Goal: Information Seeking & Learning: Learn about a topic

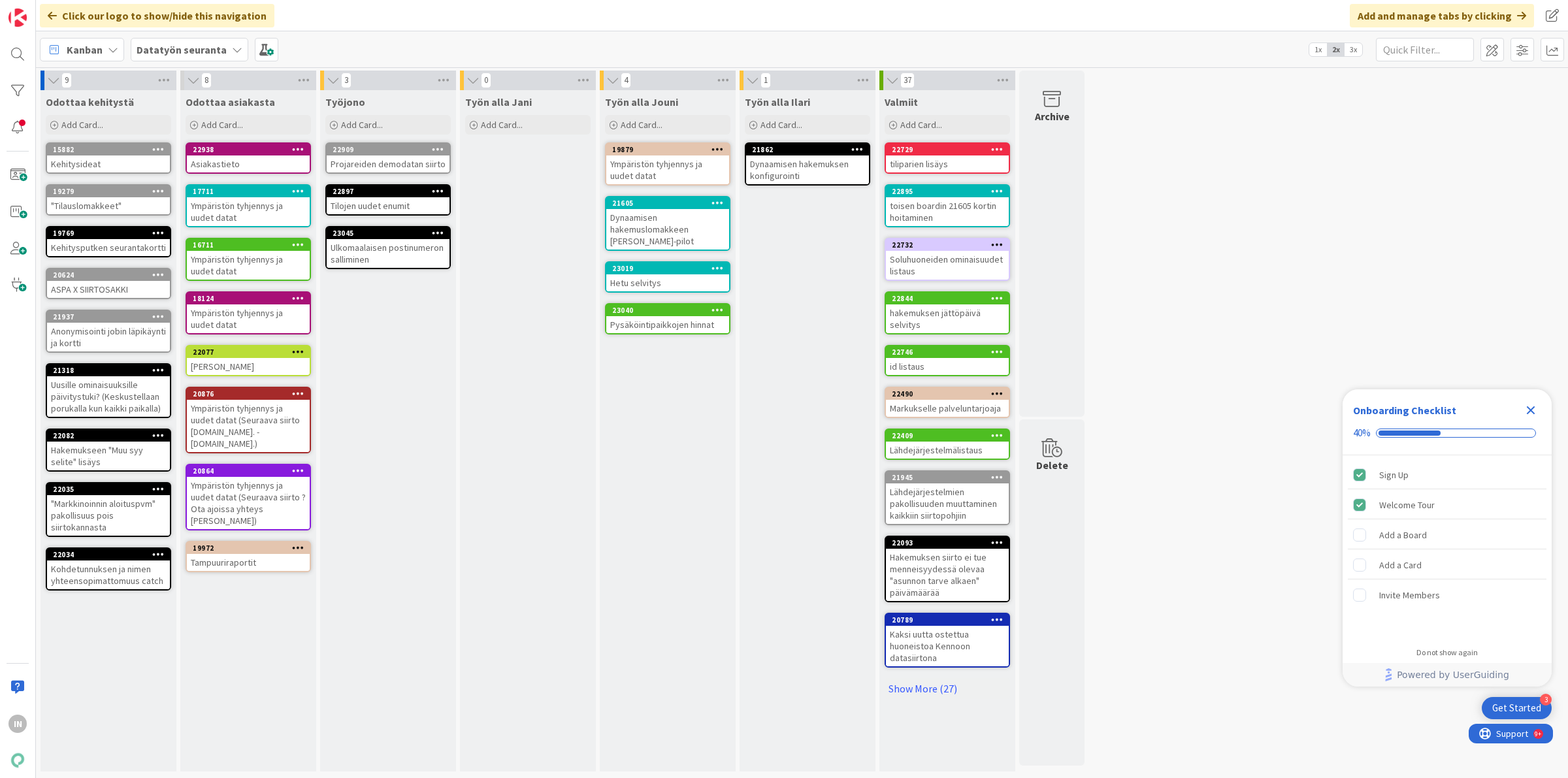
click at [632, 174] on div "Ympäristön tyhjennys ja uudet datat" at bounding box center [667, 169] width 123 height 28
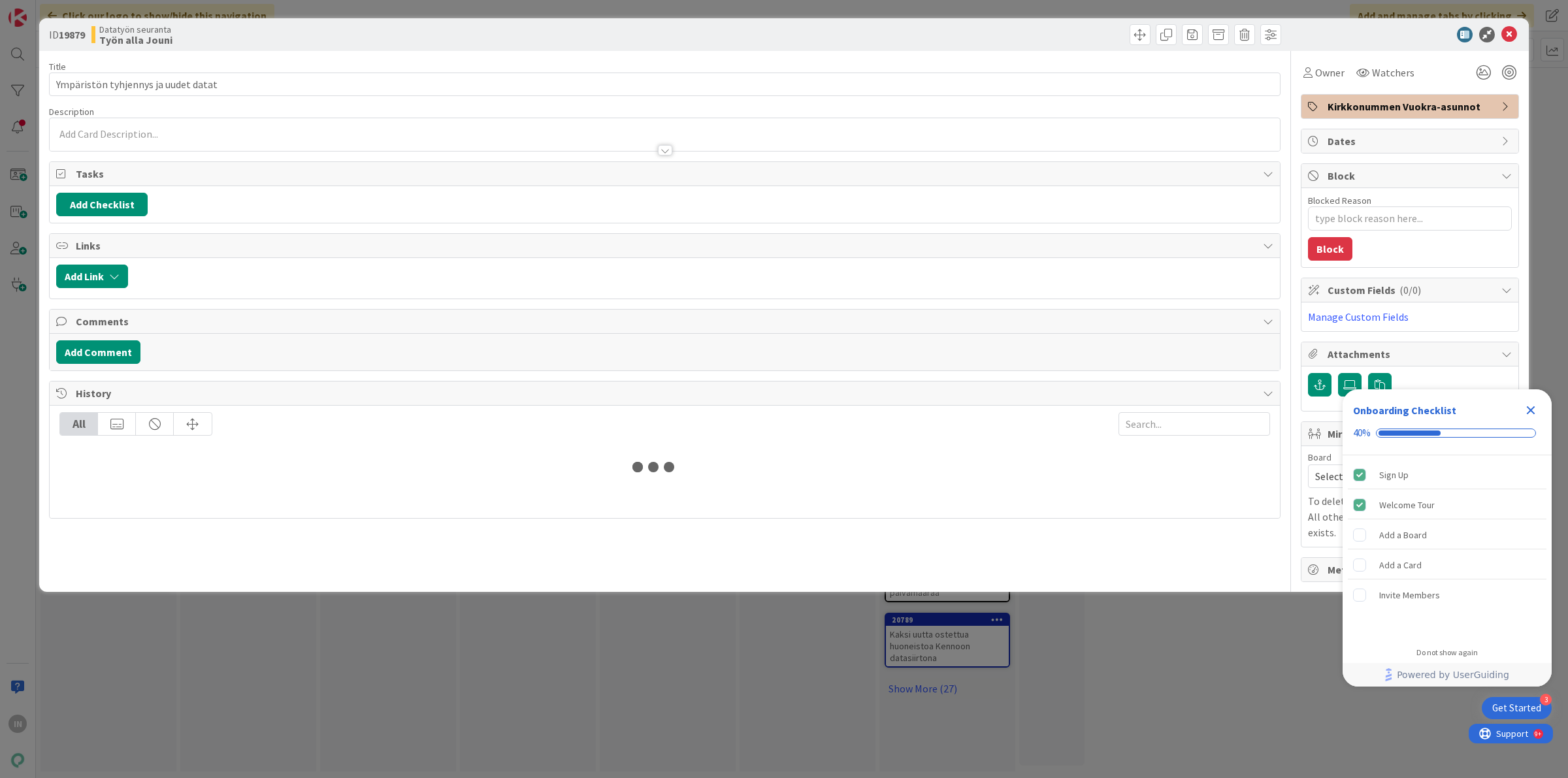
type textarea "x"
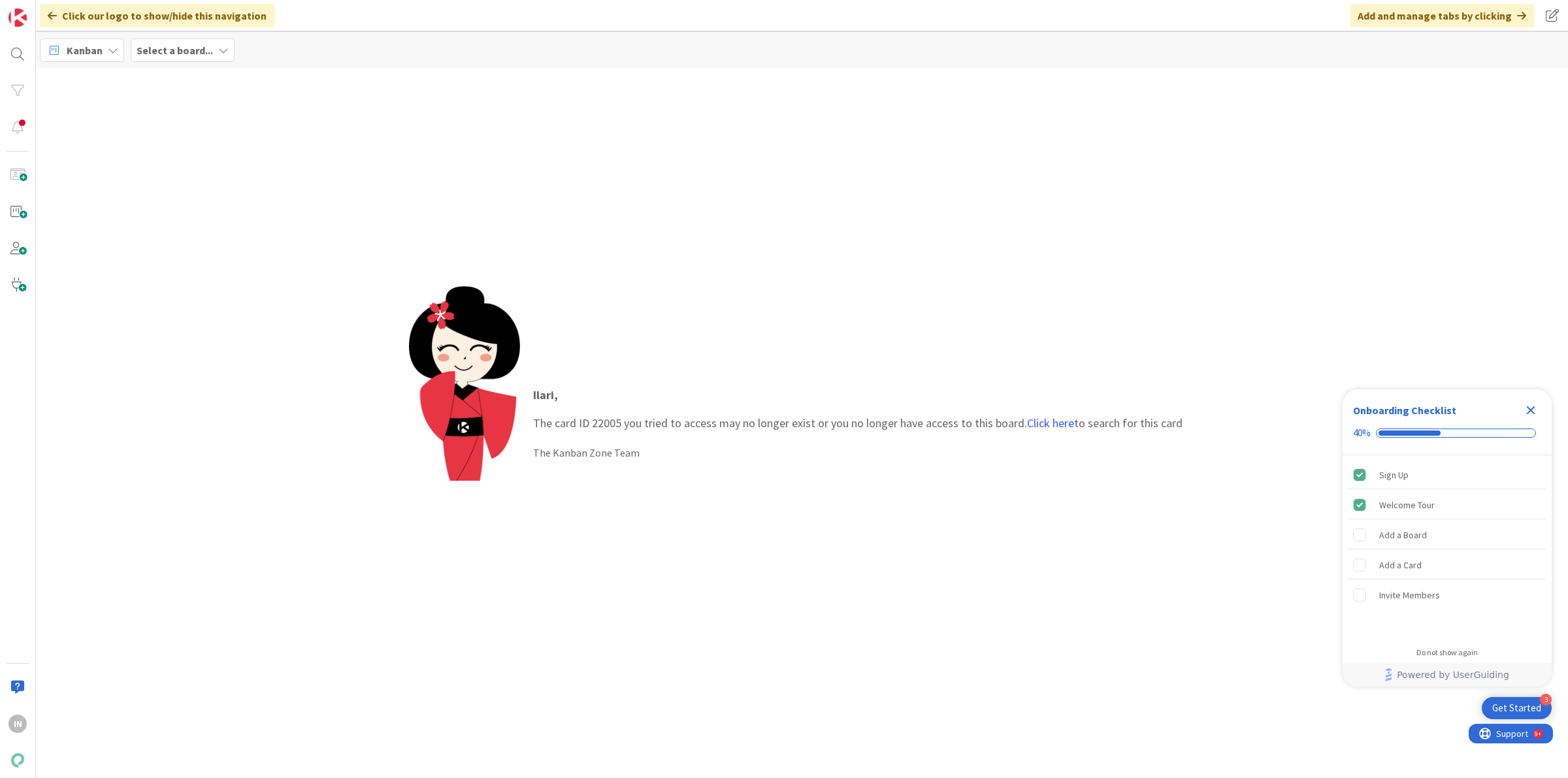
click at [1063, 410] on p "Ilari , The card ID 22005 you tried to access may no longer exist or you no lon…" at bounding box center [858, 409] width 649 height 46
click at [1060, 420] on link "Click here" at bounding box center [1050, 423] width 47 height 15
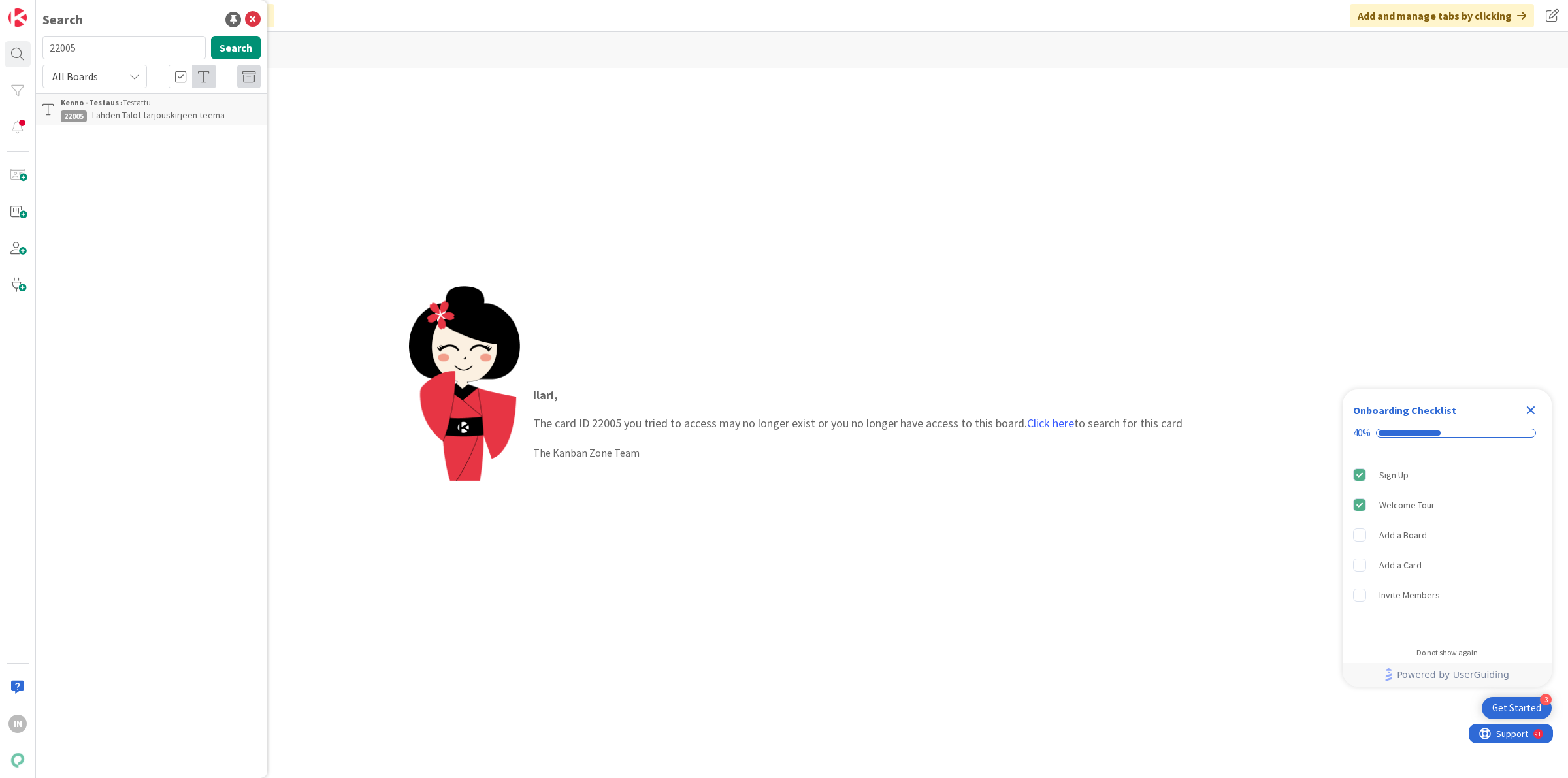
click at [194, 125] on link "Kenno - Testaus › Testattu 22005 Lahden Talot tarjouskirjeen teema" at bounding box center [151, 109] width 231 height 32
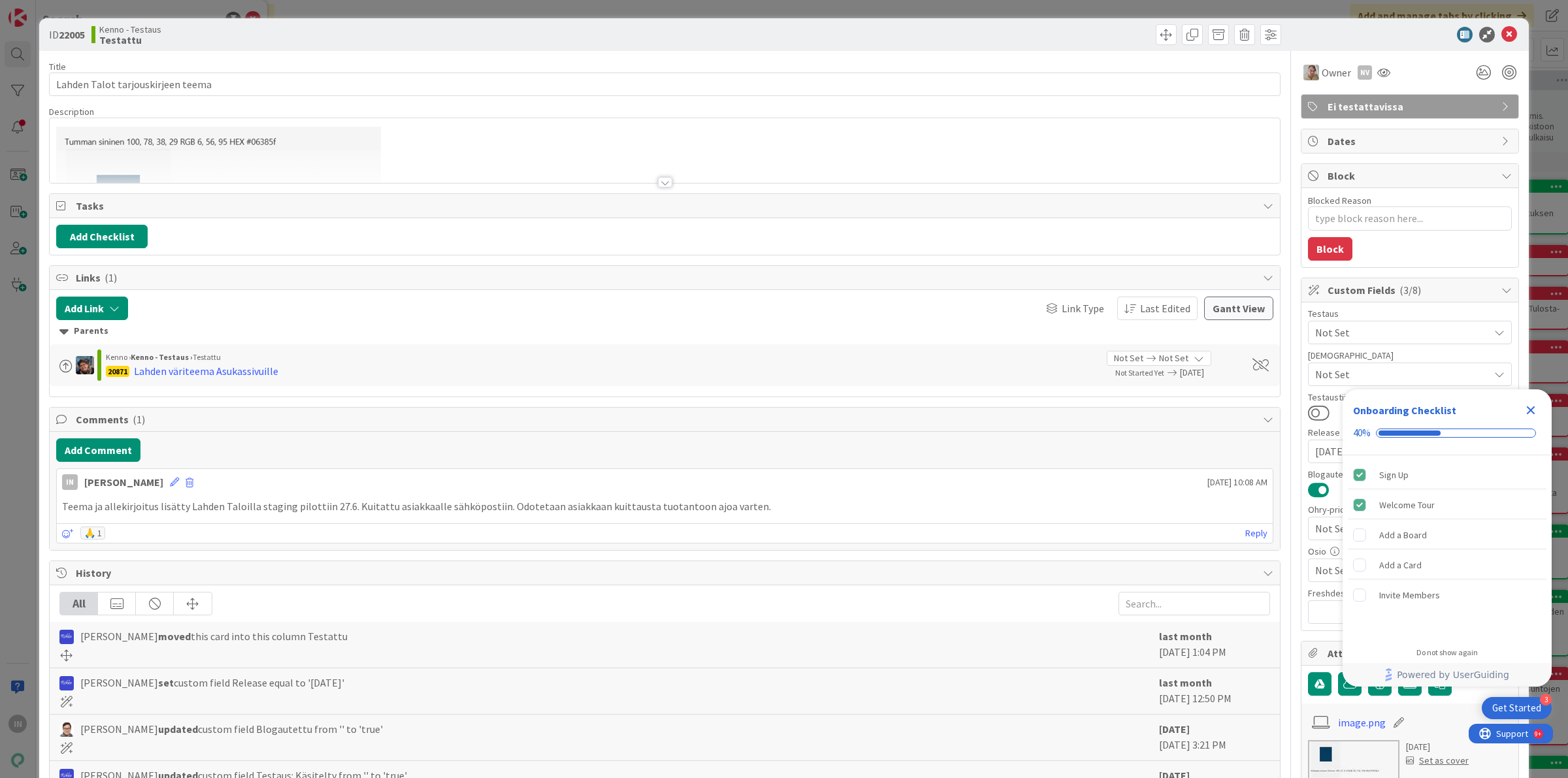
click at [1533, 413] on icon "Close Checklist" at bounding box center [1531, 410] width 15 height 15
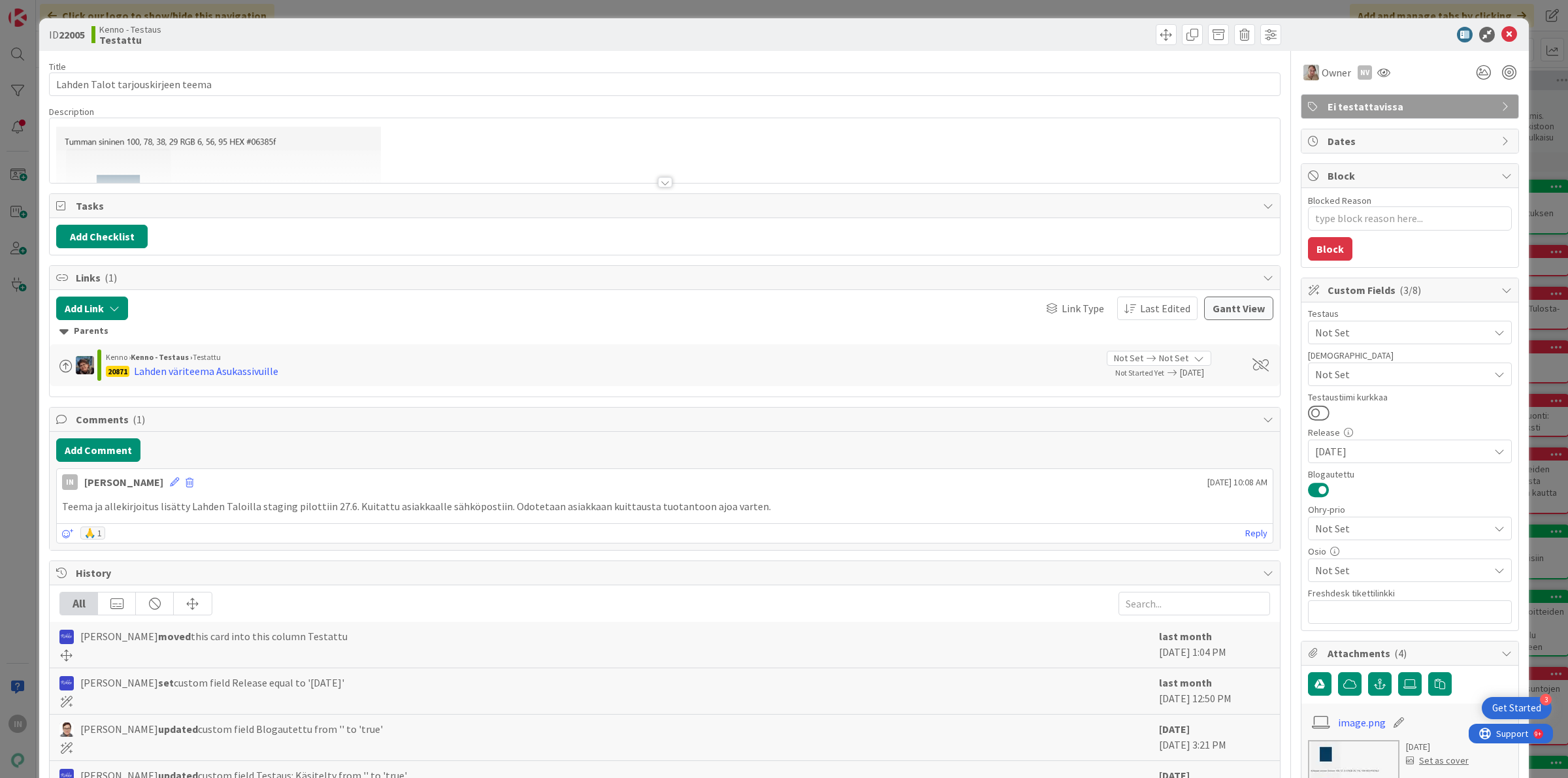
click at [501, 161] on div at bounding box center [665, 166] width 1230 height 33
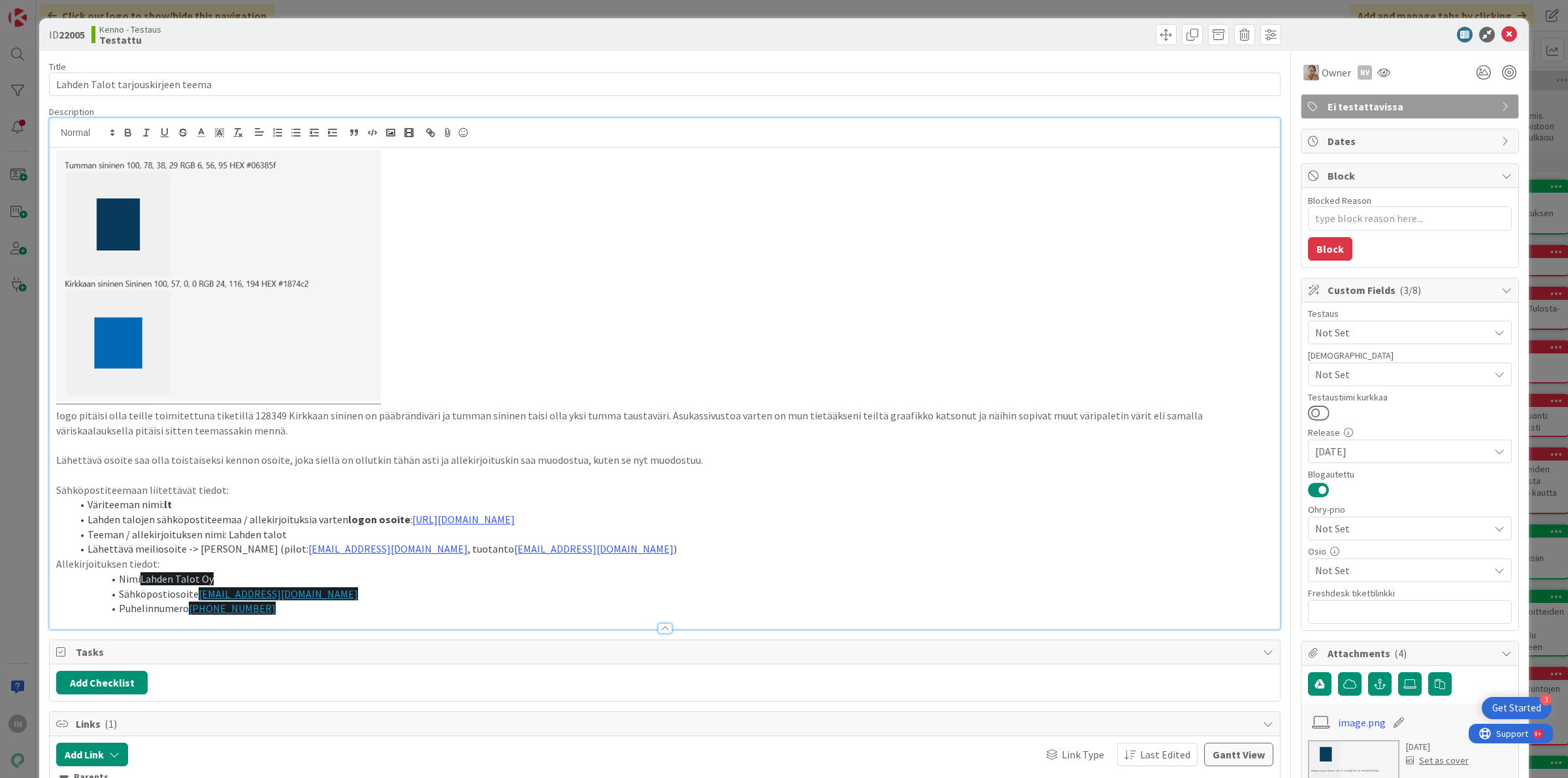
click at [420, 606] on li "Puhelinnumero [PHONE_NUMBER]" at bounding box center [672, 609] width 1202 height 15
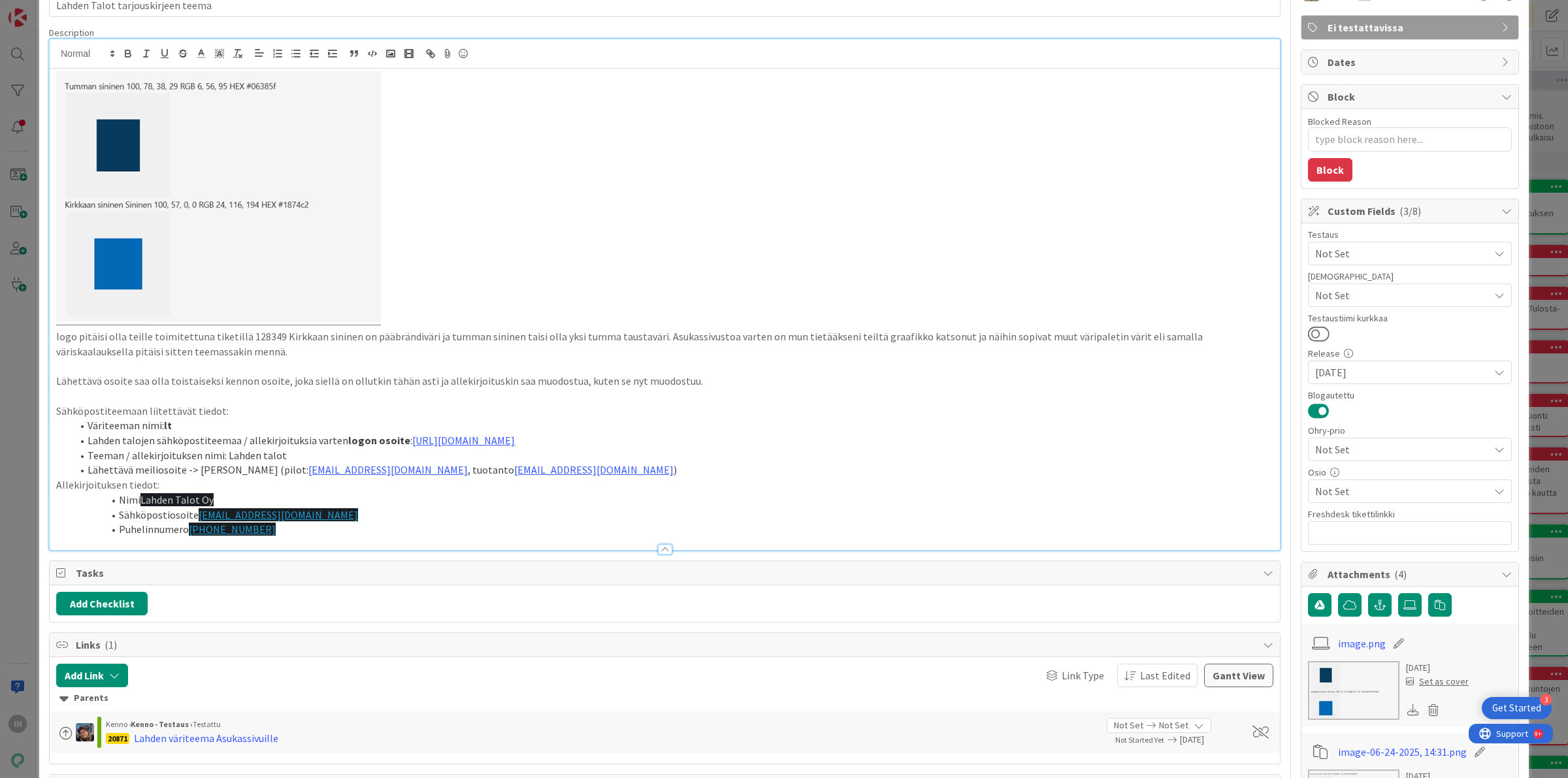
scroll to position [81, 0]
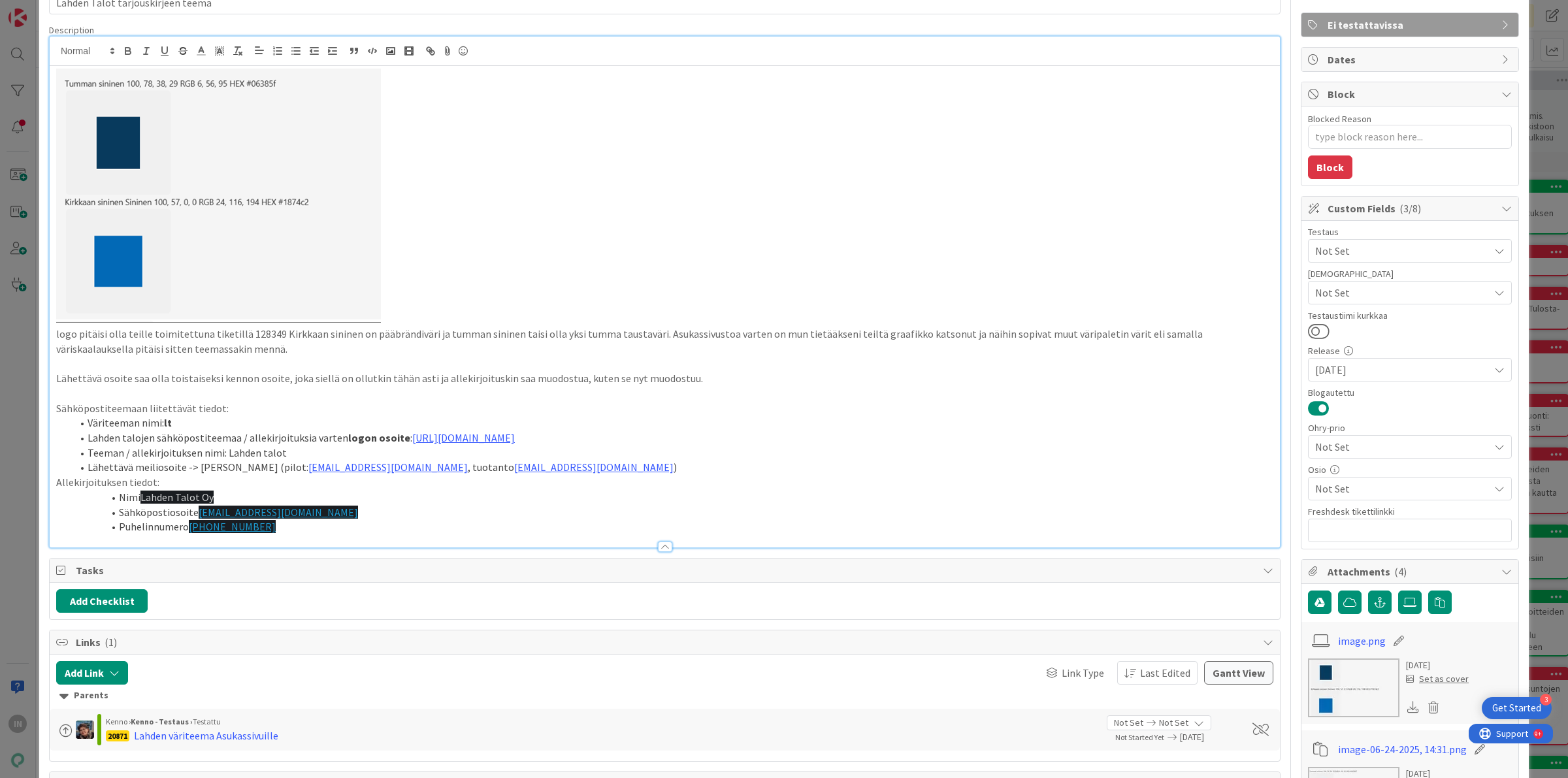
click at [806, 376] on p "Lähettävä osoite saa olla toistaiseksi kennon osoite, joka siellä on ollutkin t…" at bounding box center [665, 378] width 1217 height 15
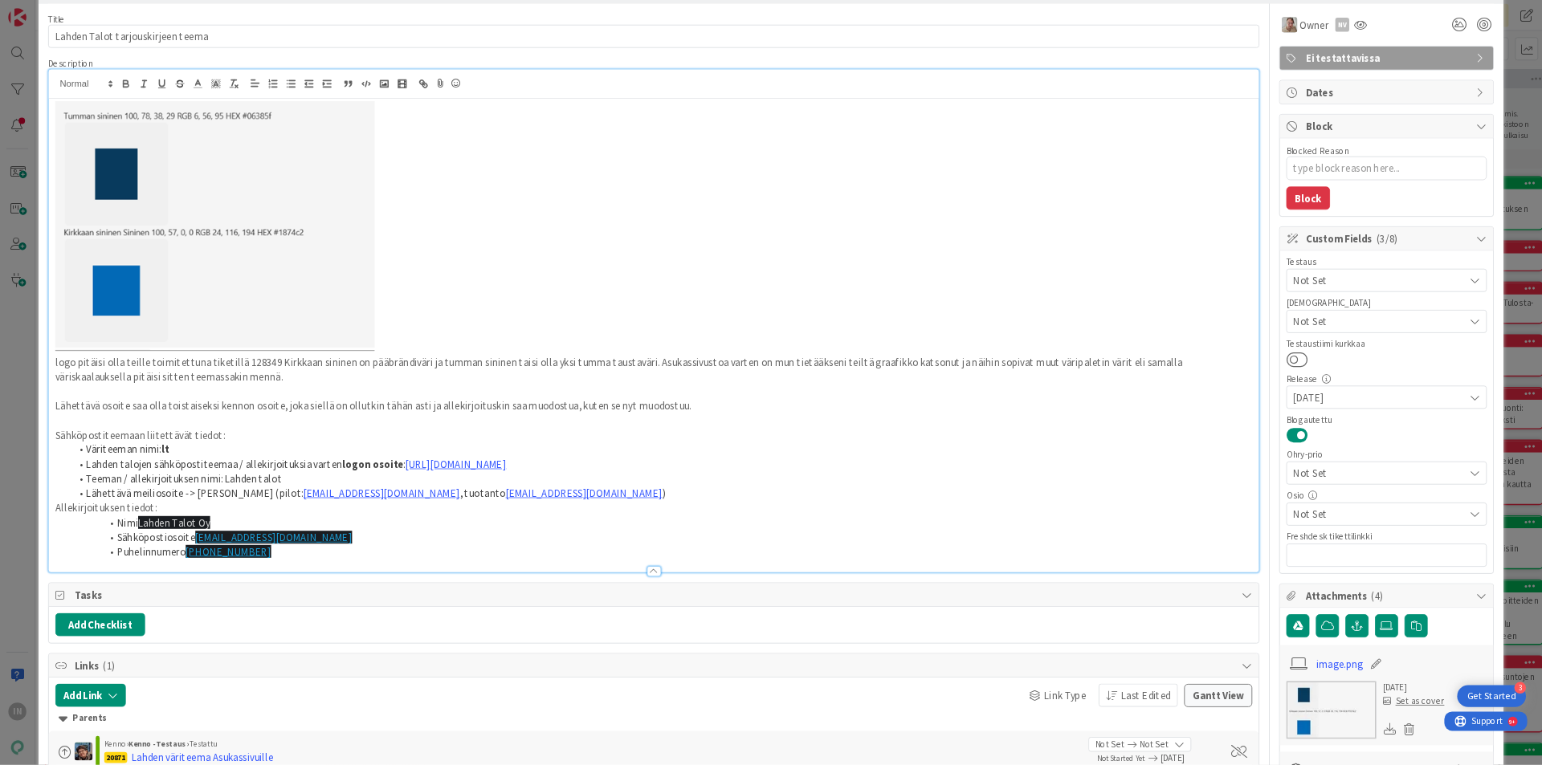
scroll to position [0, 0]
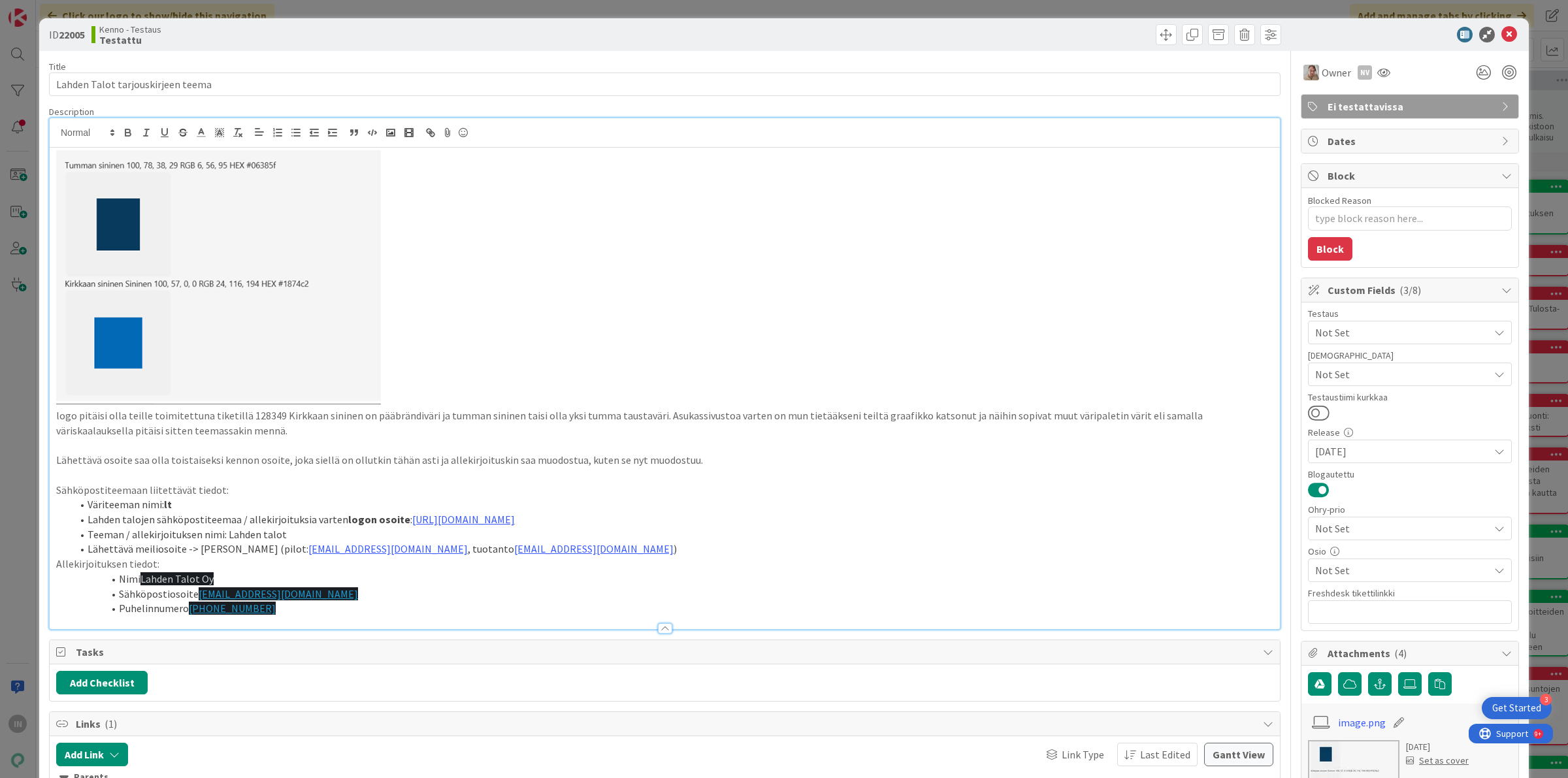
click at [759, 415] on p "logo pitäisi olla teille toimitettuna tiketillä 128349 Kirkkaan sininen on pääb…" at bounding box center [665, 423] width 1217 height 29
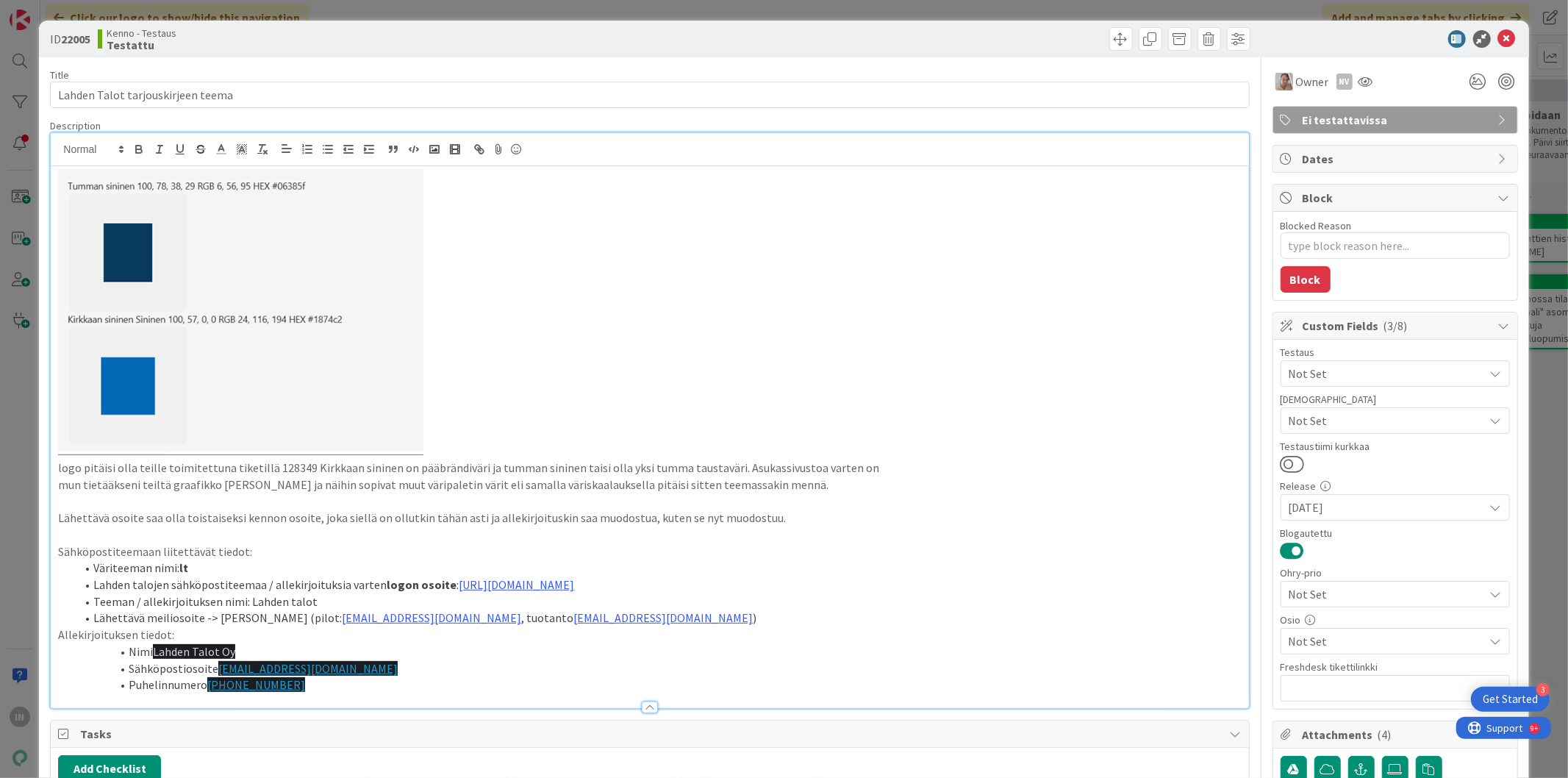
type textarea "x"
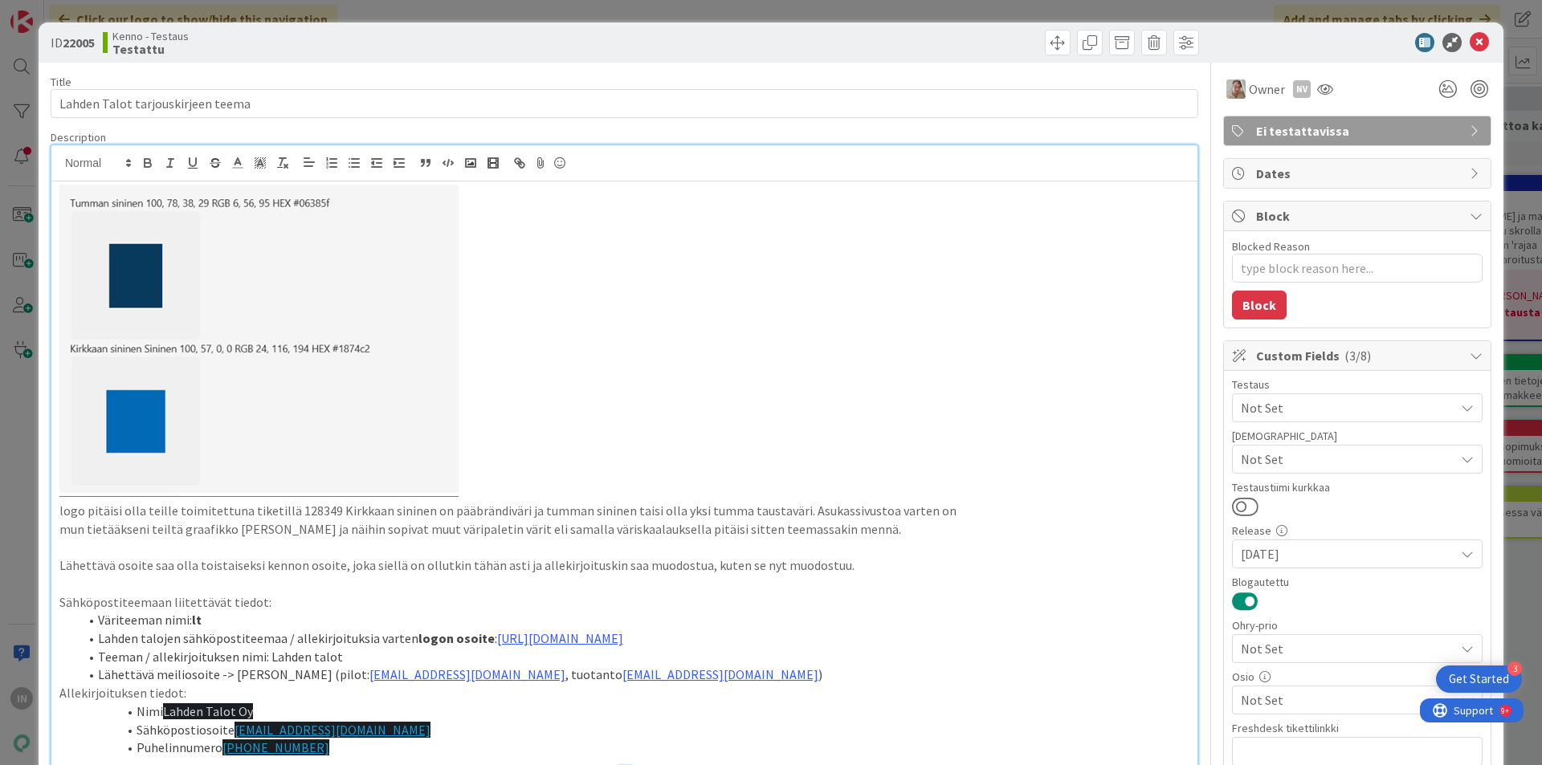
scroll to position [402, 0]
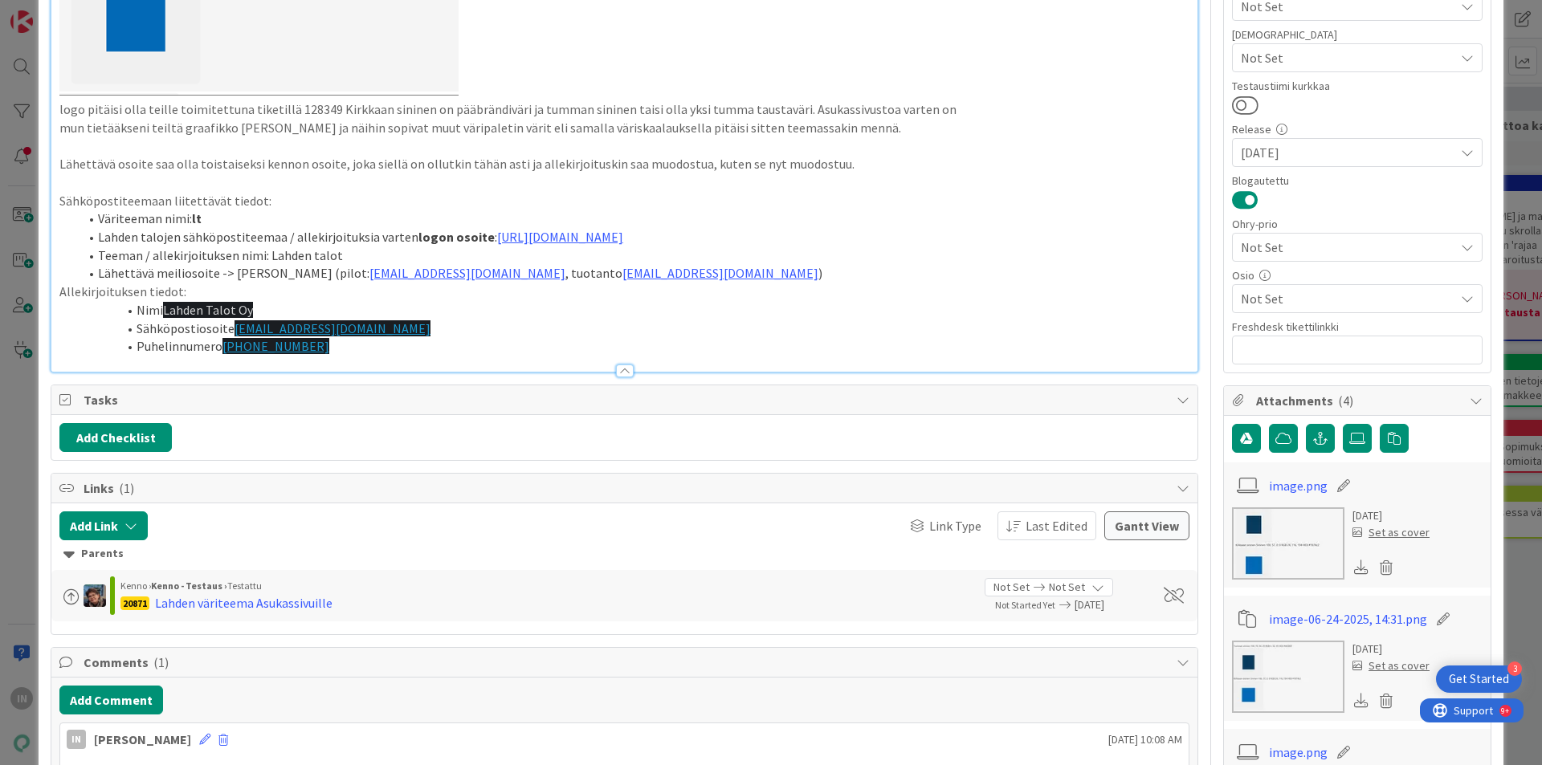
click at [316, 349] on li "Puhelinnumero [PHONE_NUMBER]" at bounding box center [634, 346] width 1111 height 18
drag, startPoint x: 659, startPoint y: 274, endPoint x: 522, endPoint y: 275, distance: 137.3
click at [522, 275] on li "Lähettävä meiliosoite -> [PERSON_NAME] (pilot: [EMAIL_ADDRESS][DOMAIN_NAME] , t…" at bounding box center [634, 273] width 1111 height 18
copy link "[EMAIL_ADDRESS][DOMAIN_NAME]"
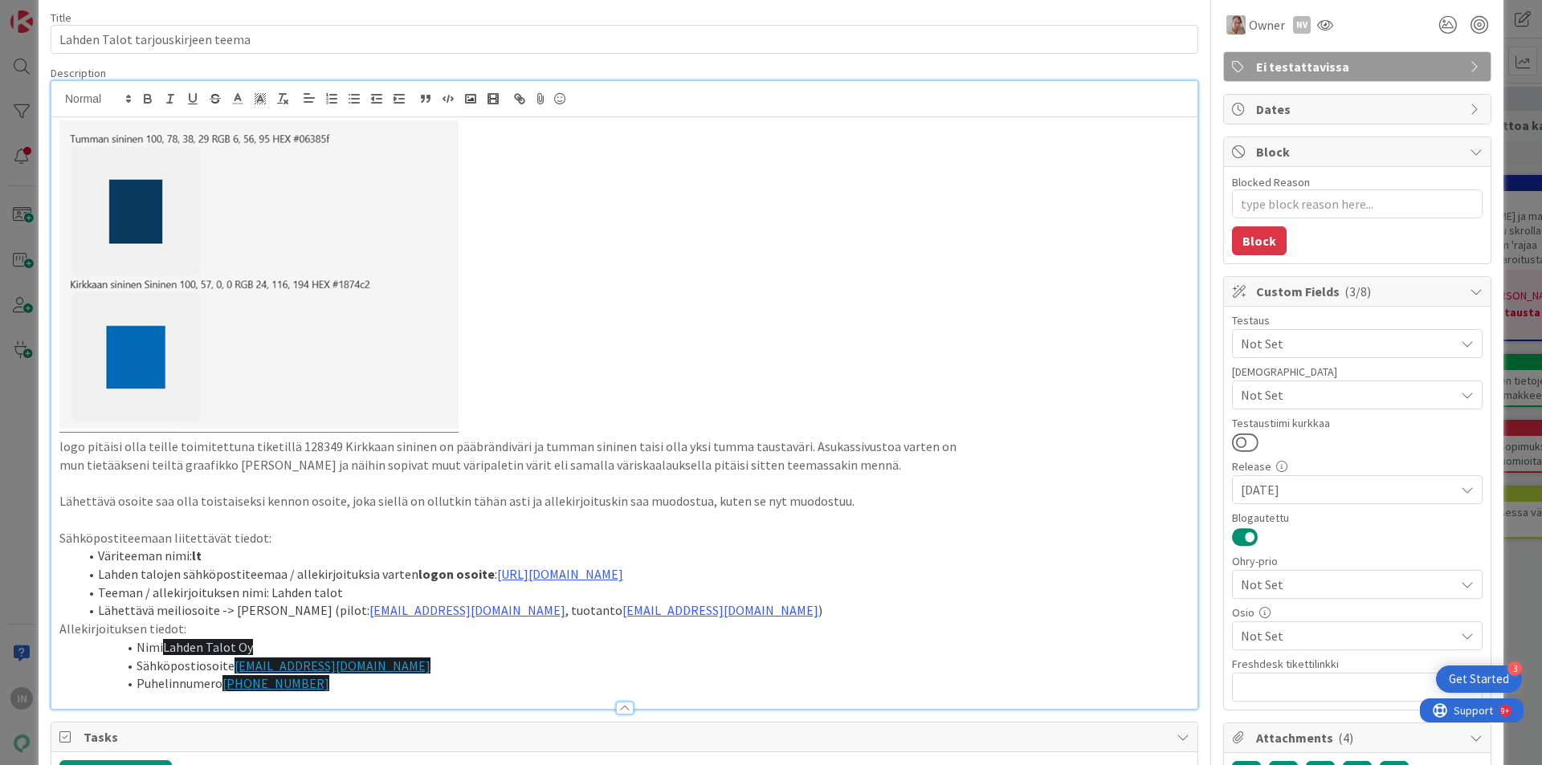
scroll to position [0, 0]
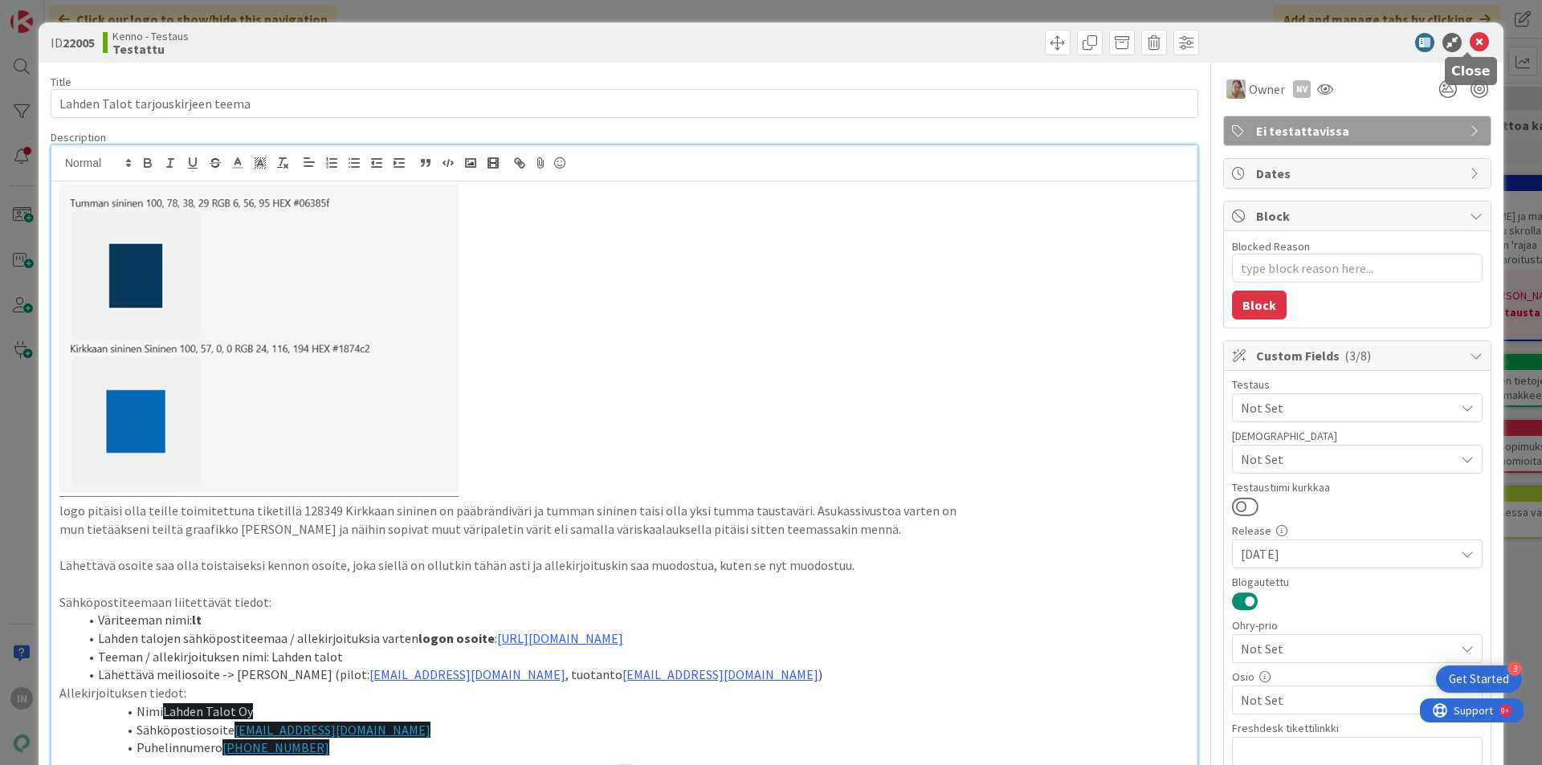
click at [1471, 39] on icon at bounding box center [1479, 42] width 19 height 19
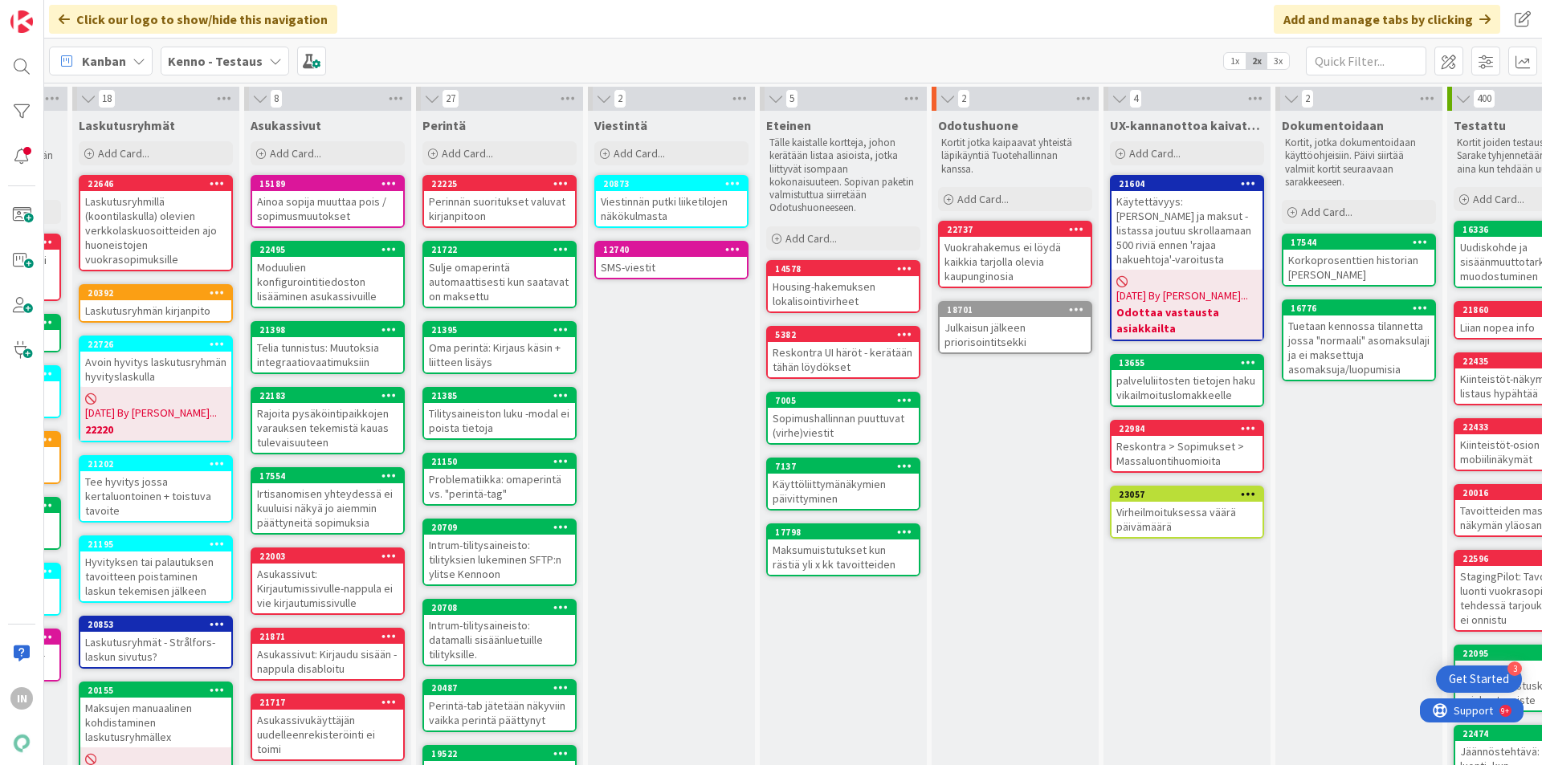
scroll to position [0, 496]
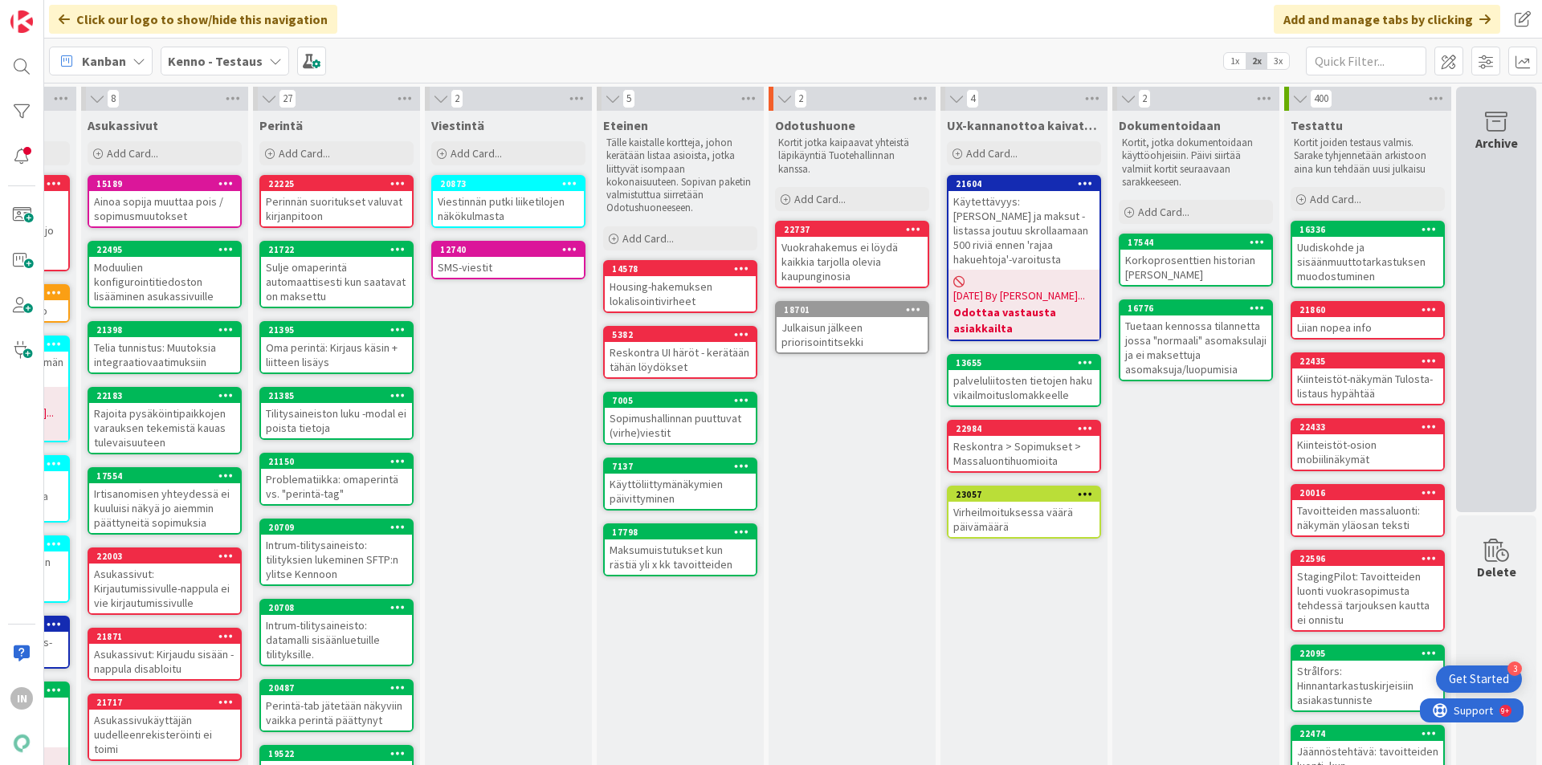
click at [1478, 120] on icon at bounding box center [1496, 122] width 61 height 22
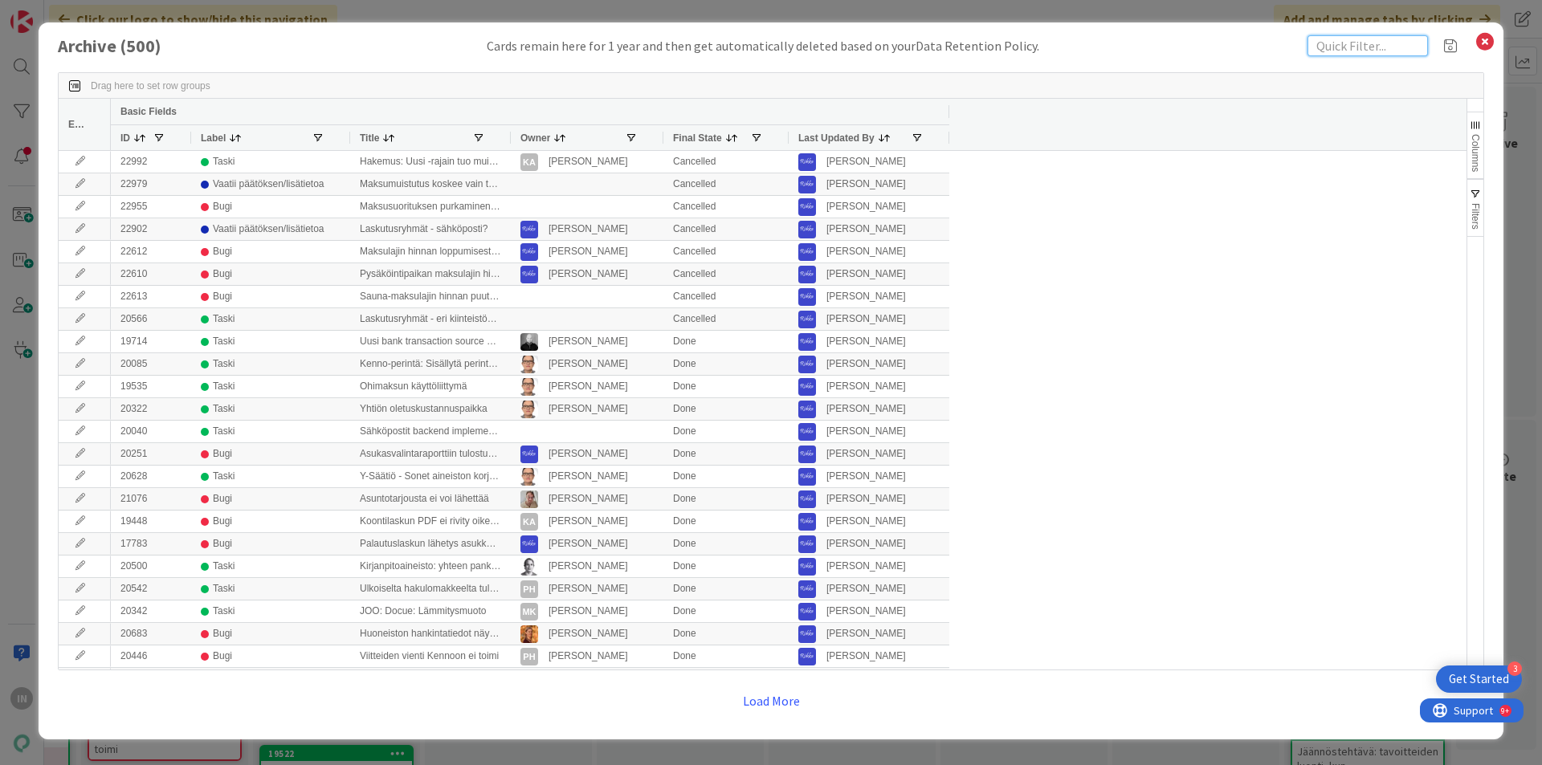
click at [1361, 53] on input "text" at bounding box center [1367, 45] width 120 height 21
type input "teema"
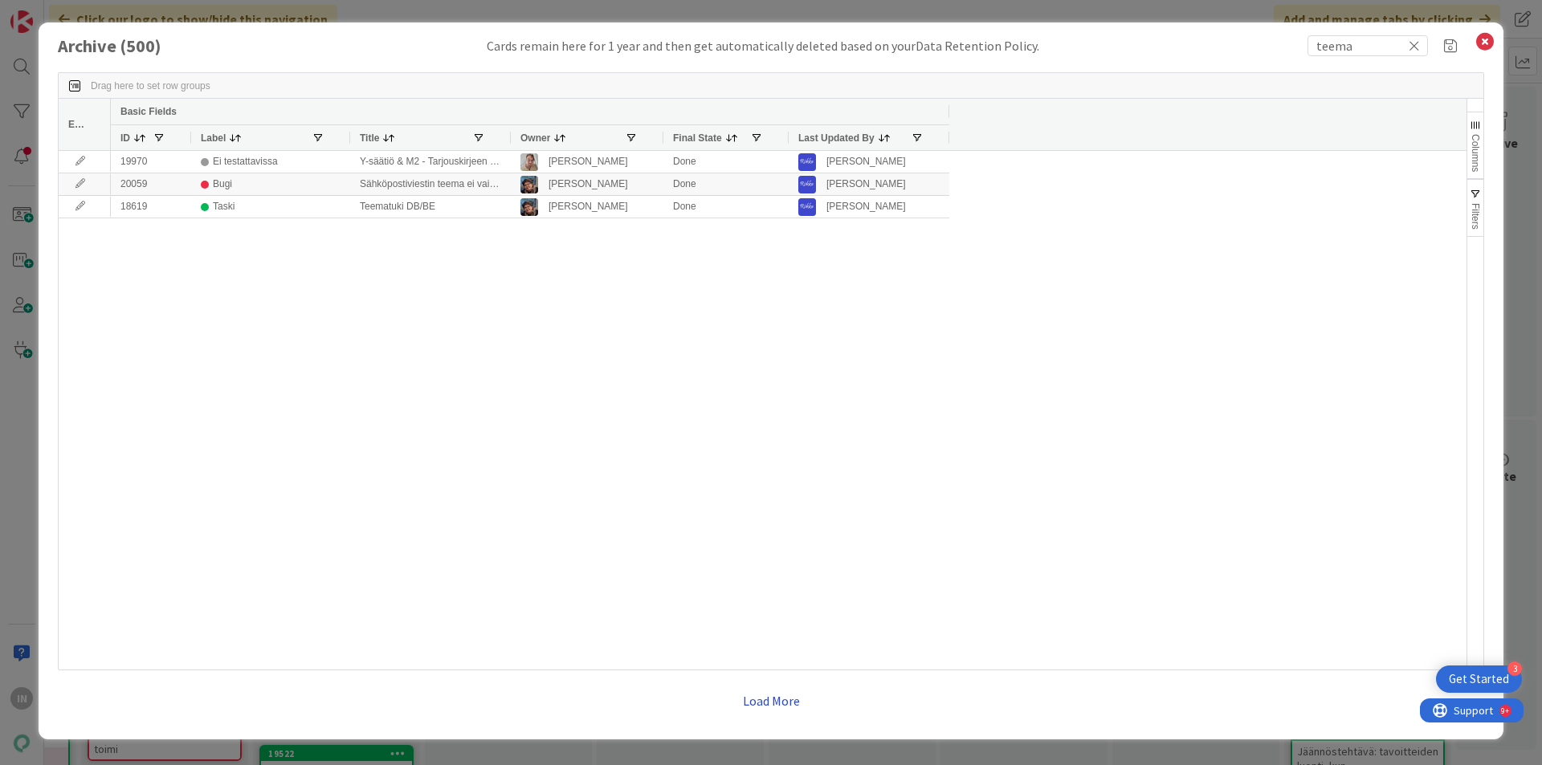
click at [773, 694] on button "Load More" at bounding box center [771, 701] width 78 height 29
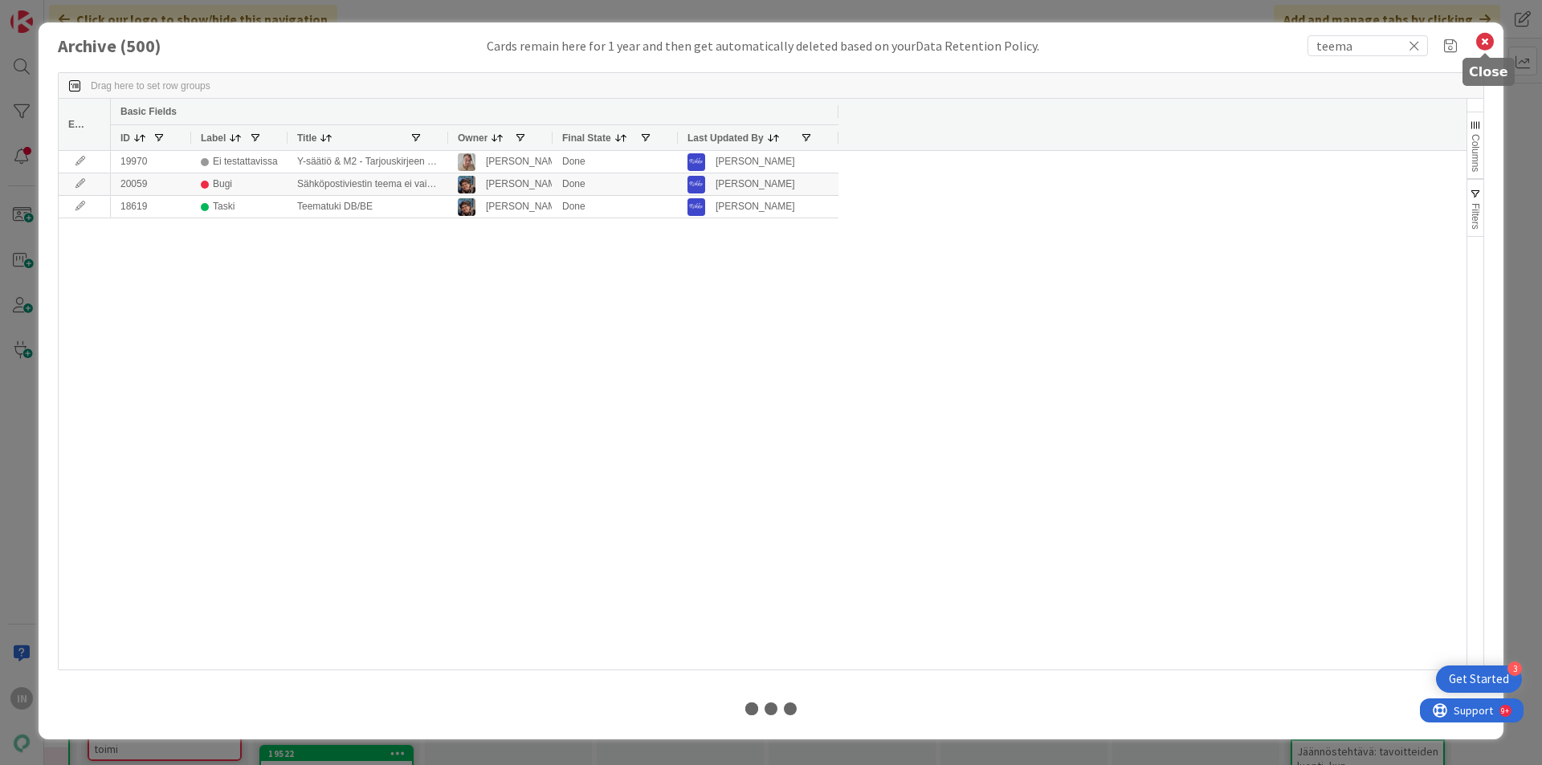
click at [1481, 39] on icon at bounding box center [1484, 42] width 21 height 22
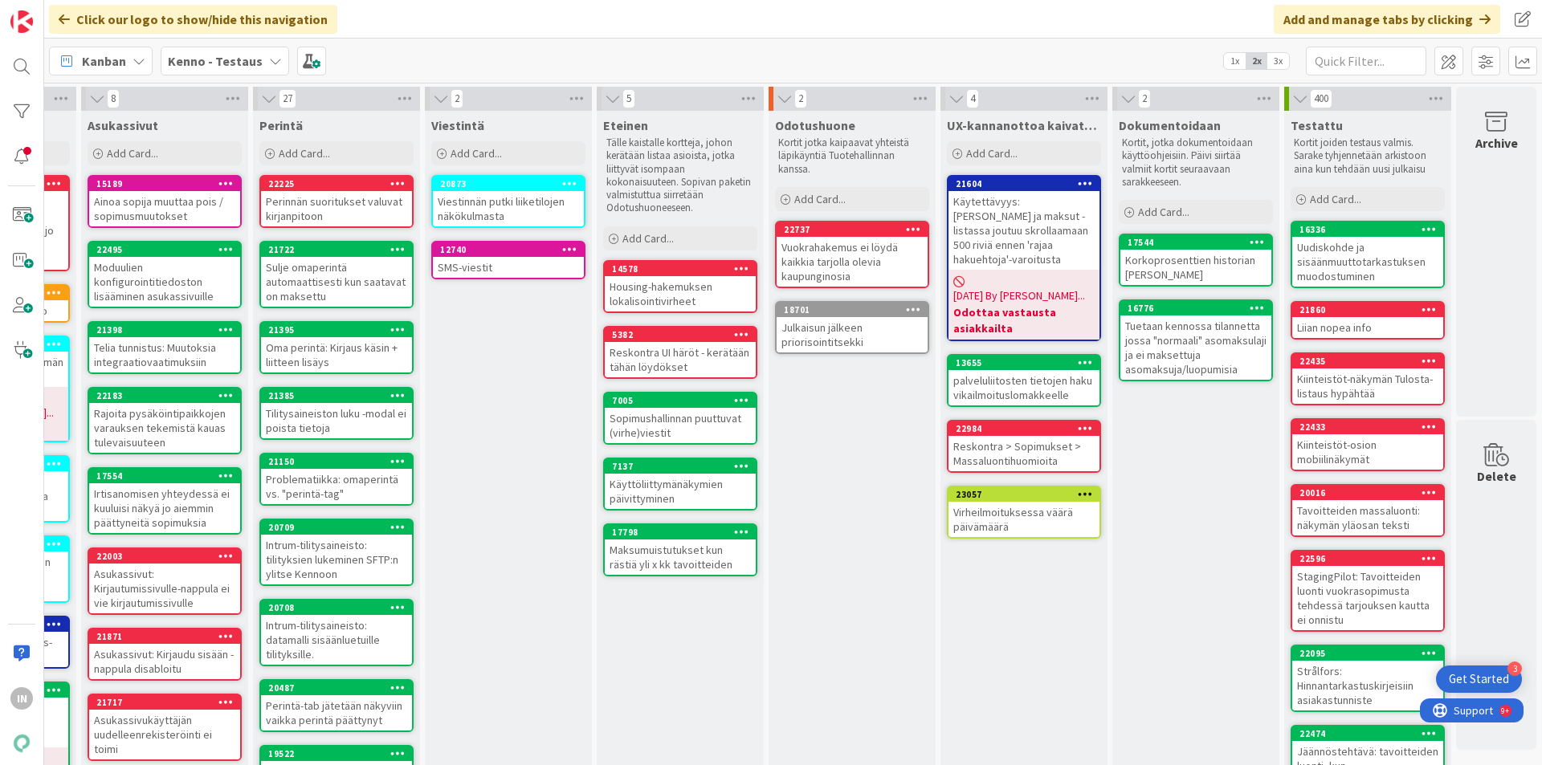
click at [269, 62] on icon at bounding box center [275, 61] width 13 height 13
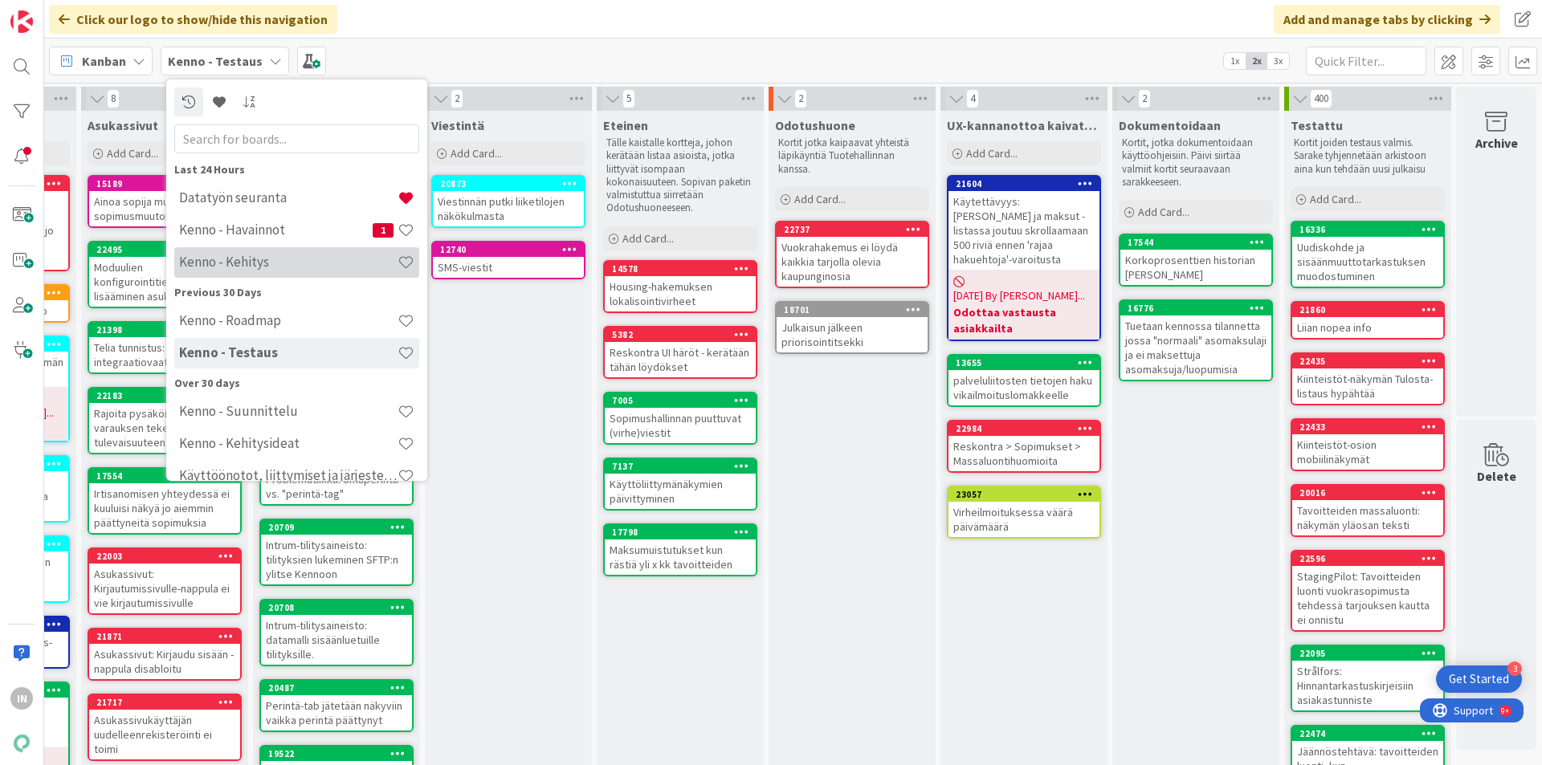
click at [279, 257] on h4 "Kenno - Kehitys" at bounding box center [288, 262] width 218 height 16
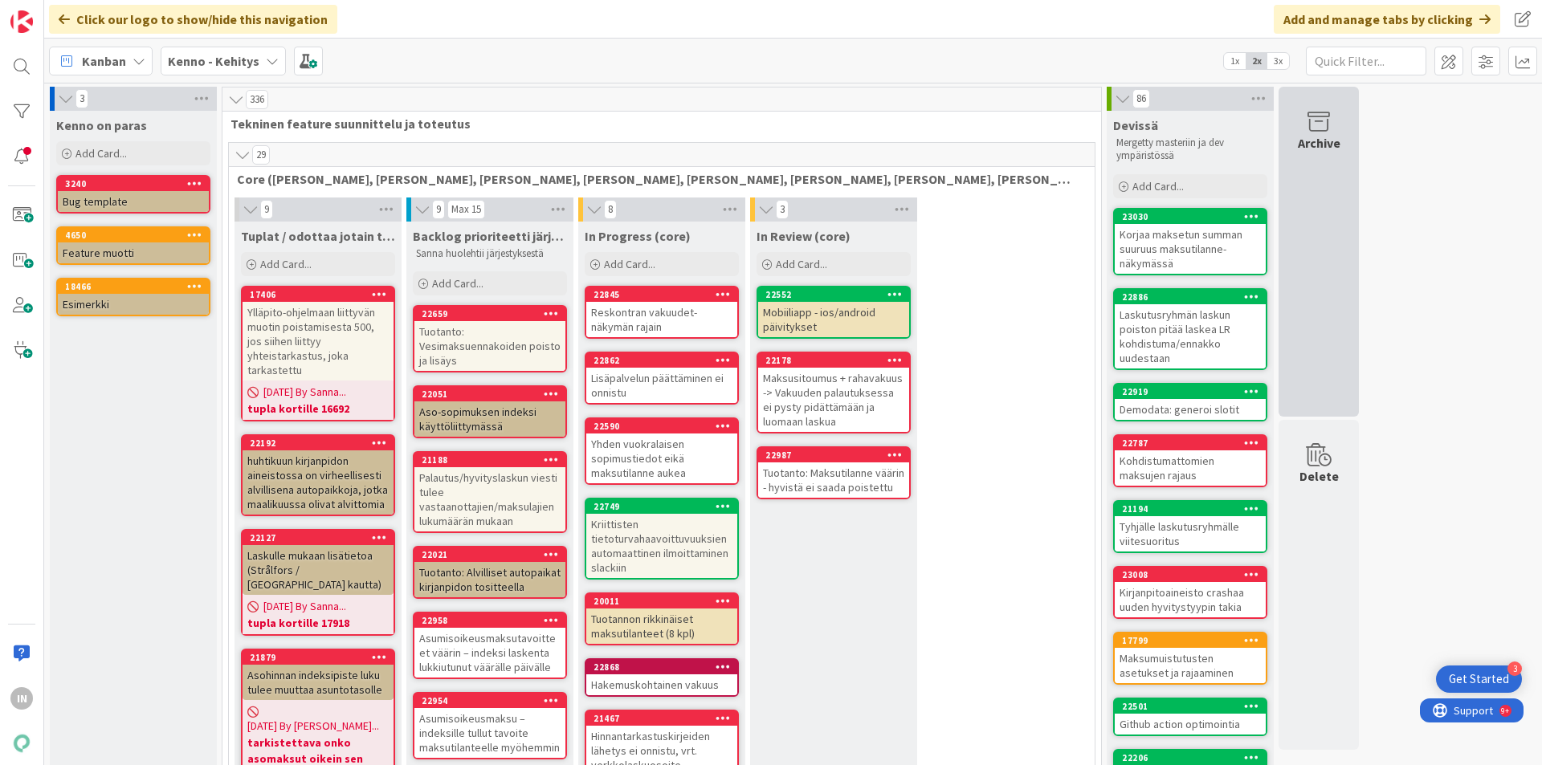
click at [1325, 162] on div "Archive" at bounding box center [1318, 252] width 80 height 330
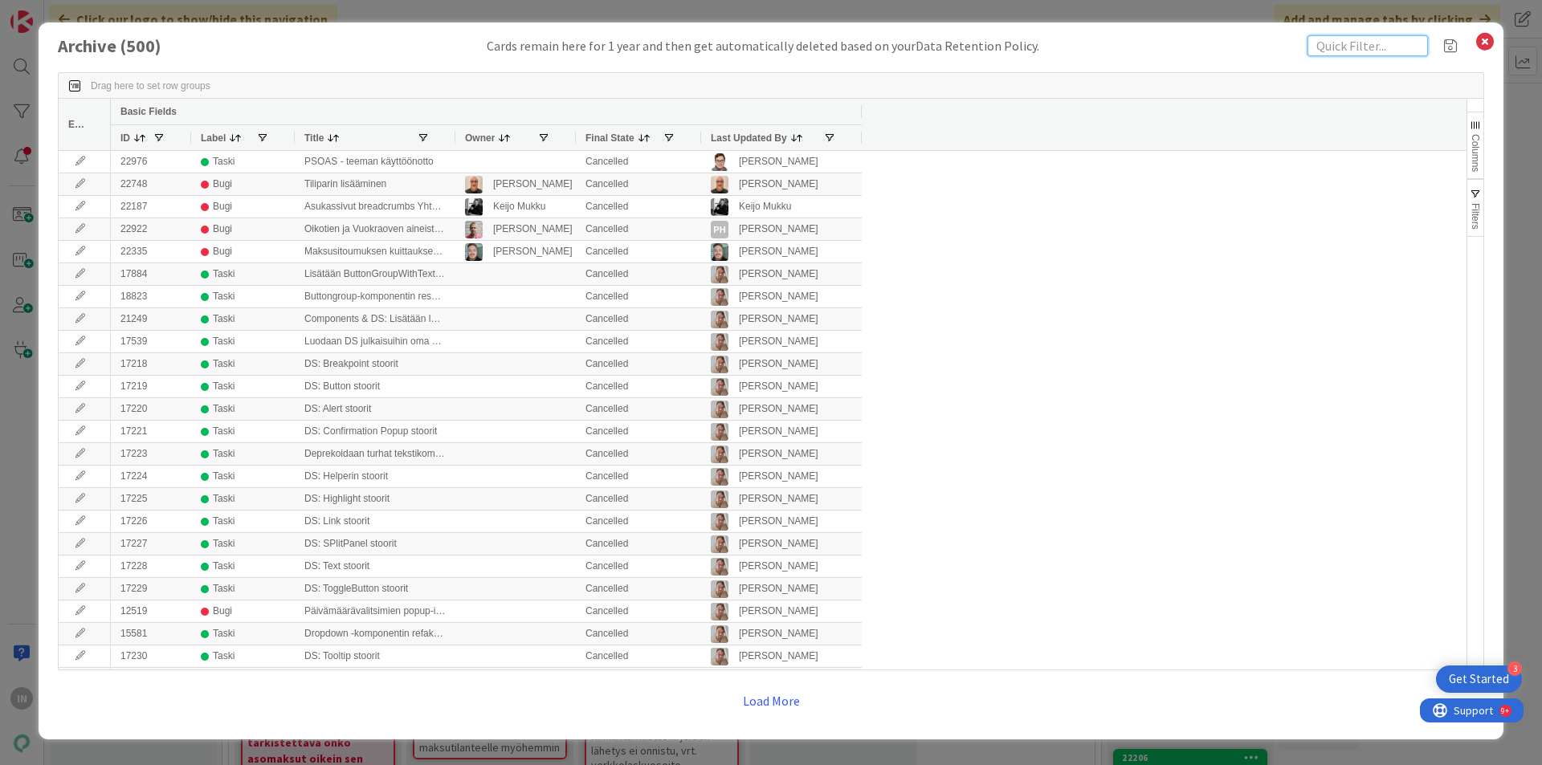
click at [1353, 50] on input "text" at bounding box center [1367, 45] width 120 height 21
type input "teema"
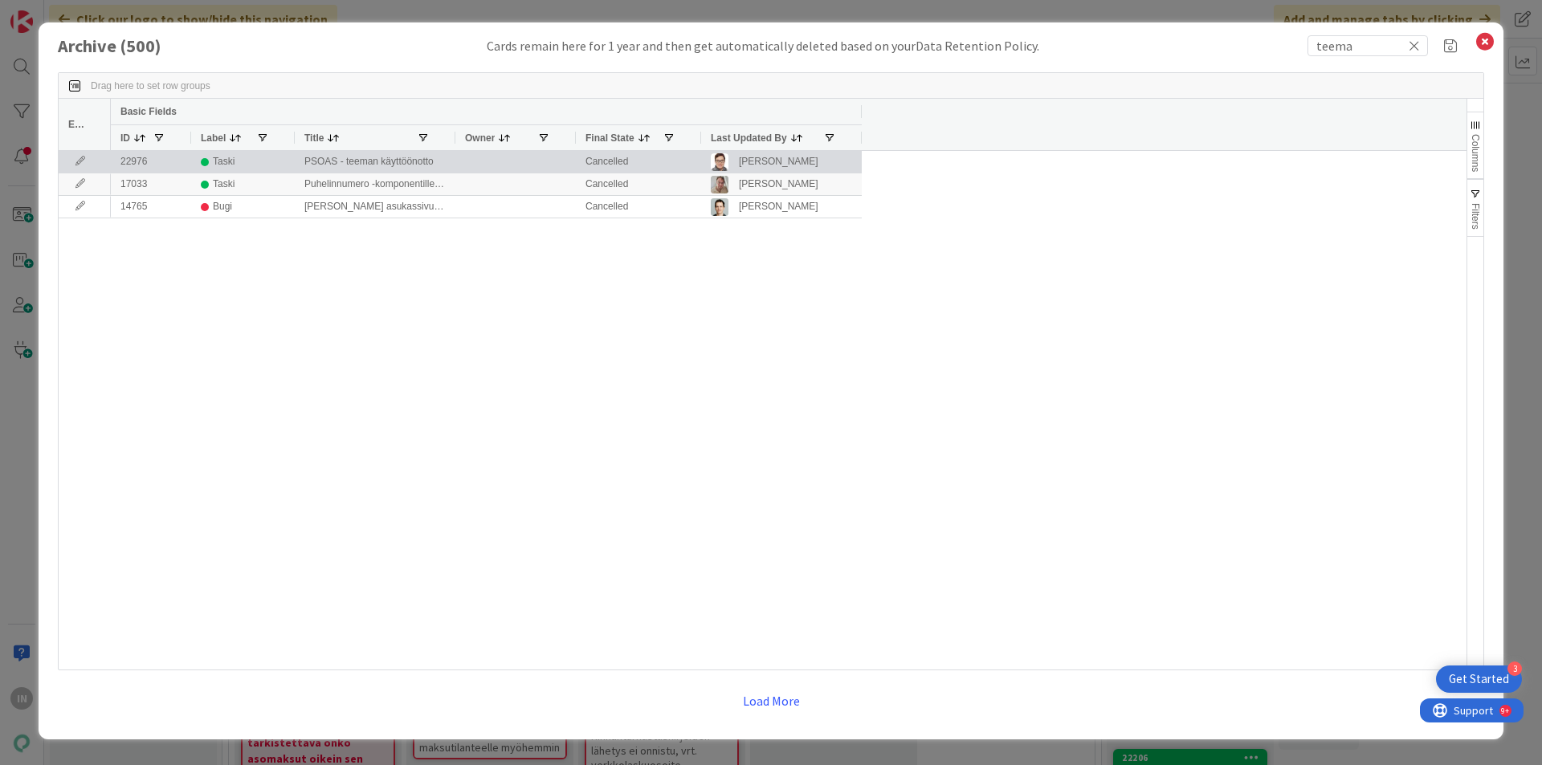
click at [396, 161] on div "PSOAS - teeman käyttöönotto" at bounding box center [375, 162] width 161 height 22
click at [361, 159] on div "PSOAS - teeman käyttöönotto" at bounding box center [375, 162] width 161 height 22
click at [131, 162] on div "22976" at bounding box center [151, 162] width 80 height 22
click at [79, 161] on icon at bounding box center [80, 162] width 24 height 10
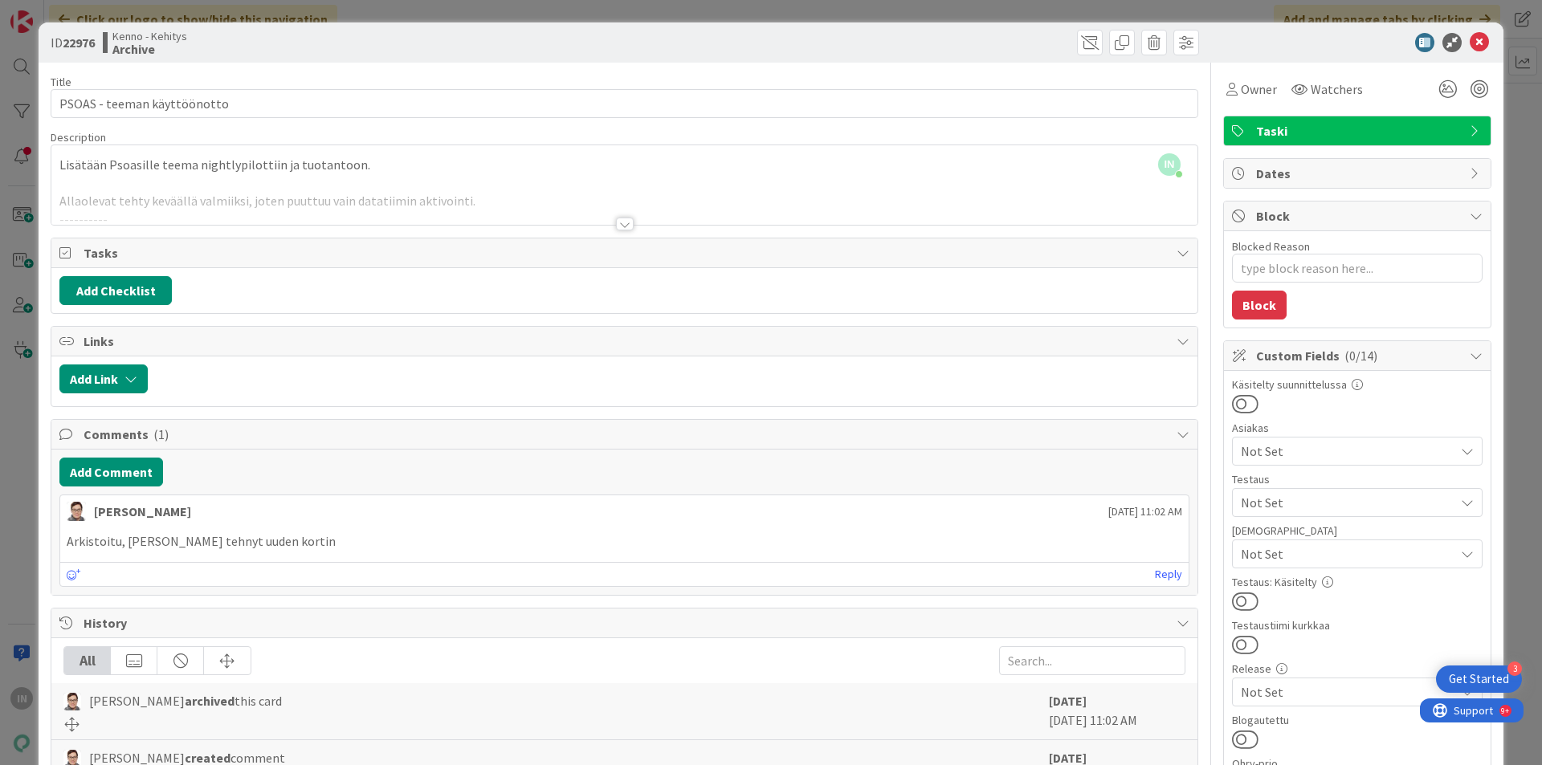
click at [581, 185] on div at bounding box center [624, 204] width 1146 height 41
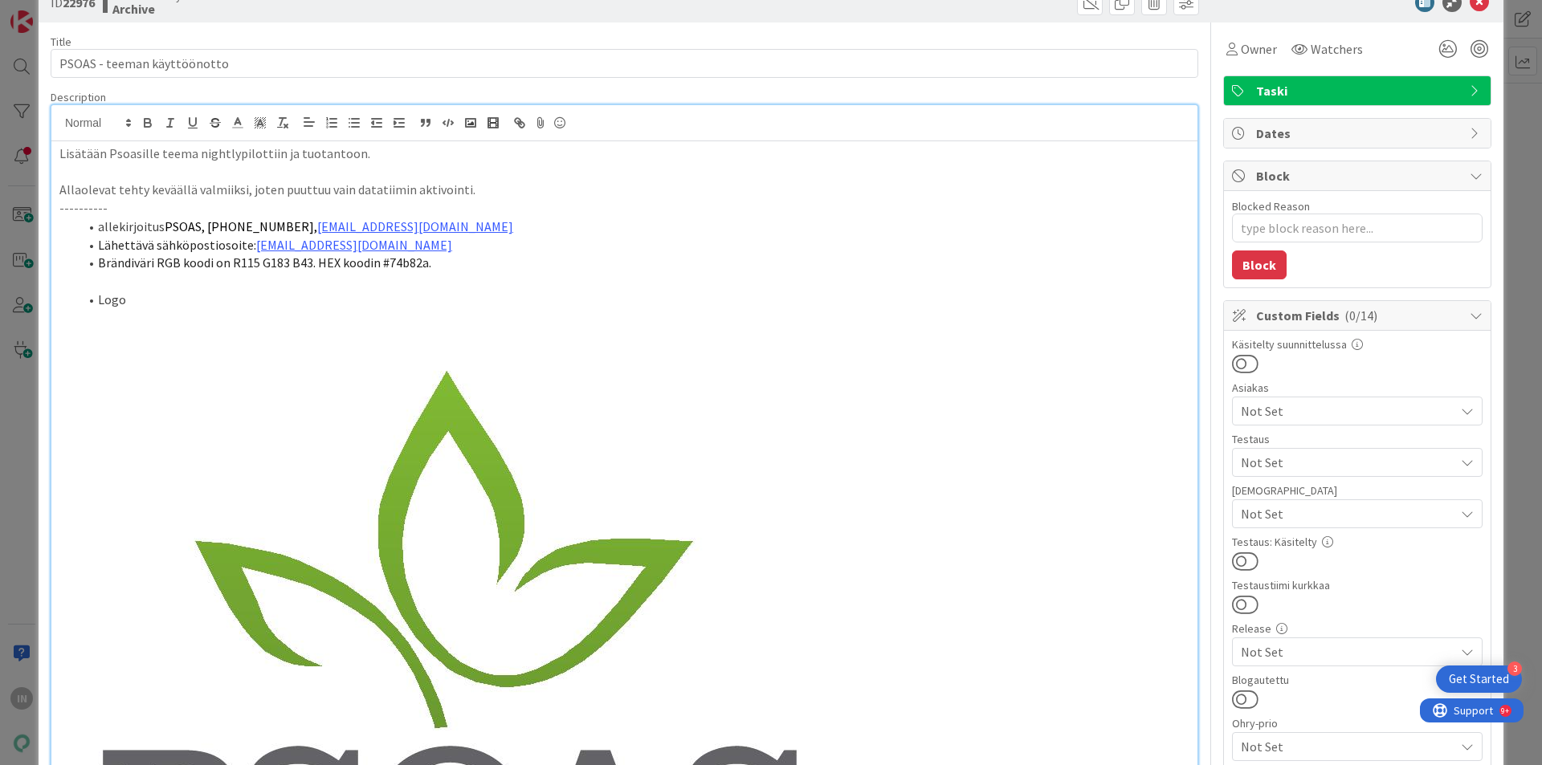
scroll to position [25, 0]
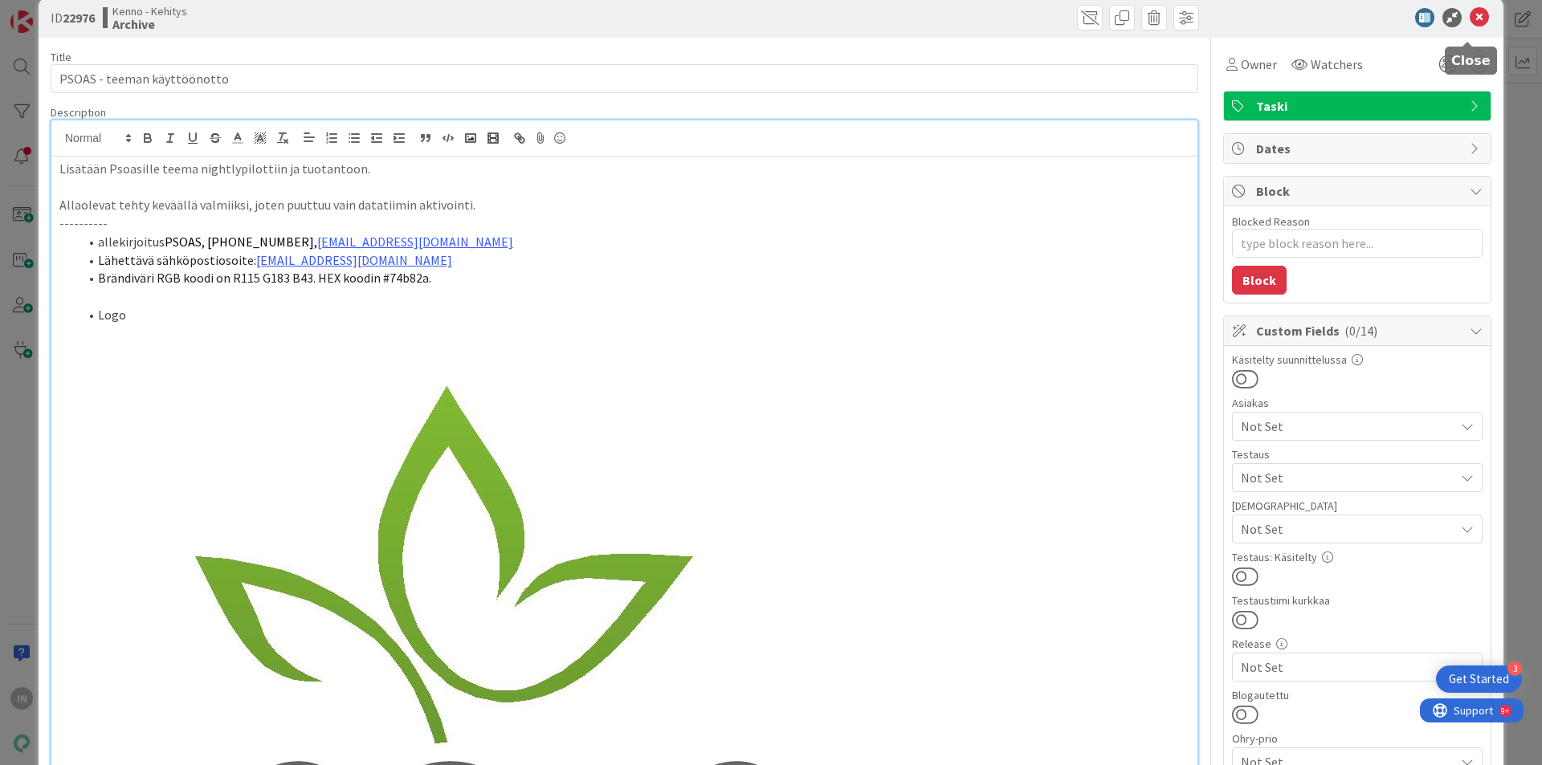
type textarea "x"
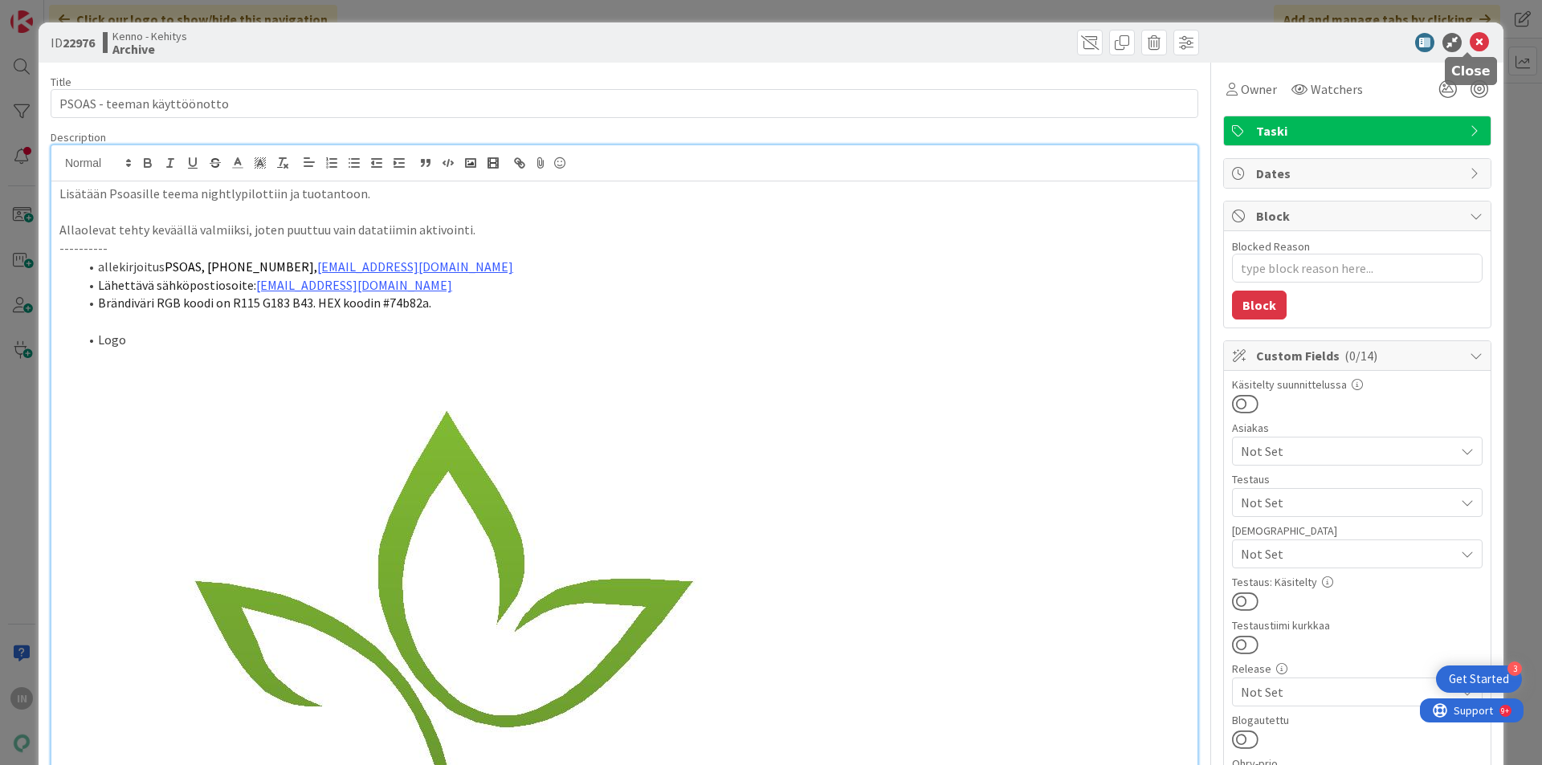
click at [1470, 48] on icon at bounding box center [1479, 42] width 19 height 19
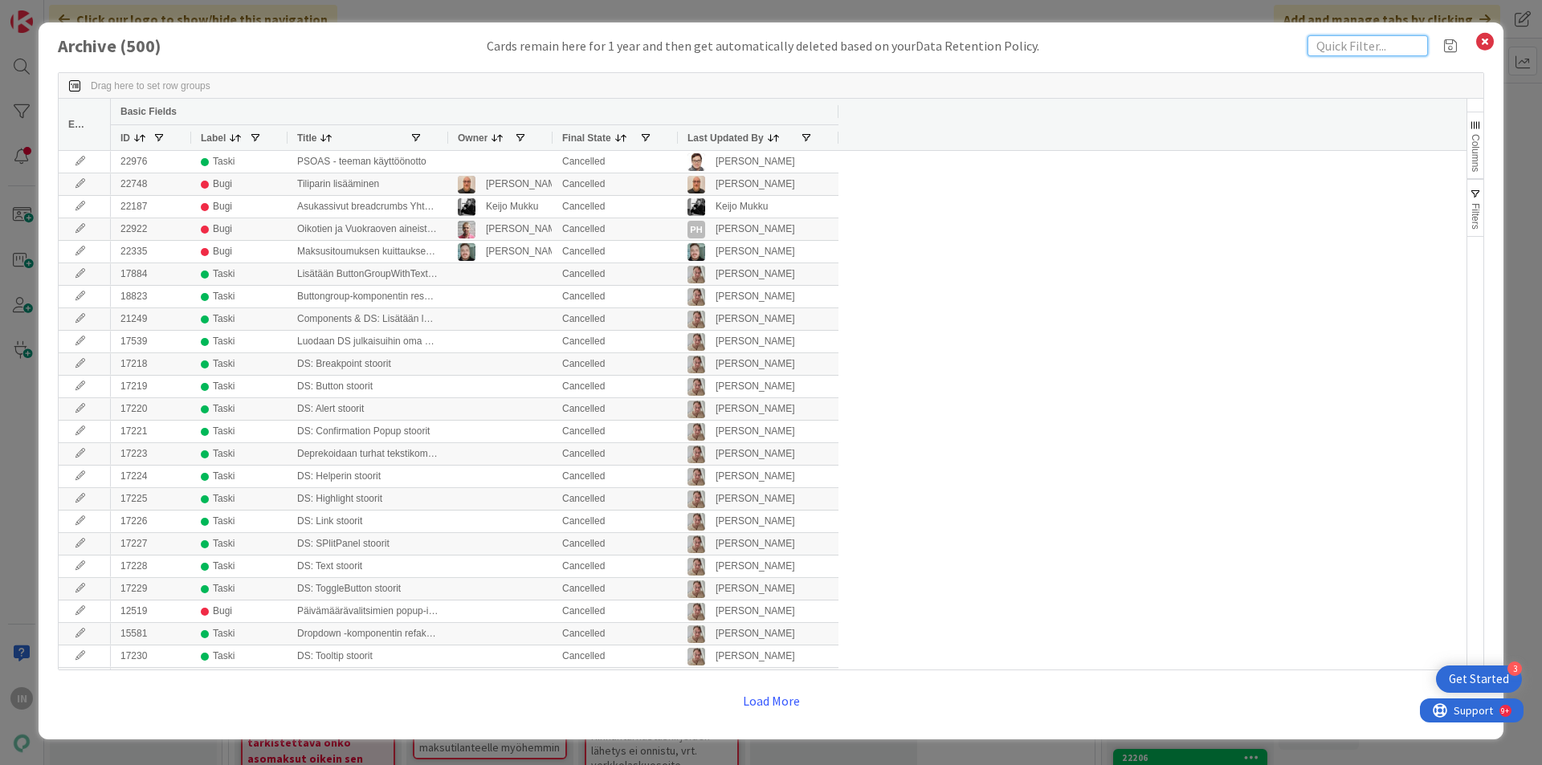
click at [1350, 49] on input "text" at bounding box center [1367, 45] width 120 height 21
type input "teema"
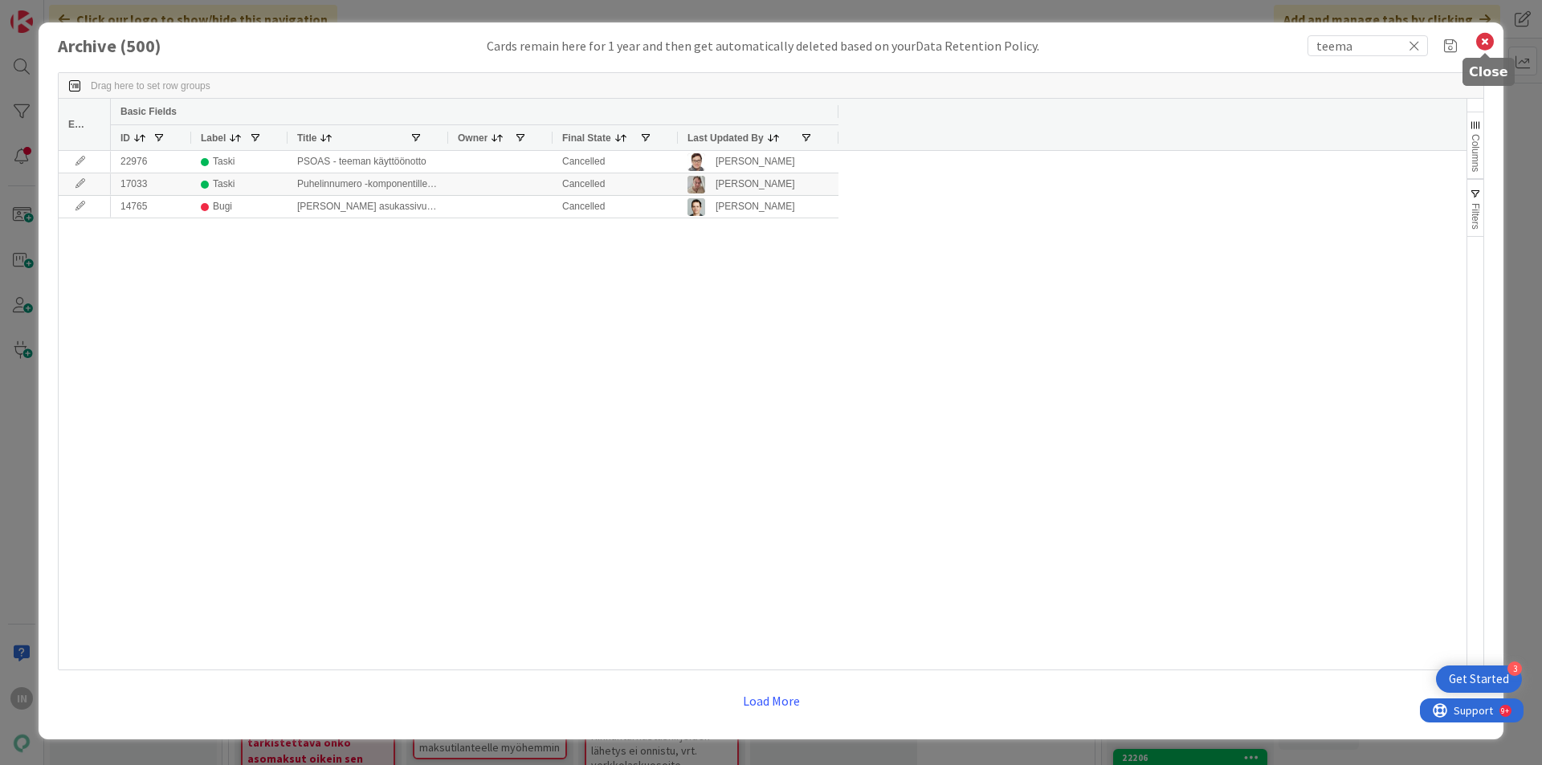
click at [1482, 40] on icon at bounding box center [1484, 42] width 21 height 22
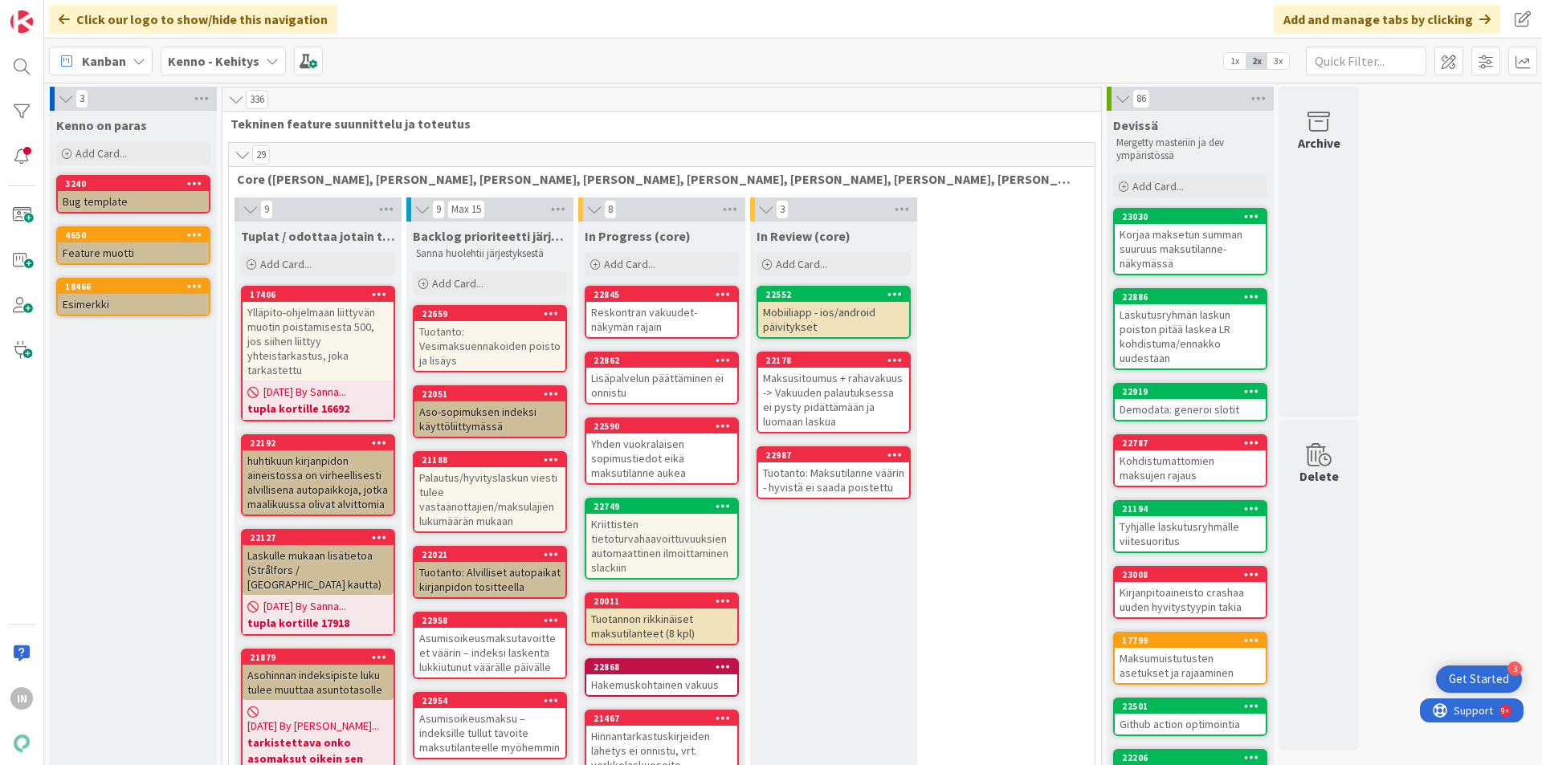
click at [267, 69] on div "Kenno - Kehitys" at bounding box center [223, 61] width 125 height 29
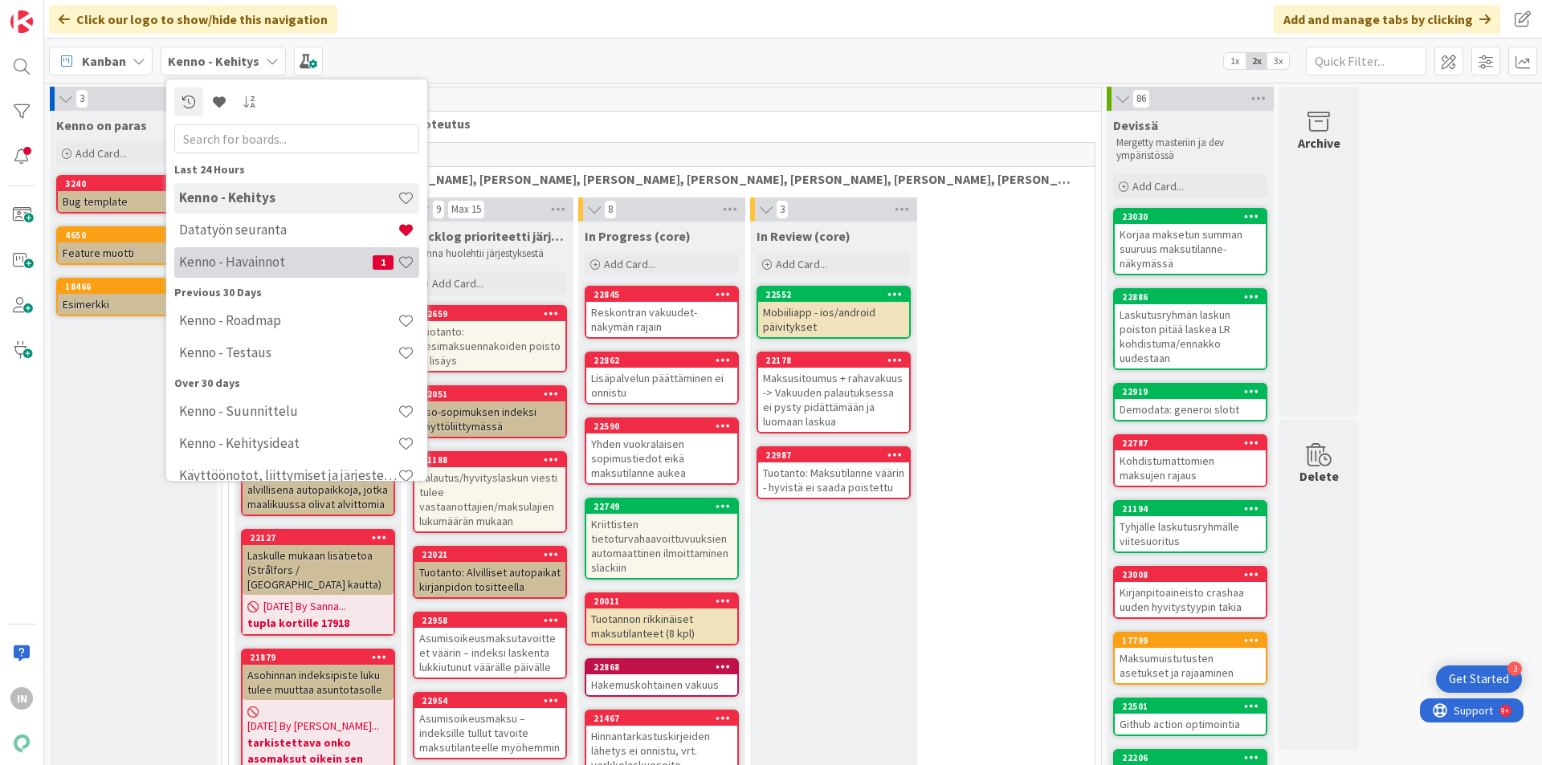
click at [294, 266] on h4 "Kenno - Havainnot" at bounding box center [276, 262] width 194 height 16
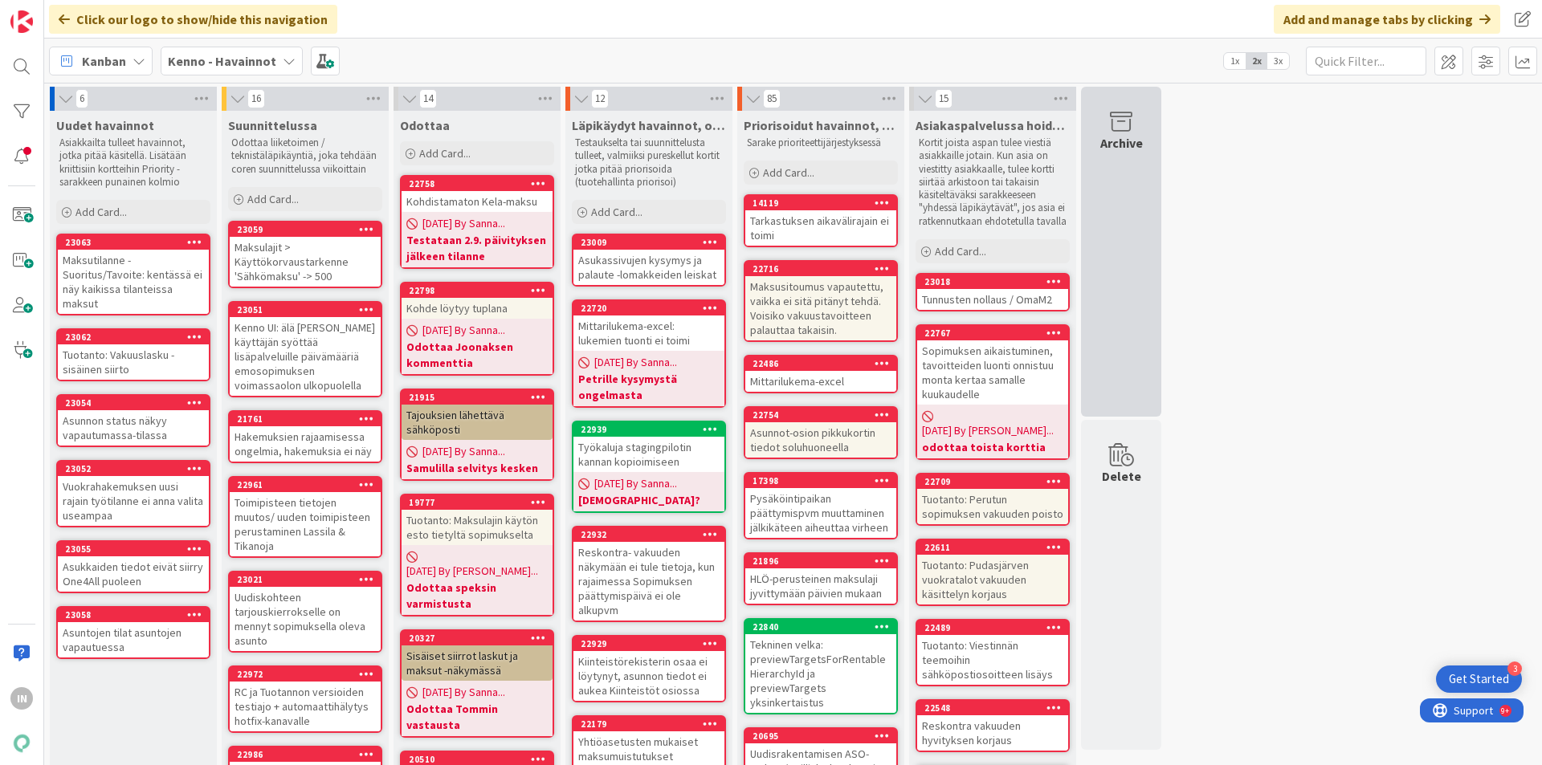
click at [1128, 113] on icon at bounding box center [1121, 122] width 61 height 22
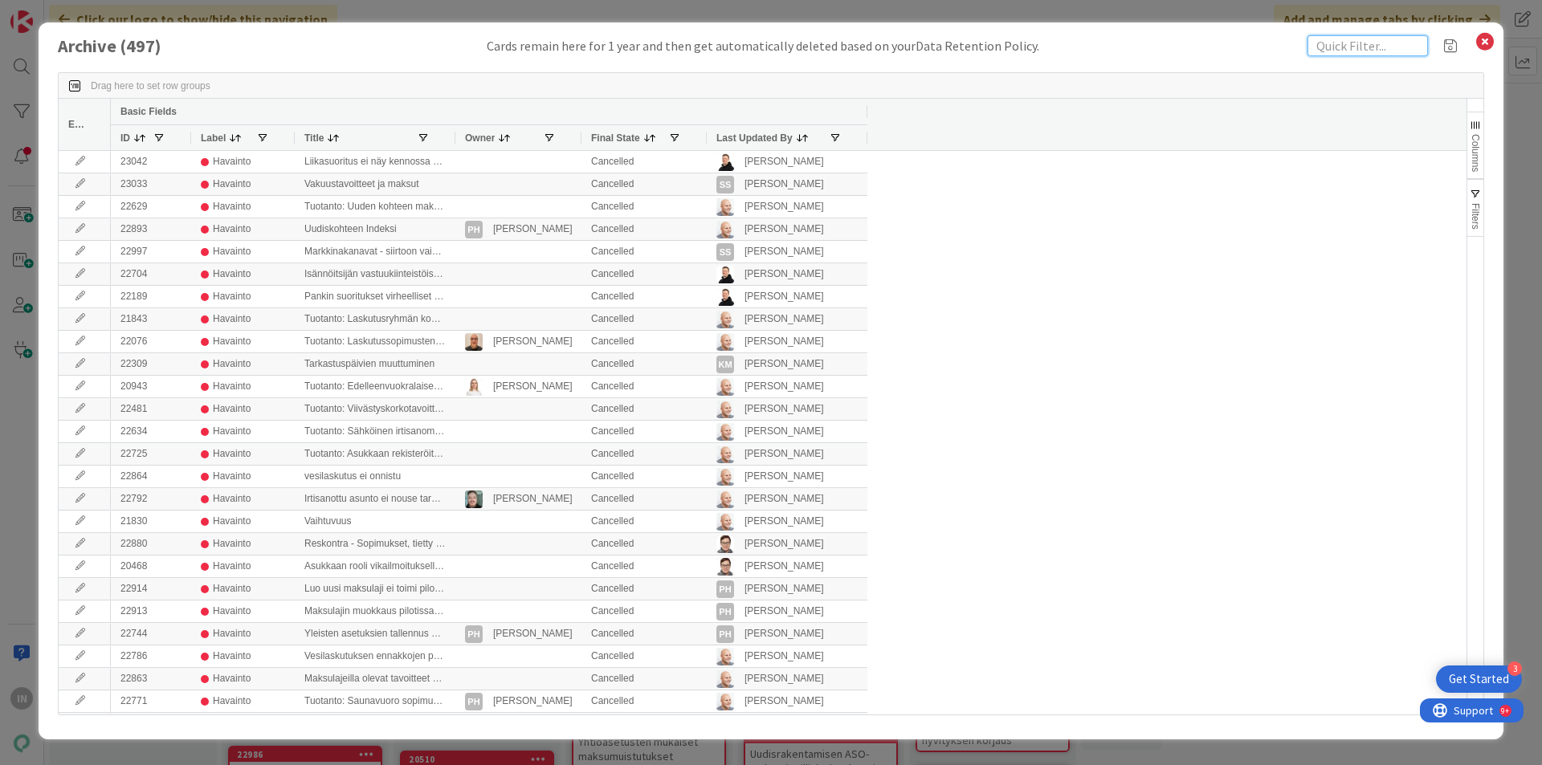
click at [1355, 49] on input "text" at bounding box center [1367, 45] width 120 height 21
type input "teema"
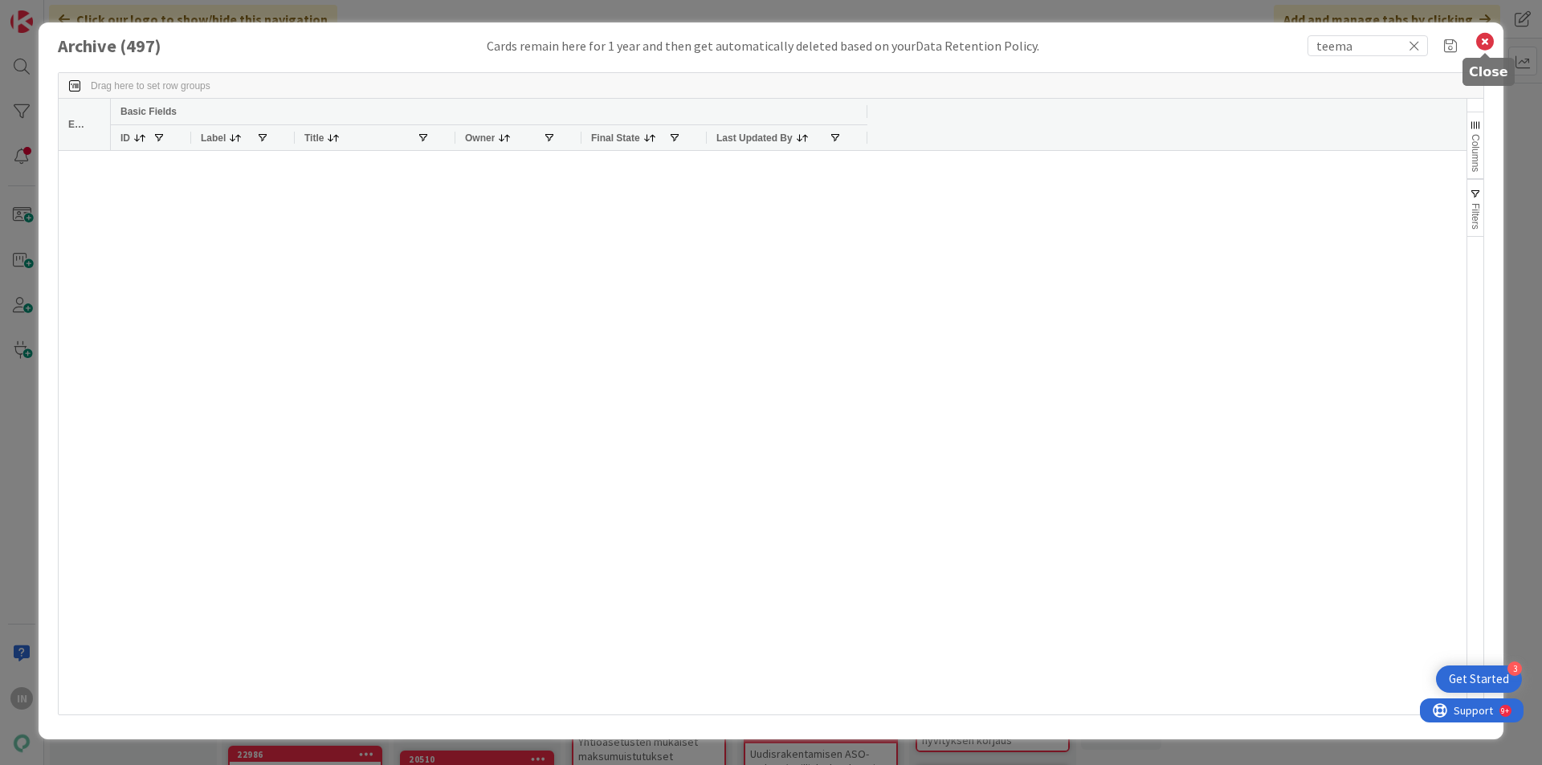
click at [1489, 38] on icon at bounding box center [1484, 42] width 21 height 22
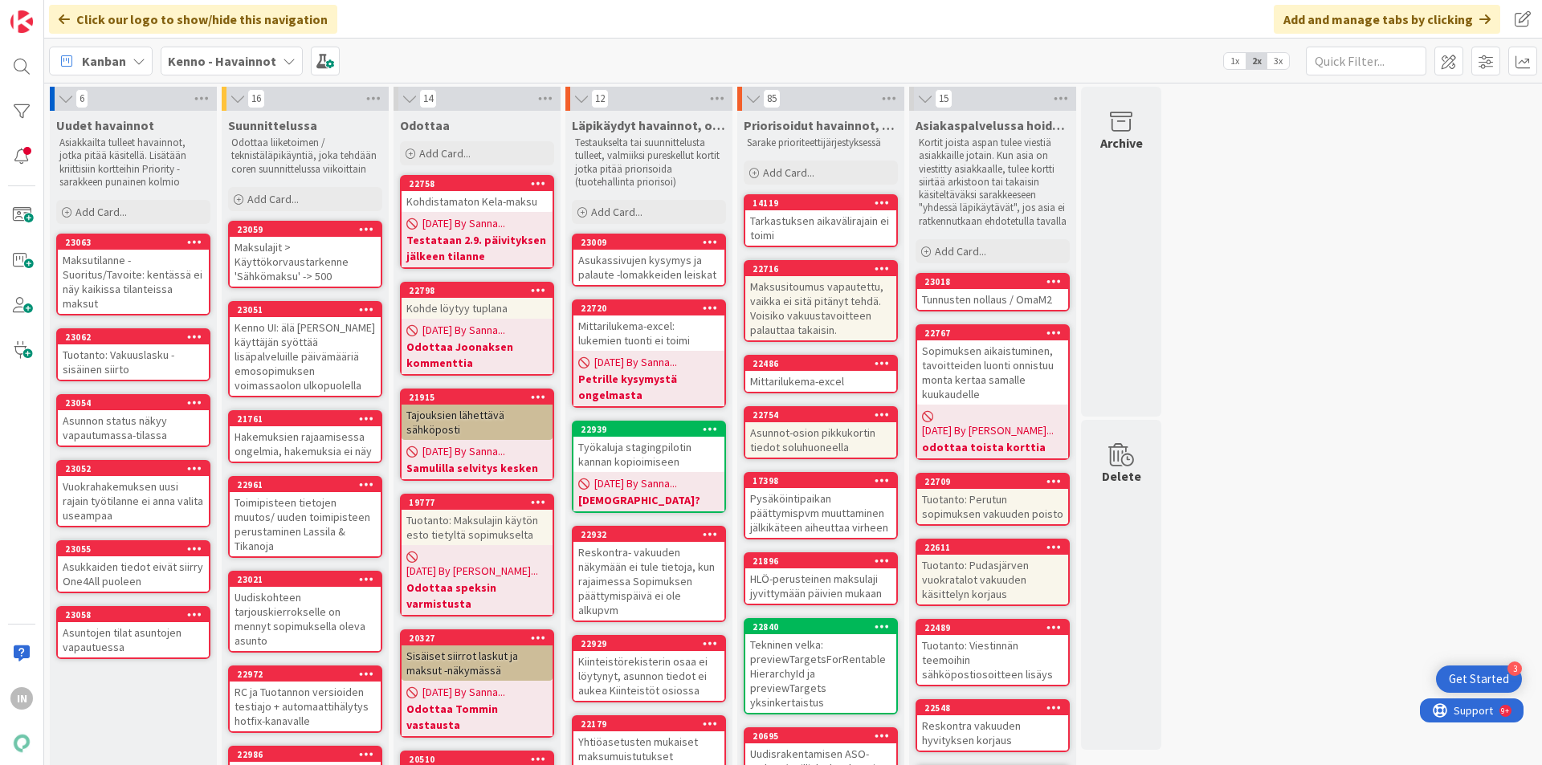
click at [271, 55] on b "Kenno - Havainnot" at bounding box center [222, 61] width 108 height 16
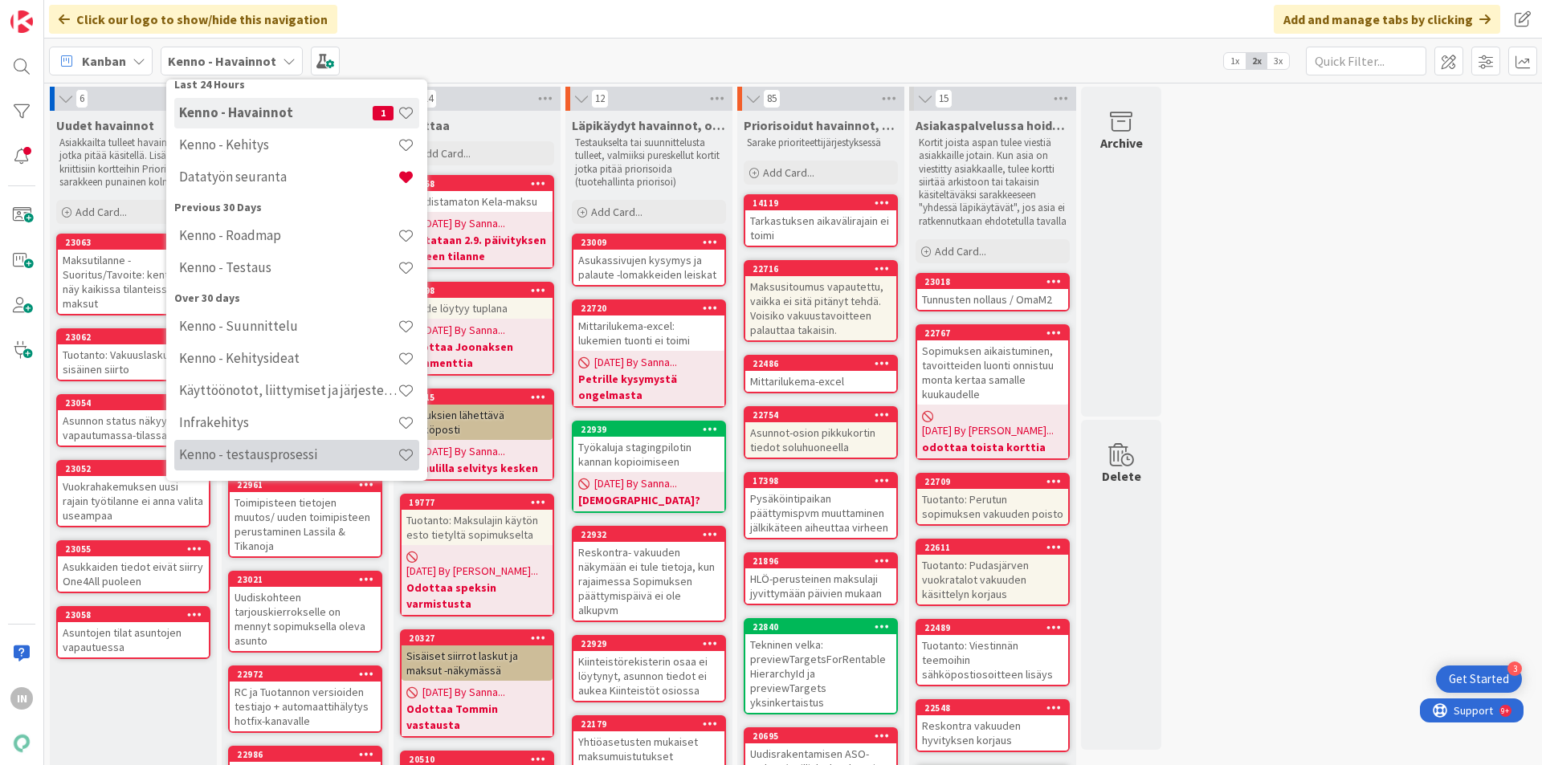
scroll to position [116, 0]
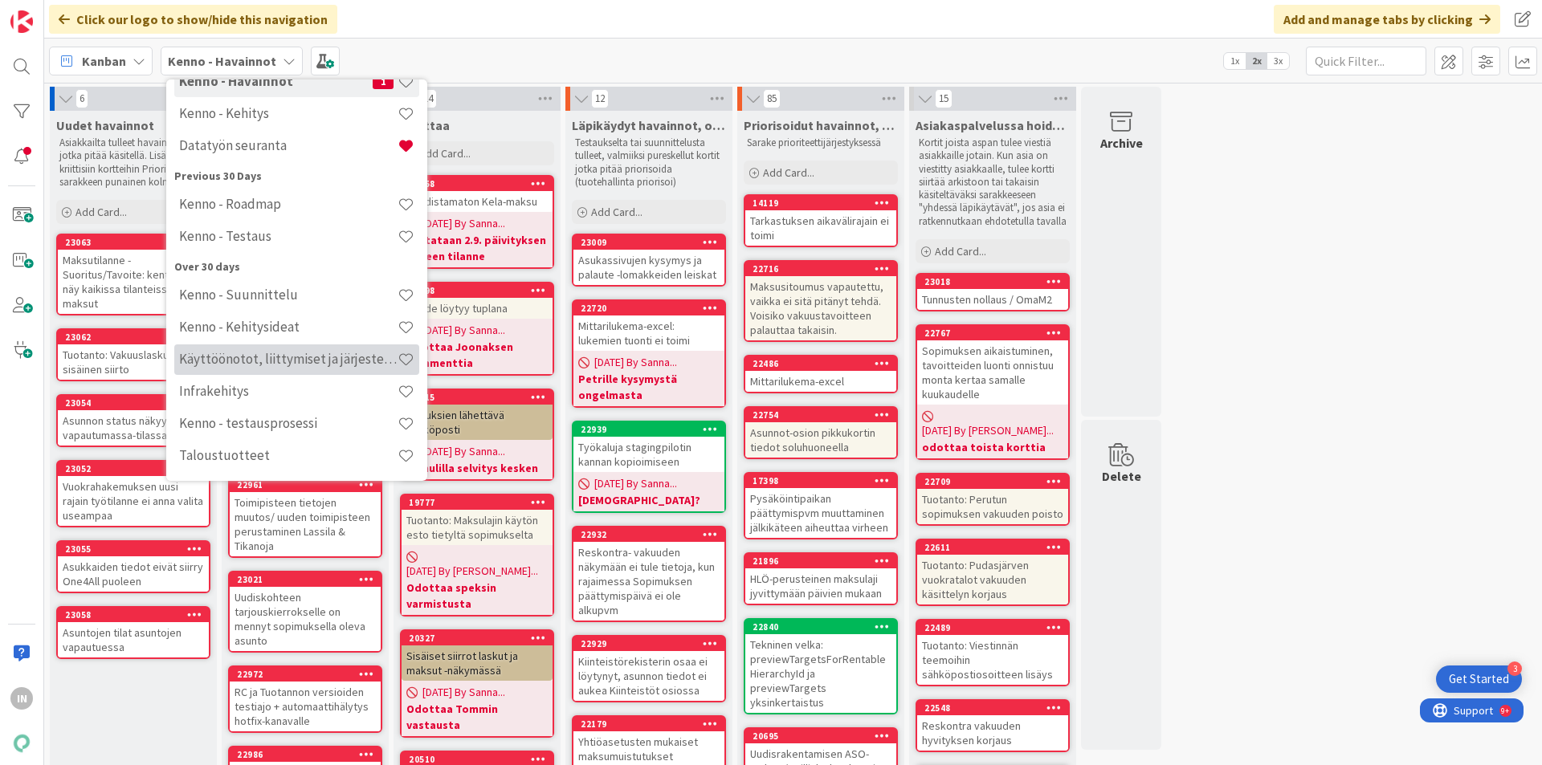
click at [326, 361] on h4 "Käyttöönotot, liittymiset ja järjestelmävaihdokset" at bounding box center [288, 359] width 218 height 16
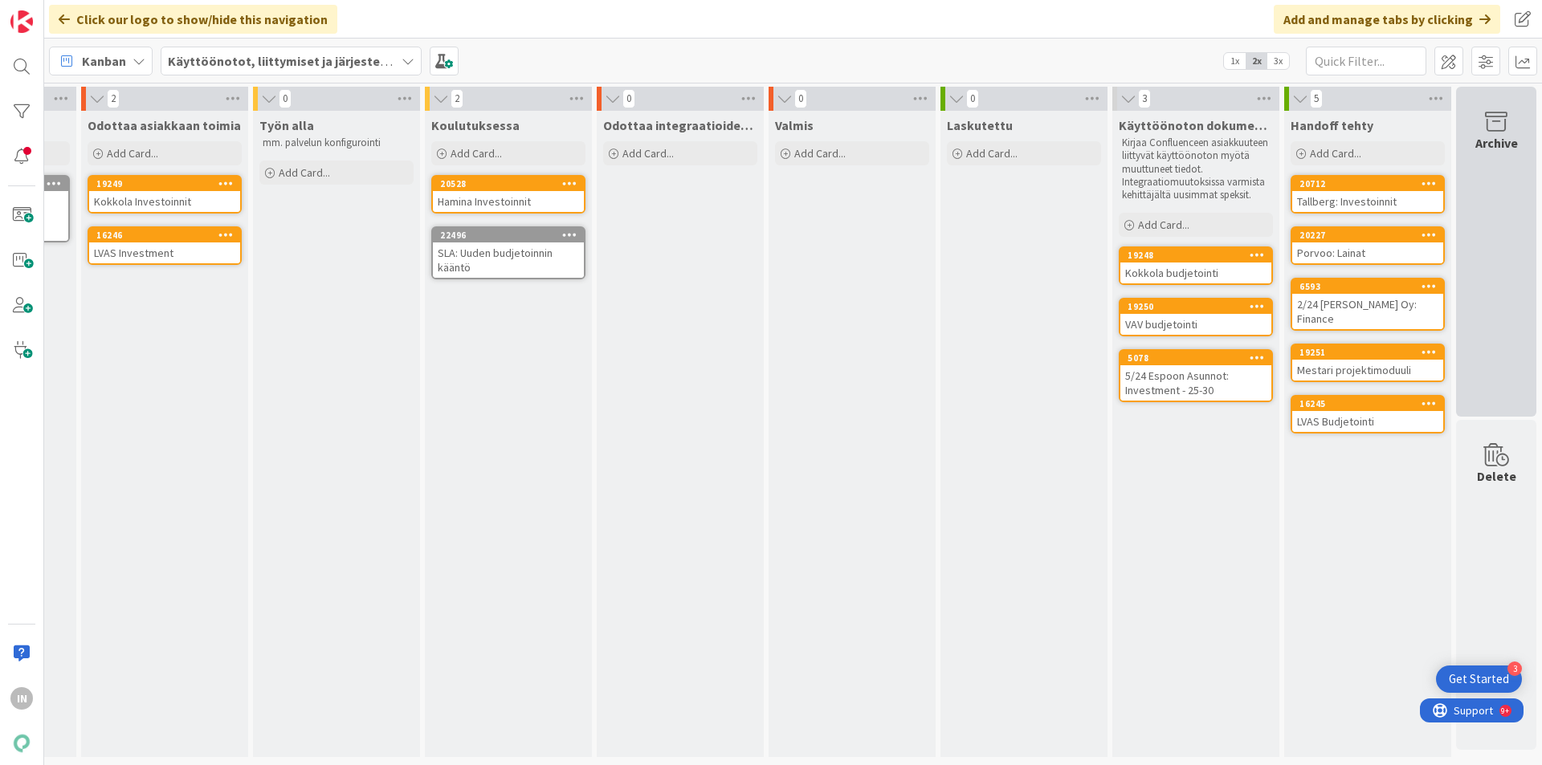
click at [1487, 170] on div "Archive" at bounding box center [1496, 252] width 80 height 330
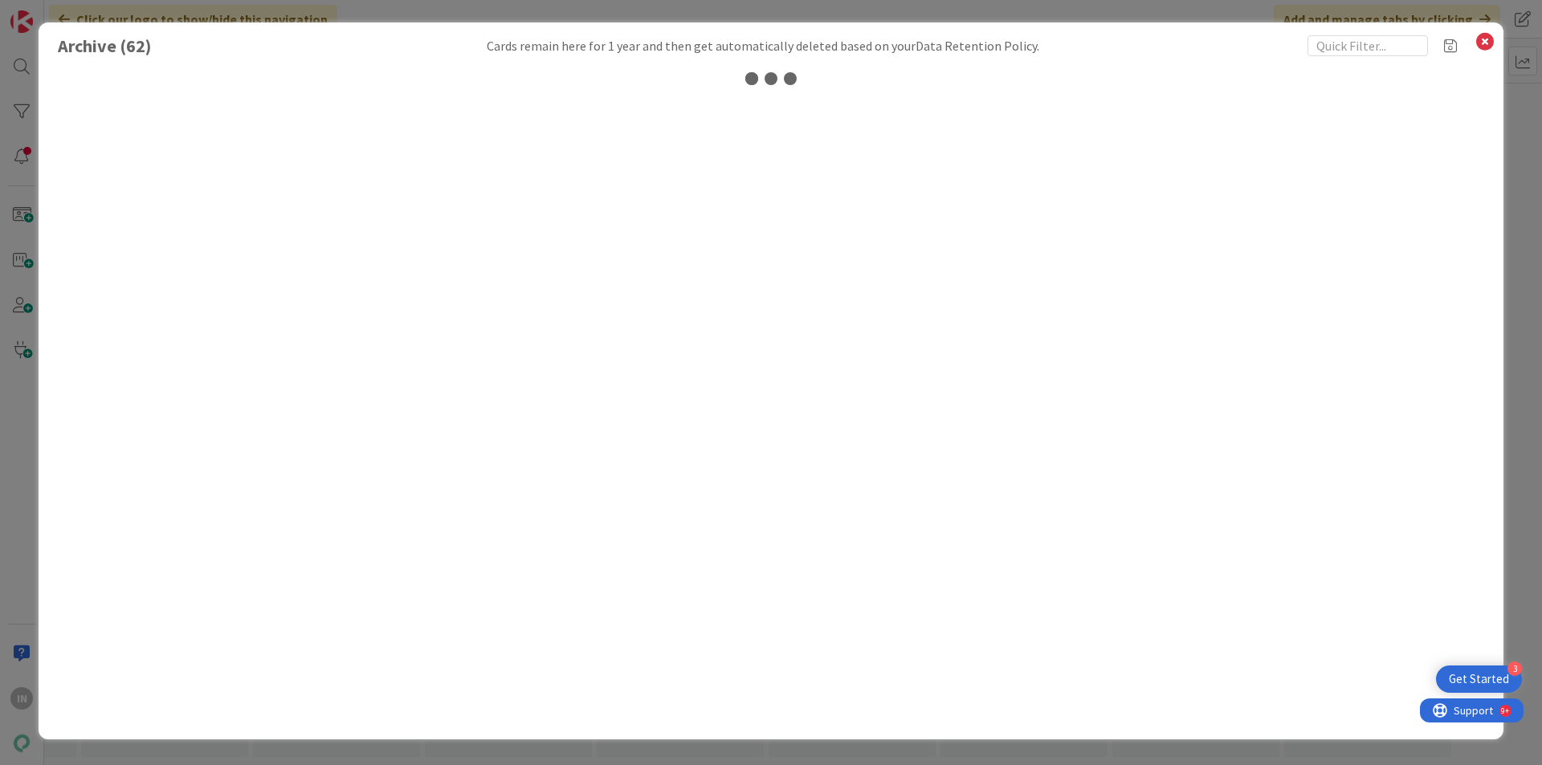
scroll to position [0, 656]
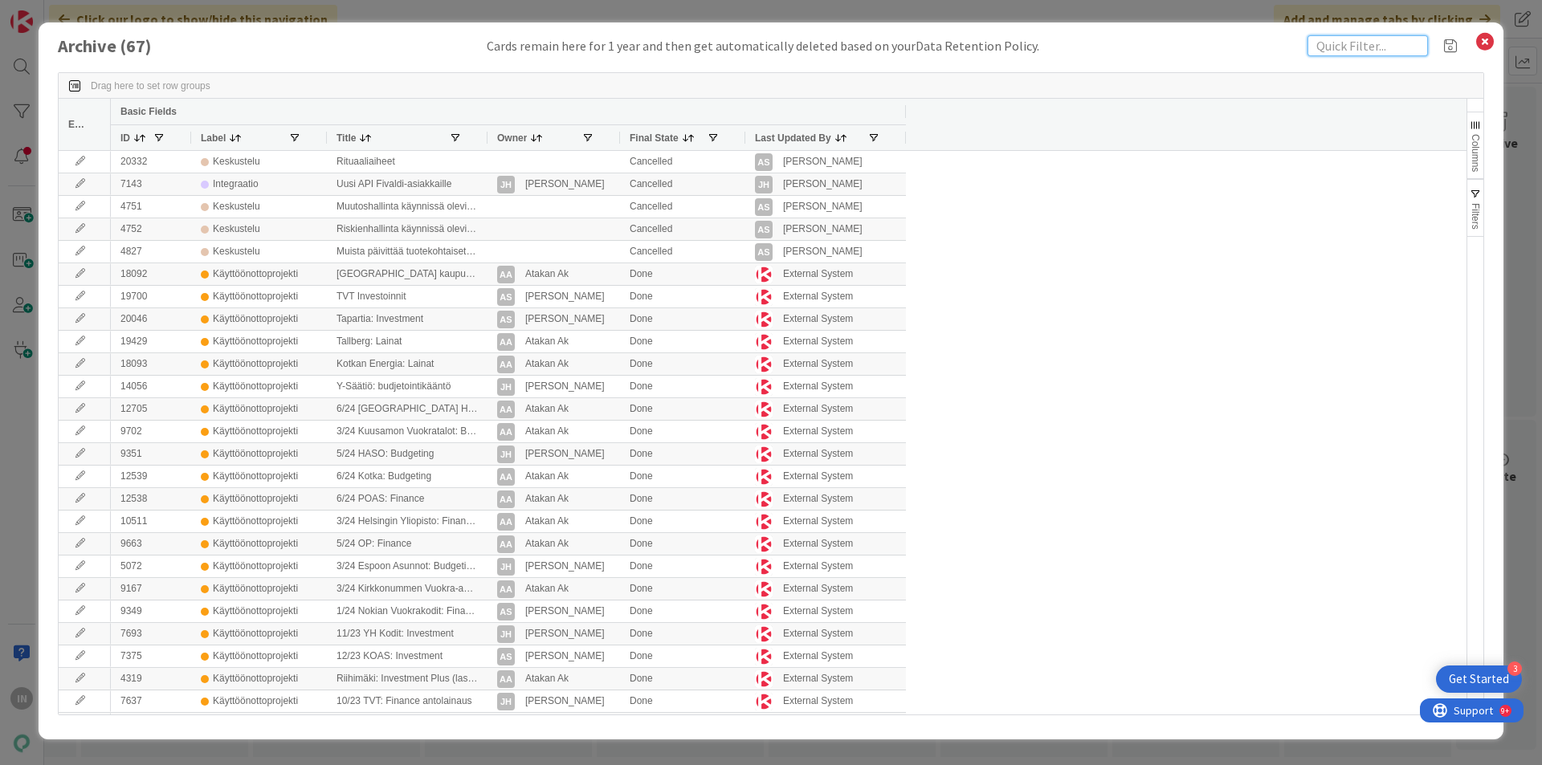
click at [1338, 54] on input "text" at bounding box center [1367, 45] width 120 height 21
type input "teema"
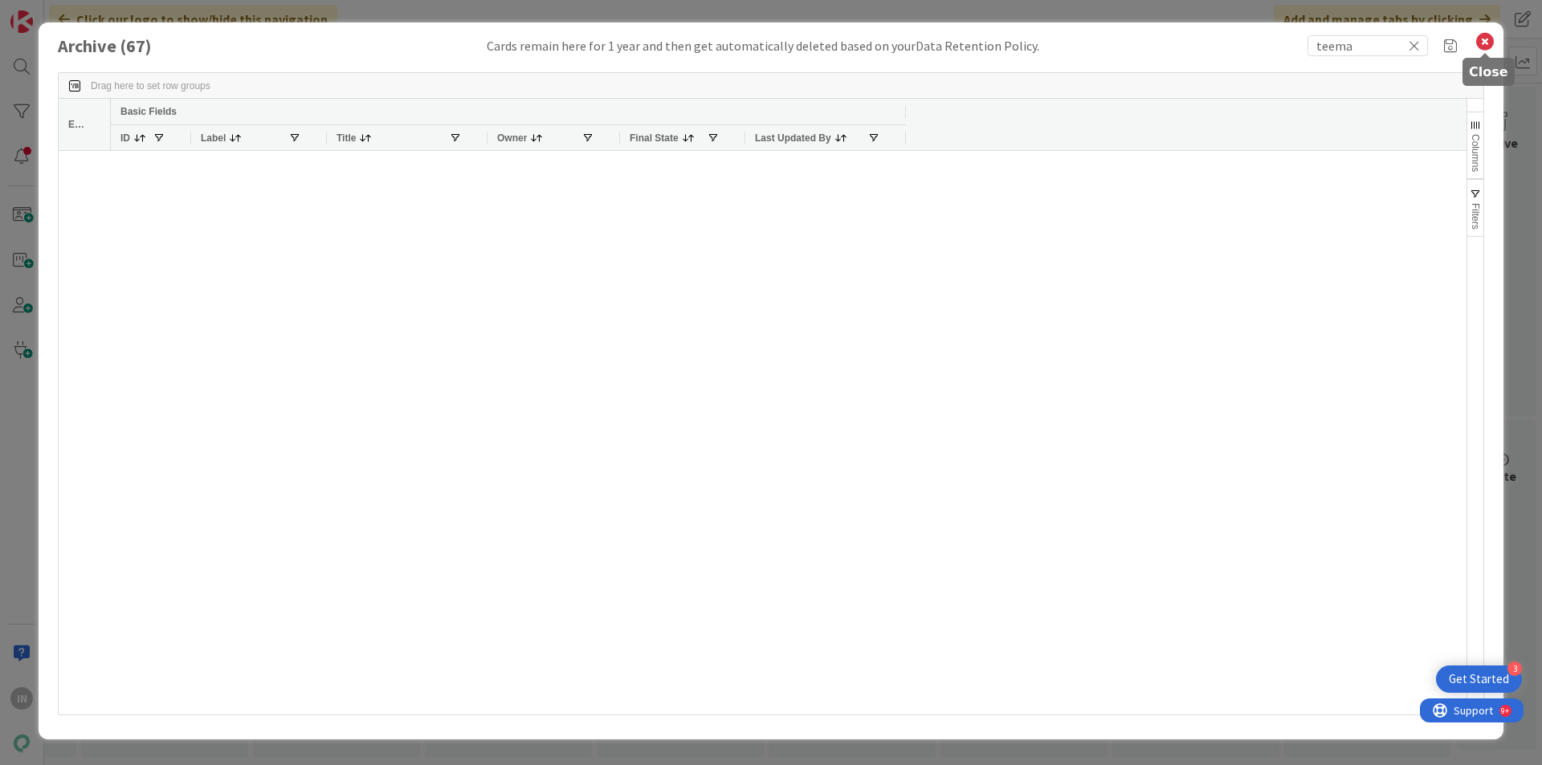
click at [1479, 39] on icon at bounding box center [1484, 42] width 21 height 22
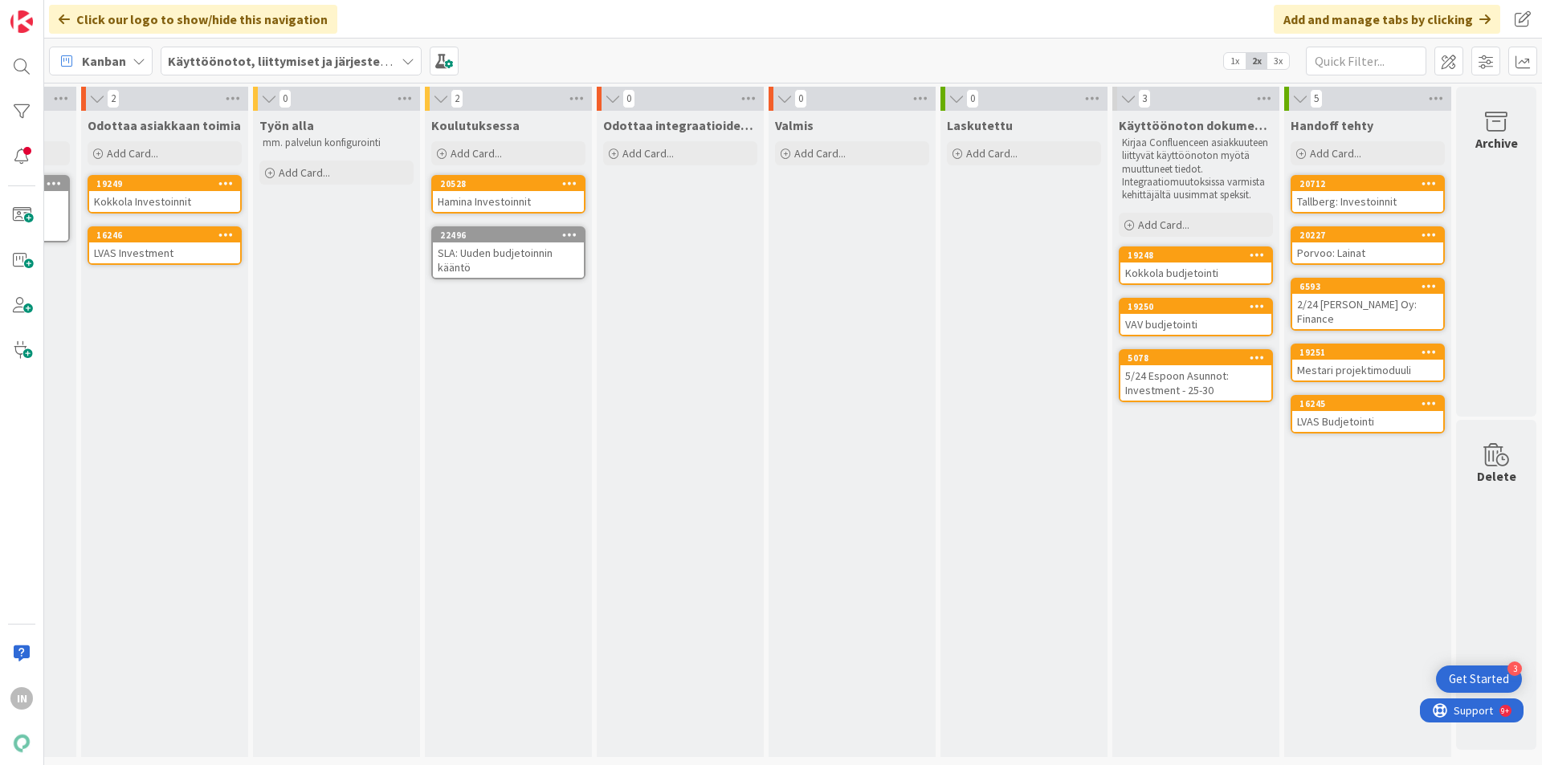
click at [369, 61] on b "Käyttöönotot, liittymiset ja järjestelmävaihdokset" at bounding box center [318, 61] width 300 height 16
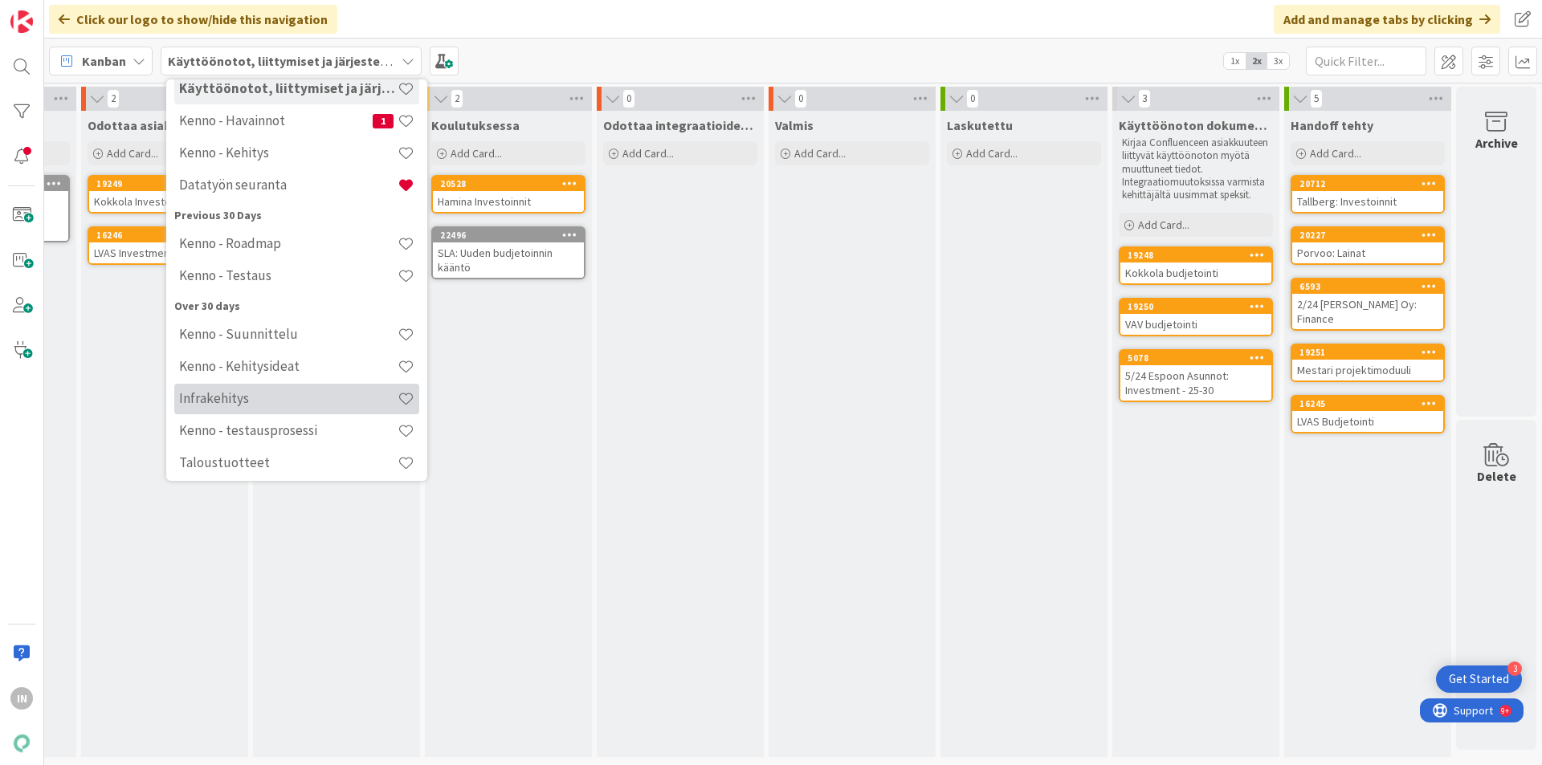
scroll to position [116, 0]
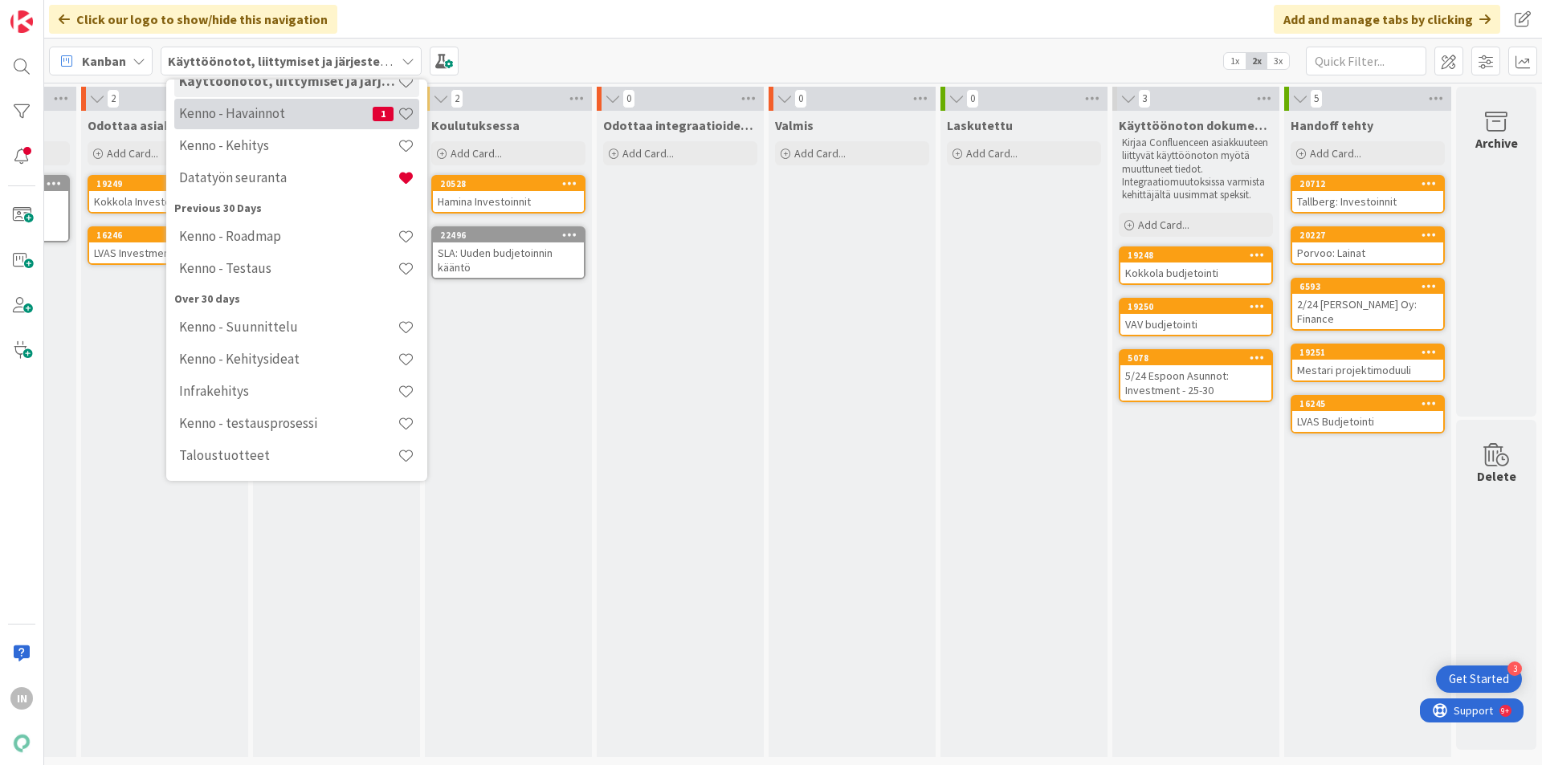
click at [277, 108] on h4 "Kenno - Havainnot" at bounding box center [276, 113] width 194 height 16
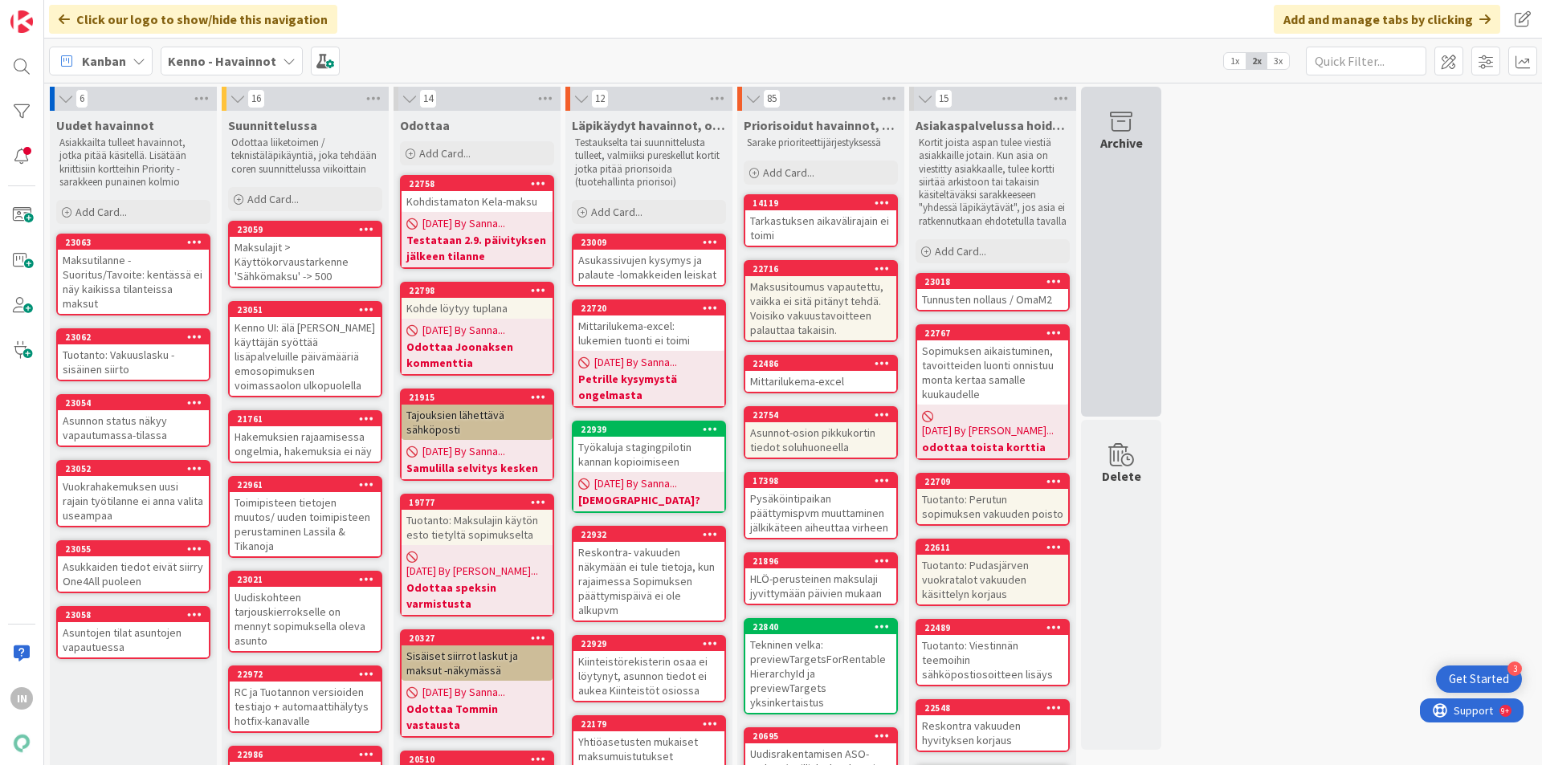
click at [1149, 247] on div "Archive" at bounding box center [1121, 252] width 80 height 330
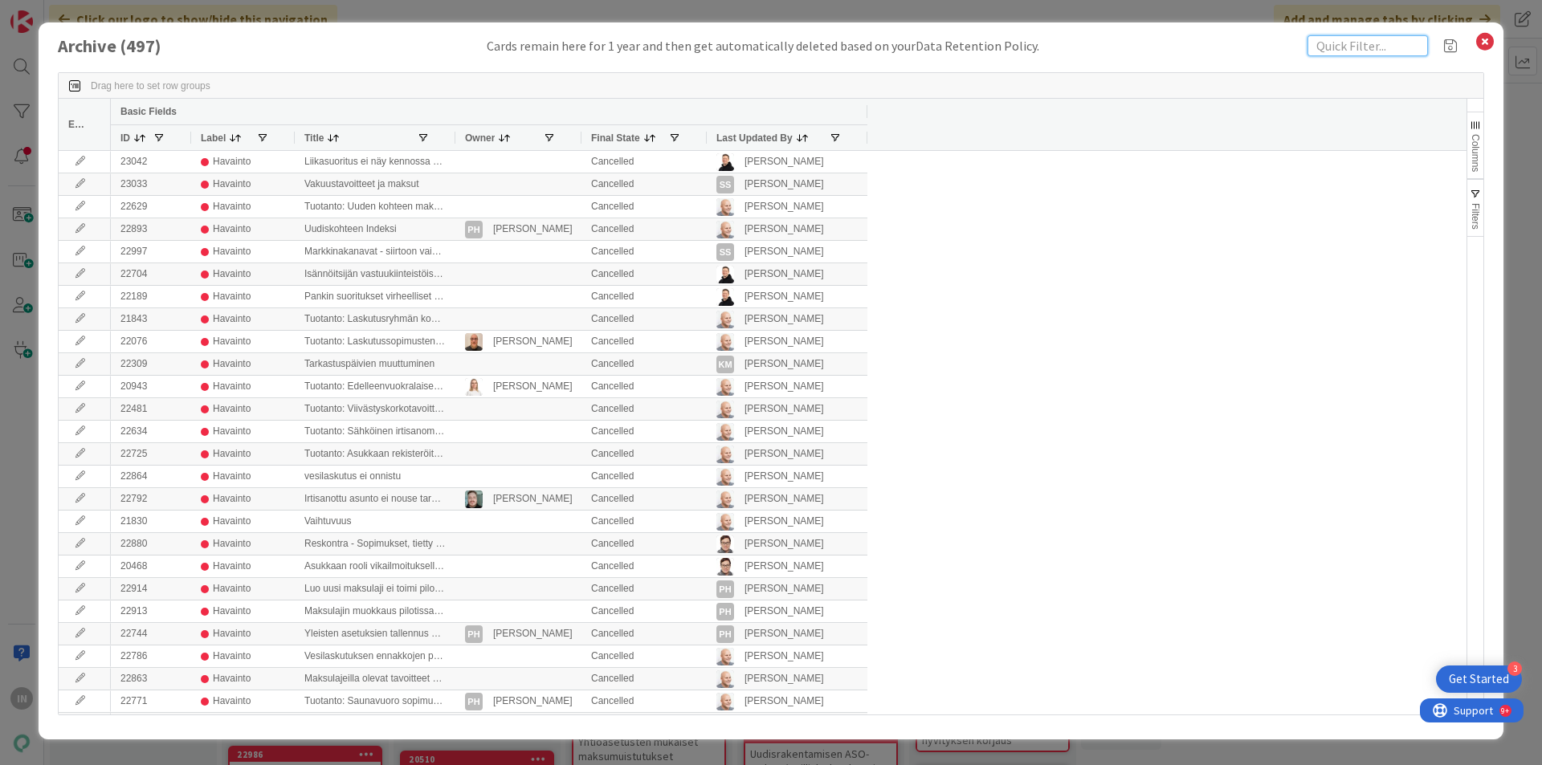
click at [1334, 52] on input "text" at bounding box center [1367, 45] width 120 height 21
type input "teema"
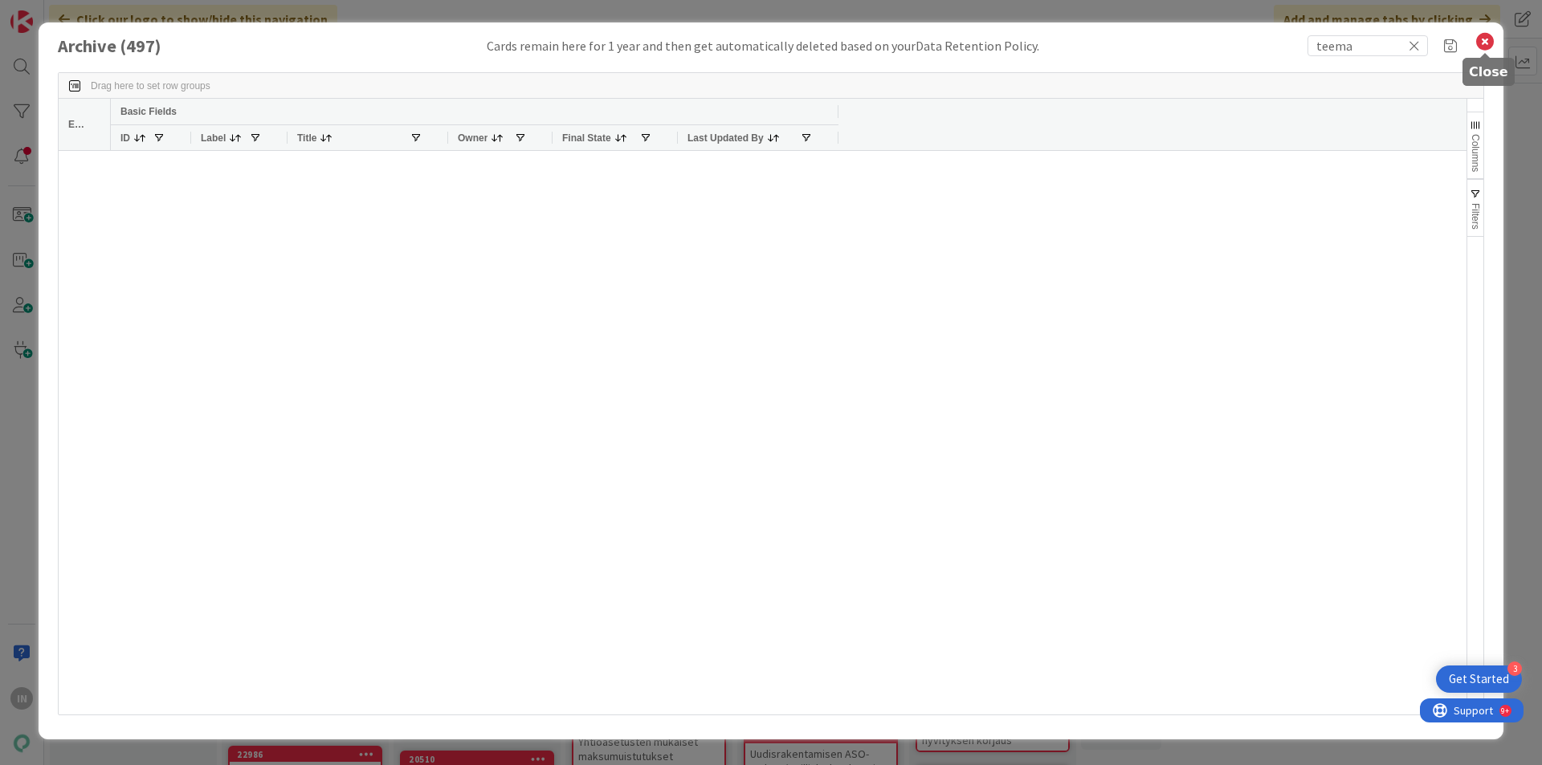
click at [1483, 41] on icon at bounding box center [1484, 42] width 21 height 22
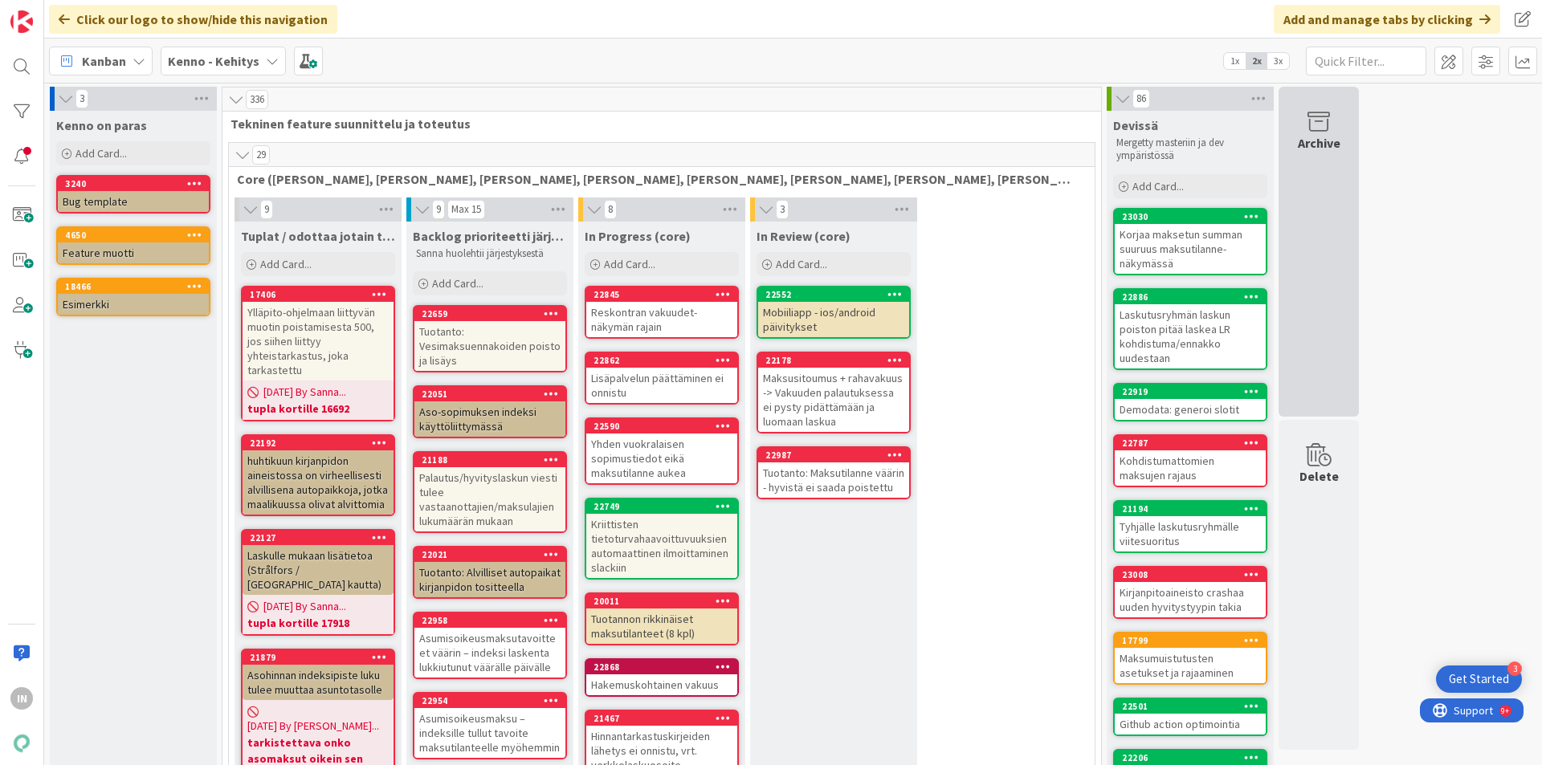
click at [1303, 172] on div "Archive" at bounding box center [1318, 252] width 80 height 330
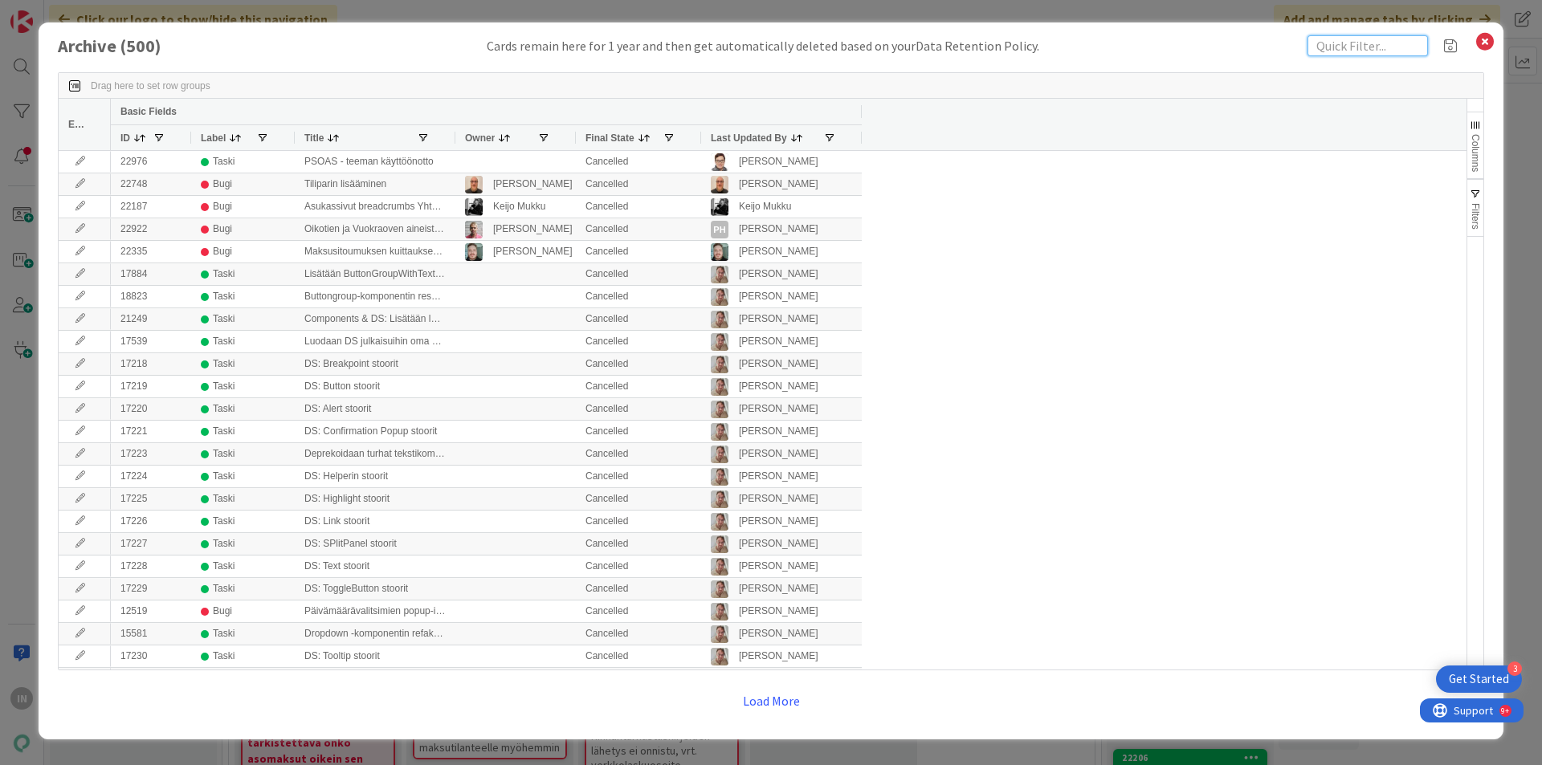
click at [1364, 45] on input "text" at bounding box center [1367, 45] width 120 height 21
type input "teema"
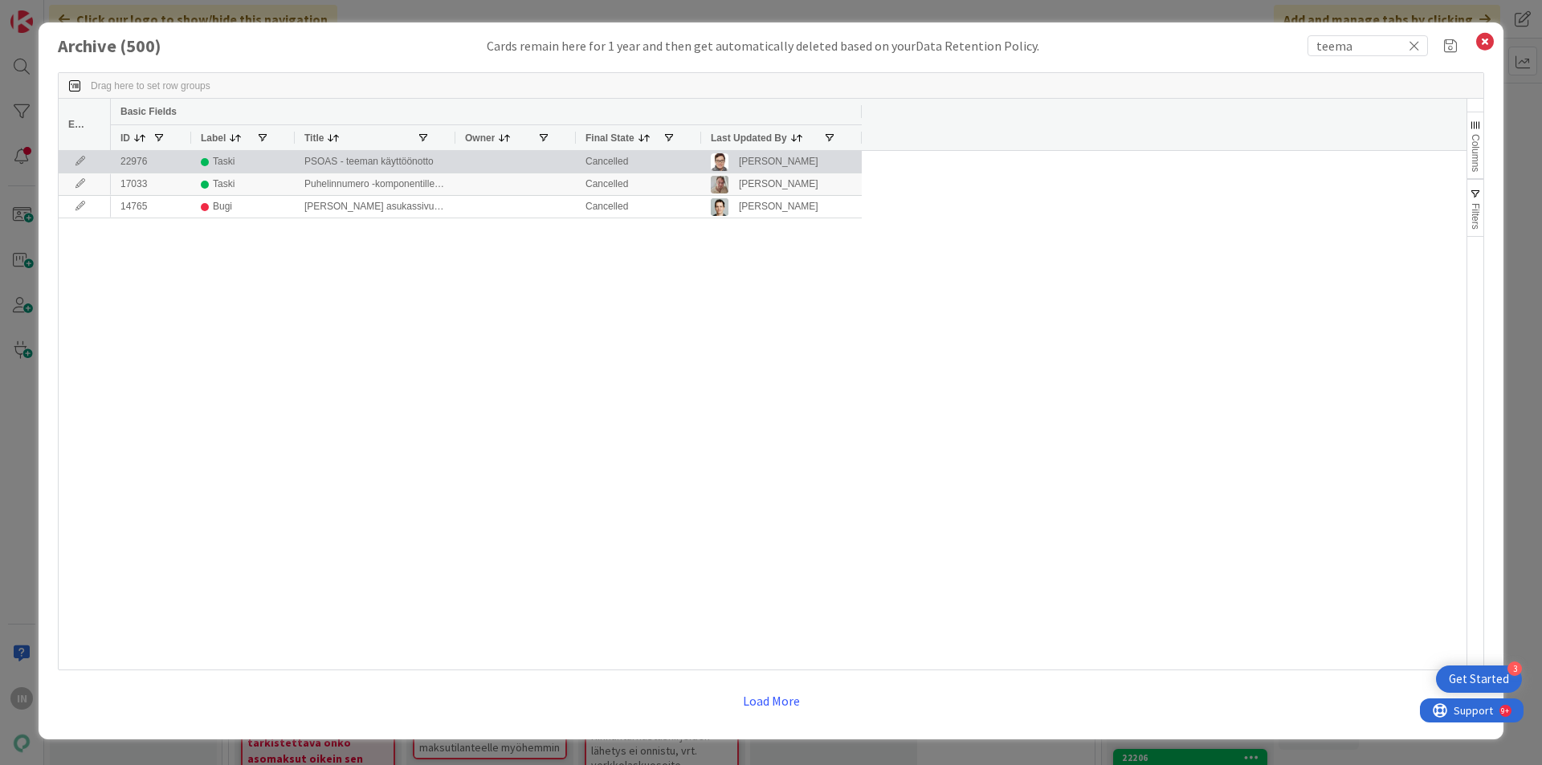
click at [397, 162] on div "PSOAS - teeman käyttöönotto" at bounding box center [375, 162] width 161 height 22
click at [81, 160] on icon at bounding box center [80, 162] width 24 height 10
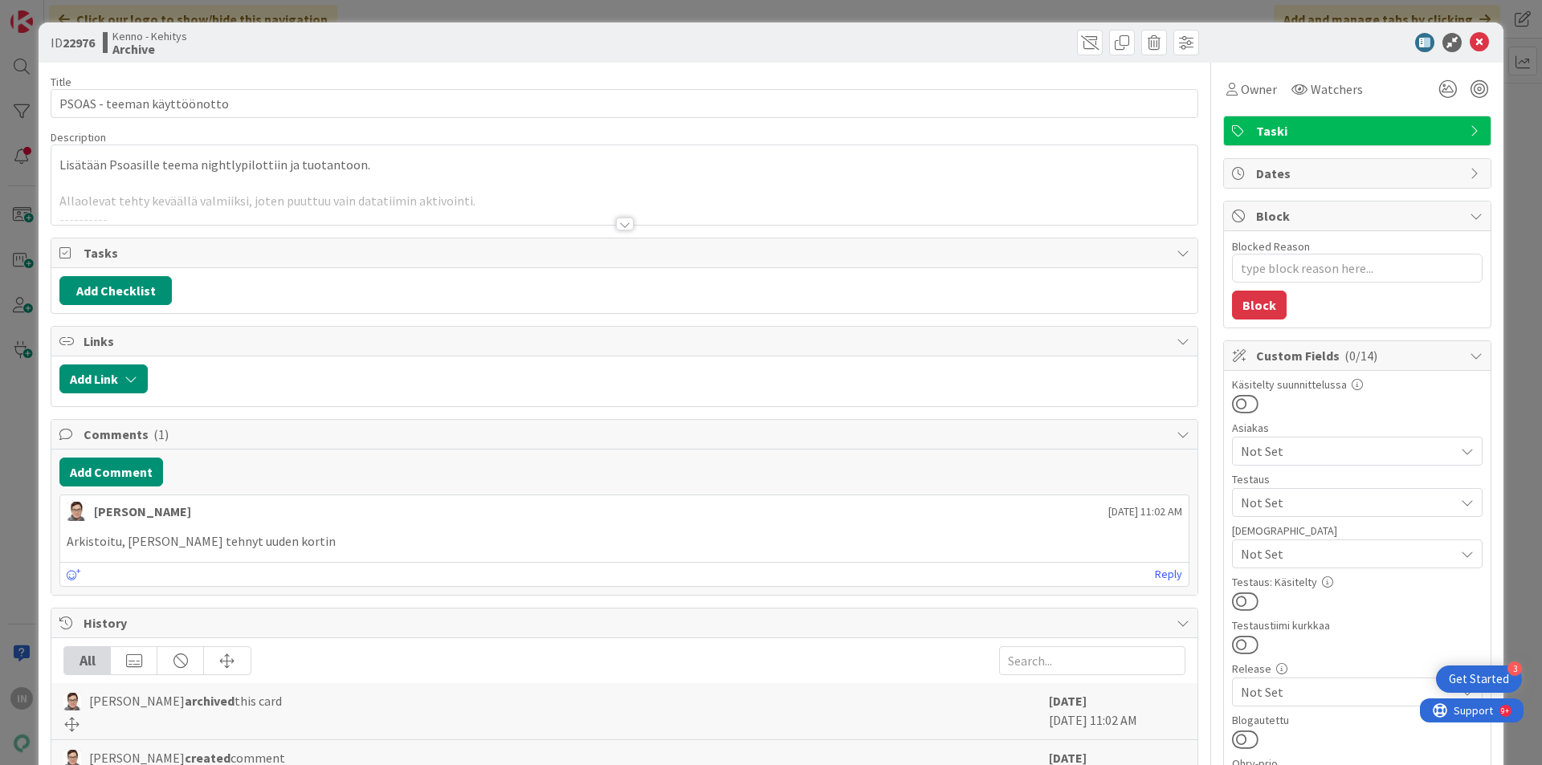
click at [382, 202] on div at bounding box center [624, 204] width 1146 height 41
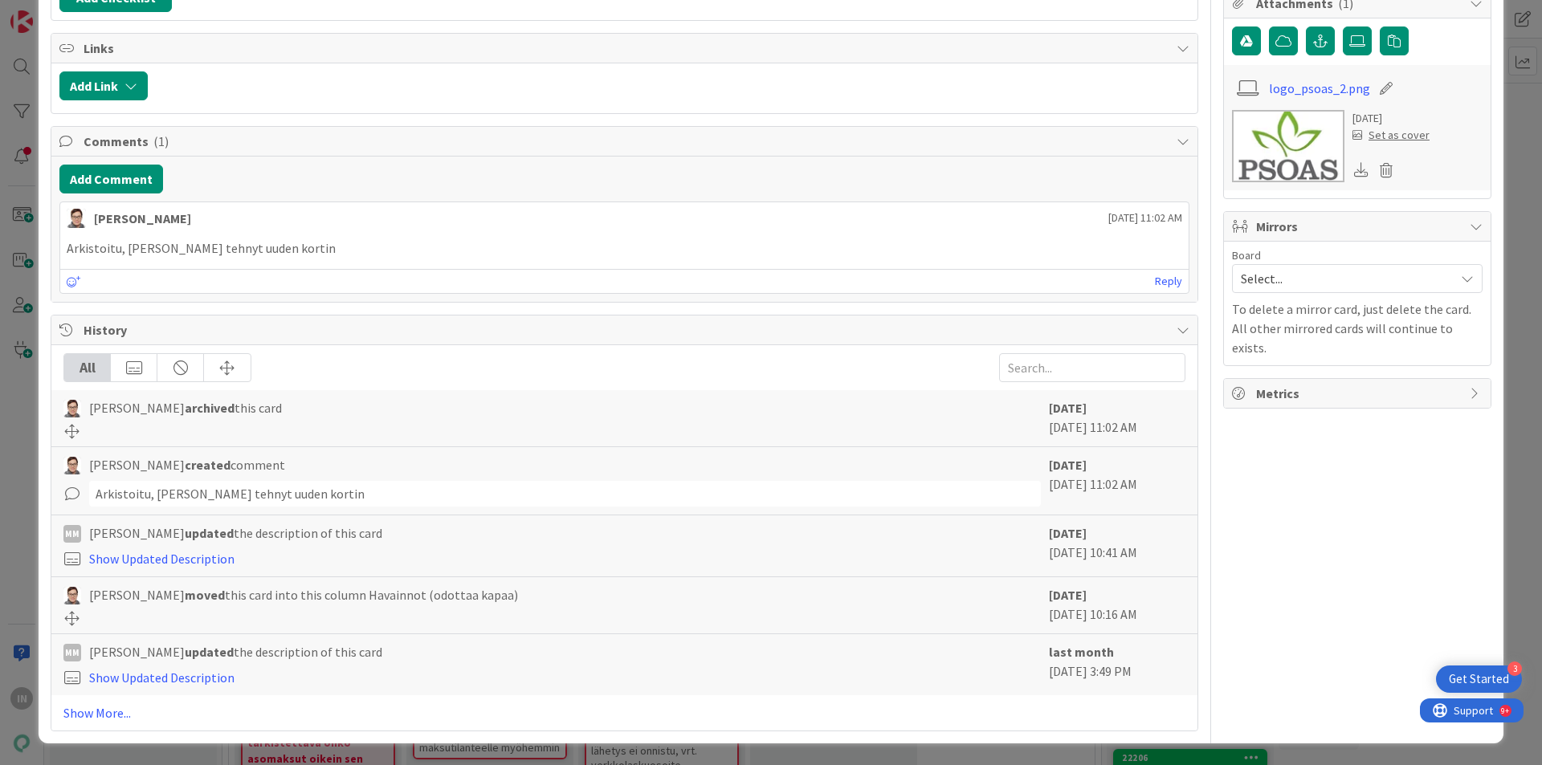
scroll to position [1084, 0]
click at [202, 557] on link "Show Updated Description" at bounding box center [161, 558] width 145 height 16
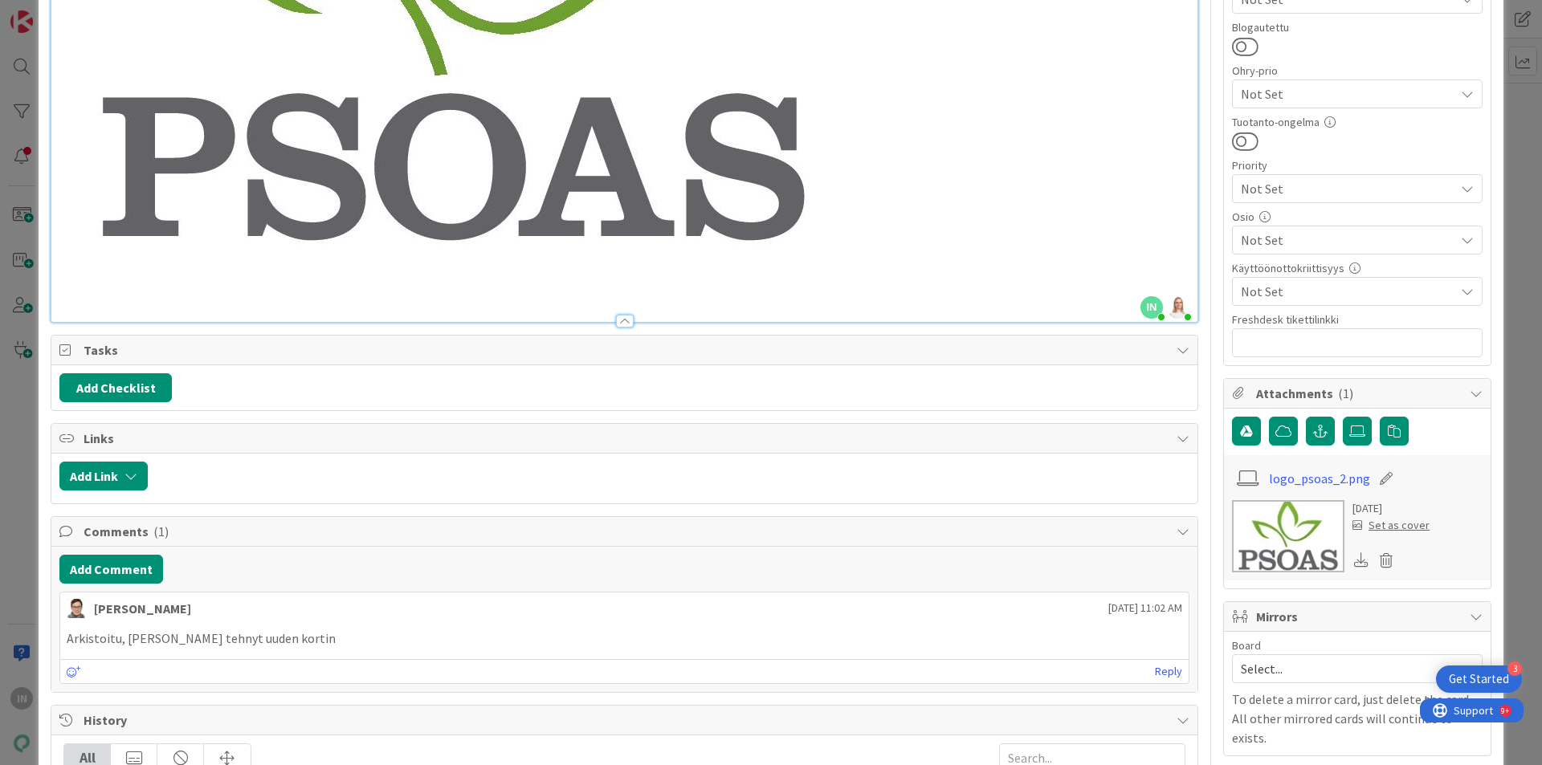
scroll to position [883, 0]
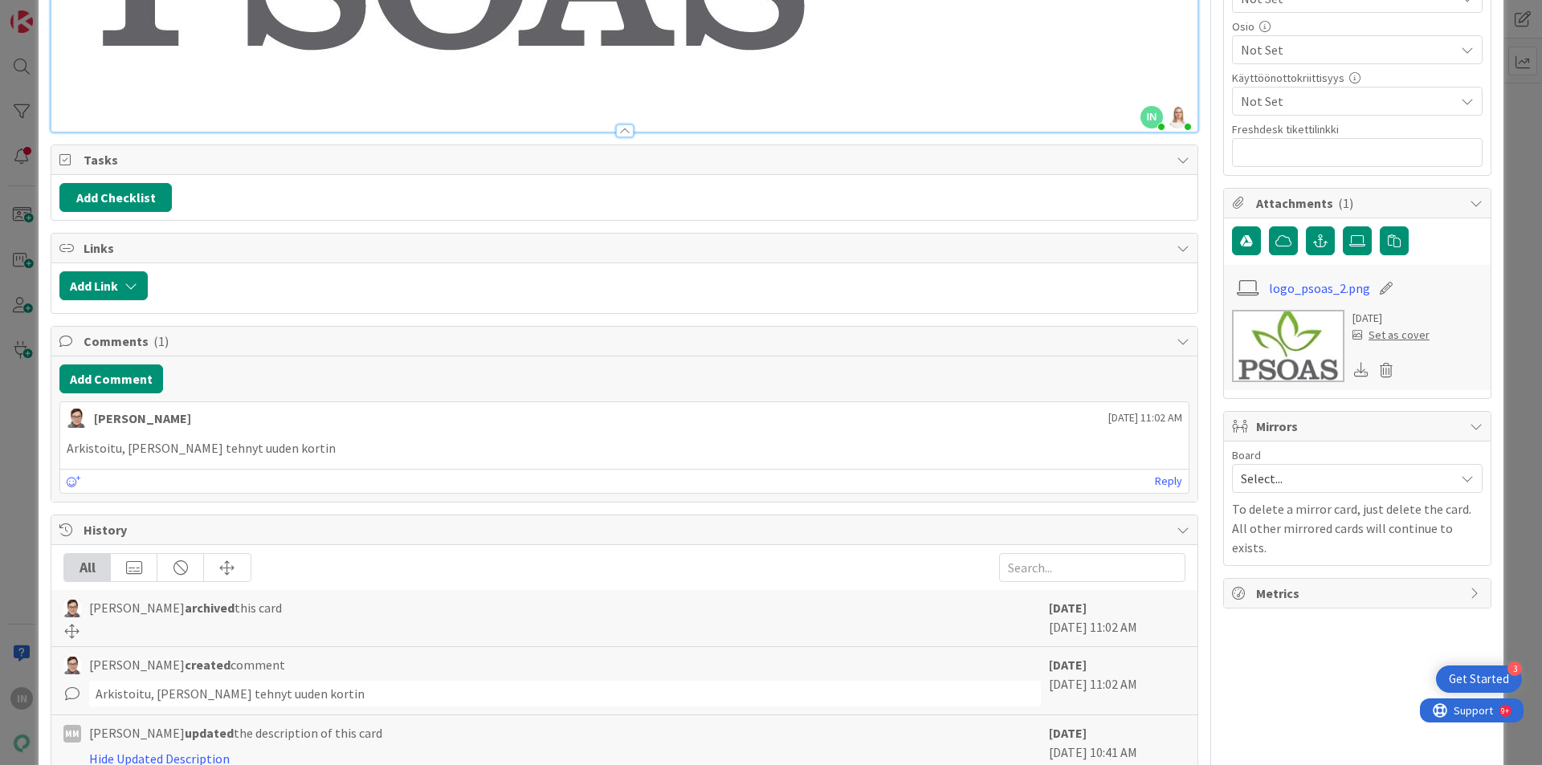
type textarea "x"
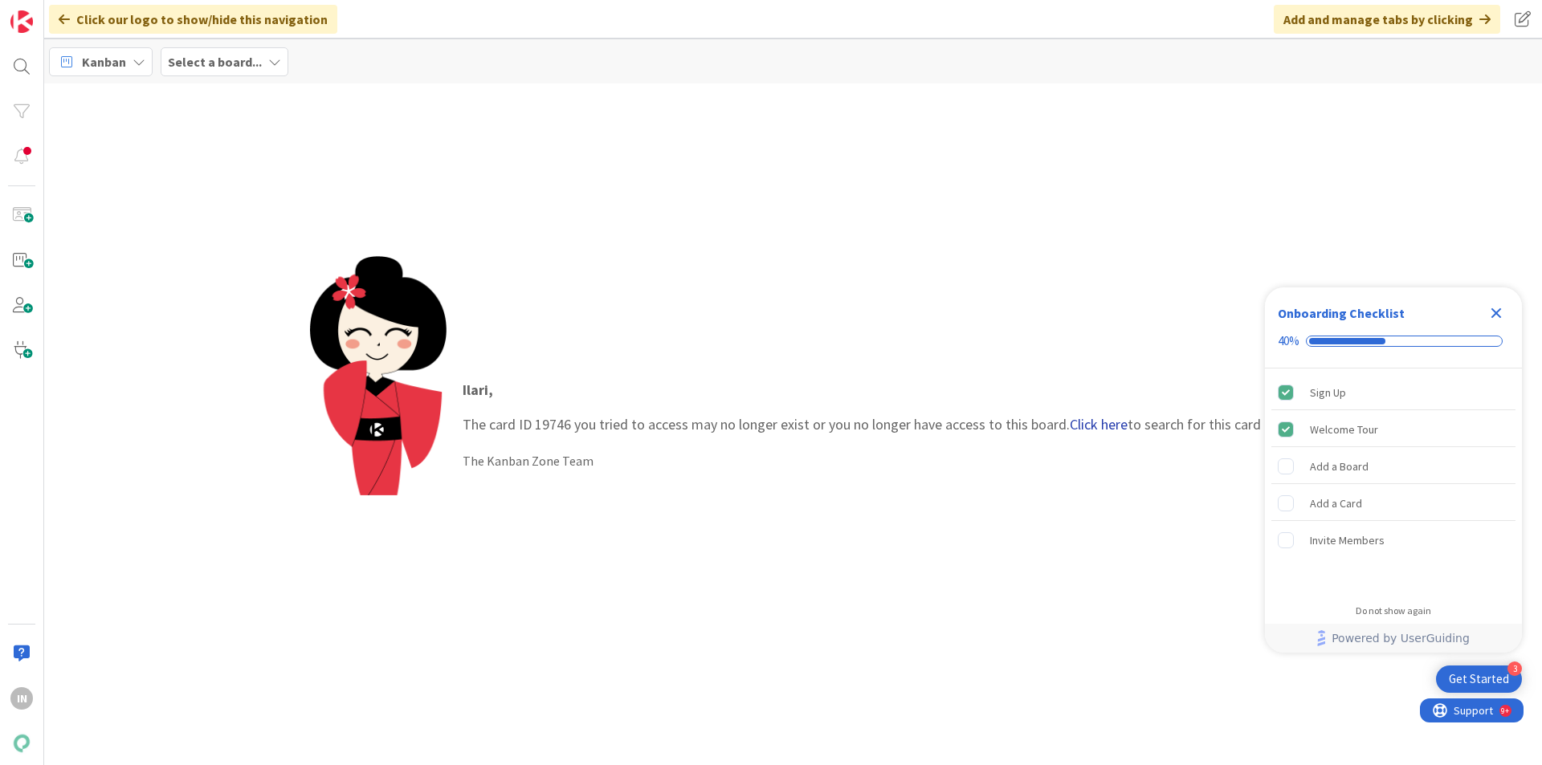
click at [1091, 425] on link "Click here" at bounding box center [1099, 424] width 58 height 18
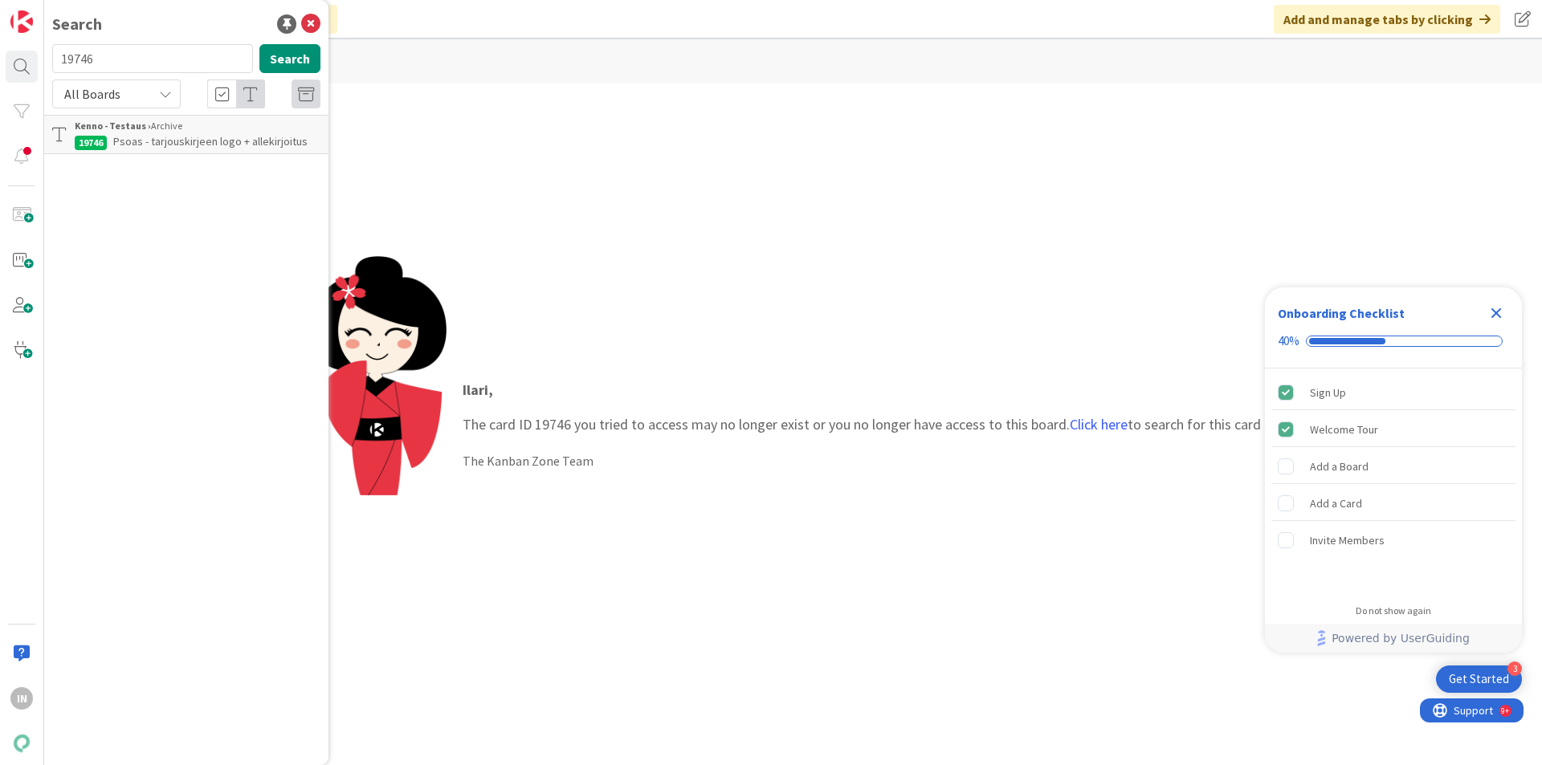
click at [205, 132] on div "Kenno - Testaus › Archive" at bounding box center [198, 126] width 246 height 14
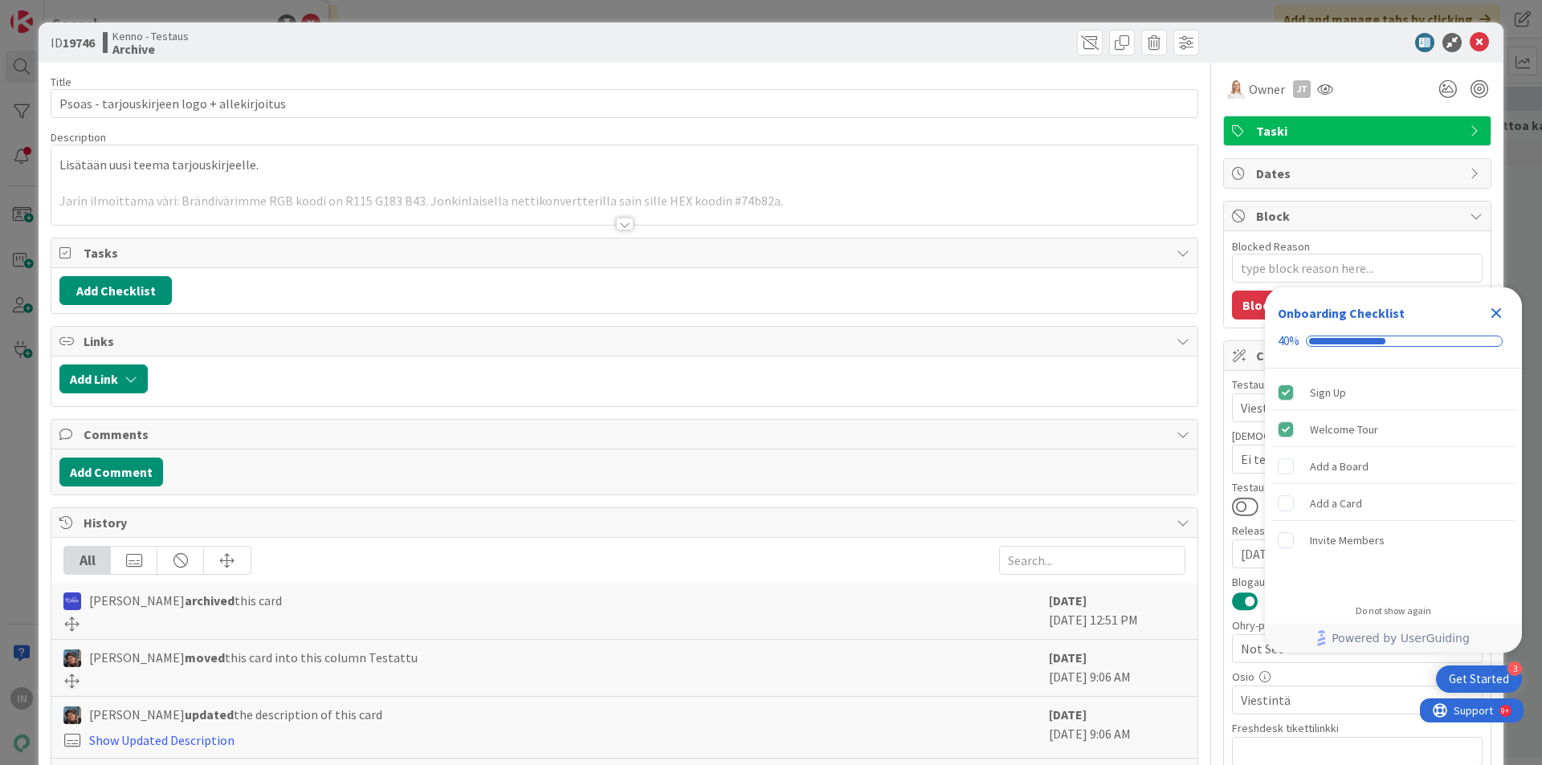
click at [793, 220] on div at bounding box center [624, 204] width 1146 height 41
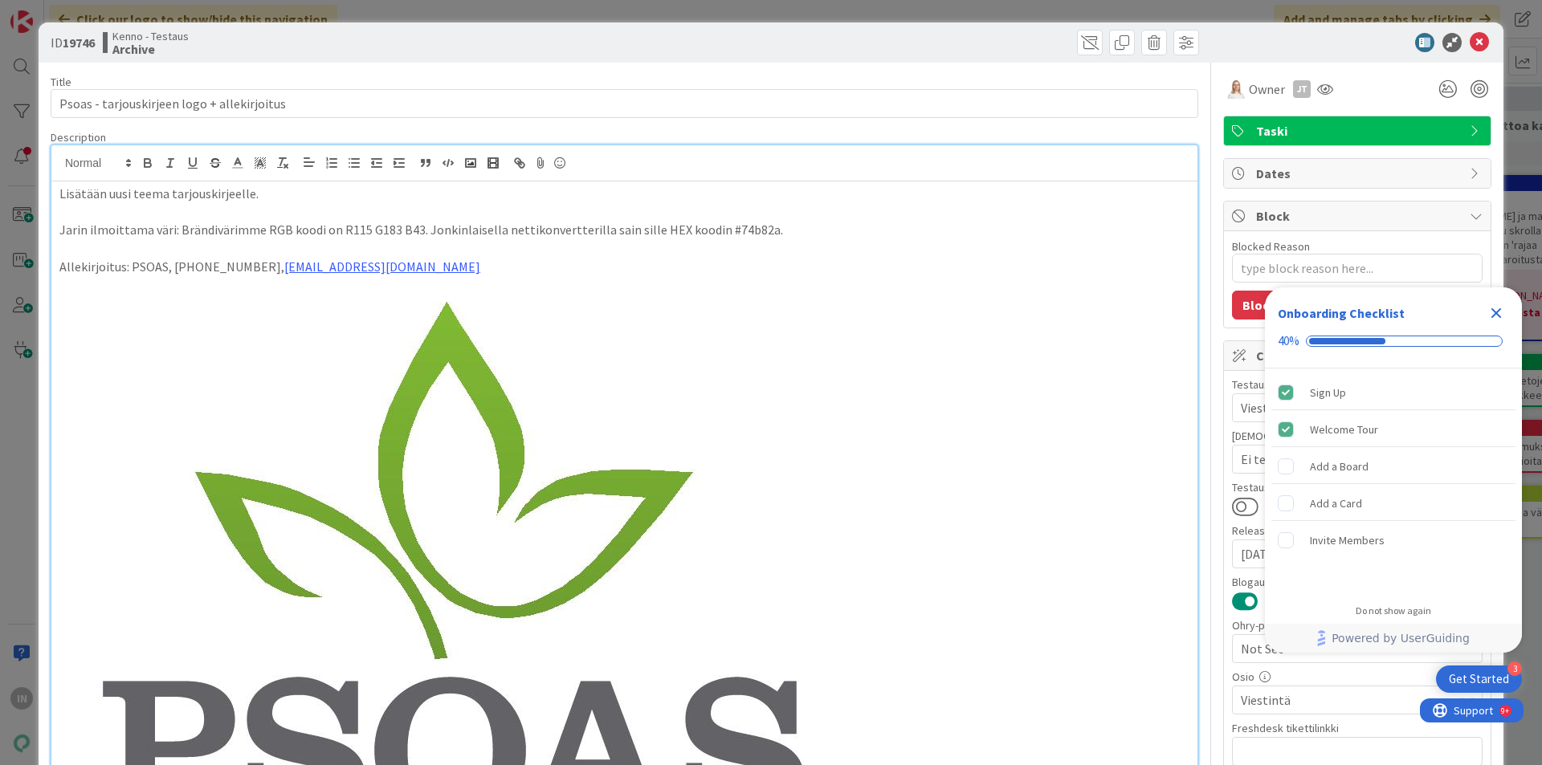
click at [805, 204] on p at bounding box center [624, 212] width 1130 height 18
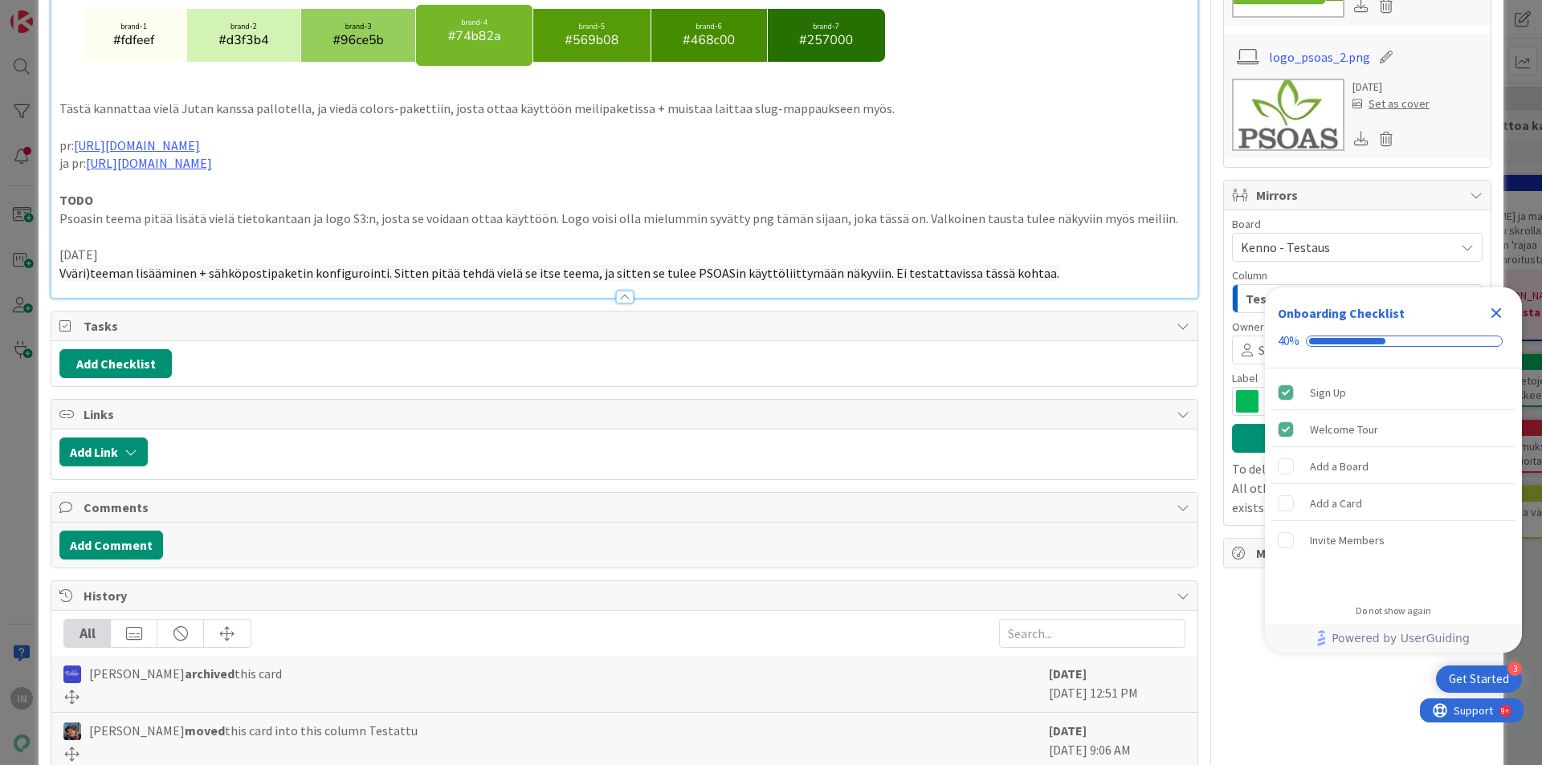
click at [1486, 313] on div "Close Checklist" at bounding box center [1496, 313] width 26 height 26
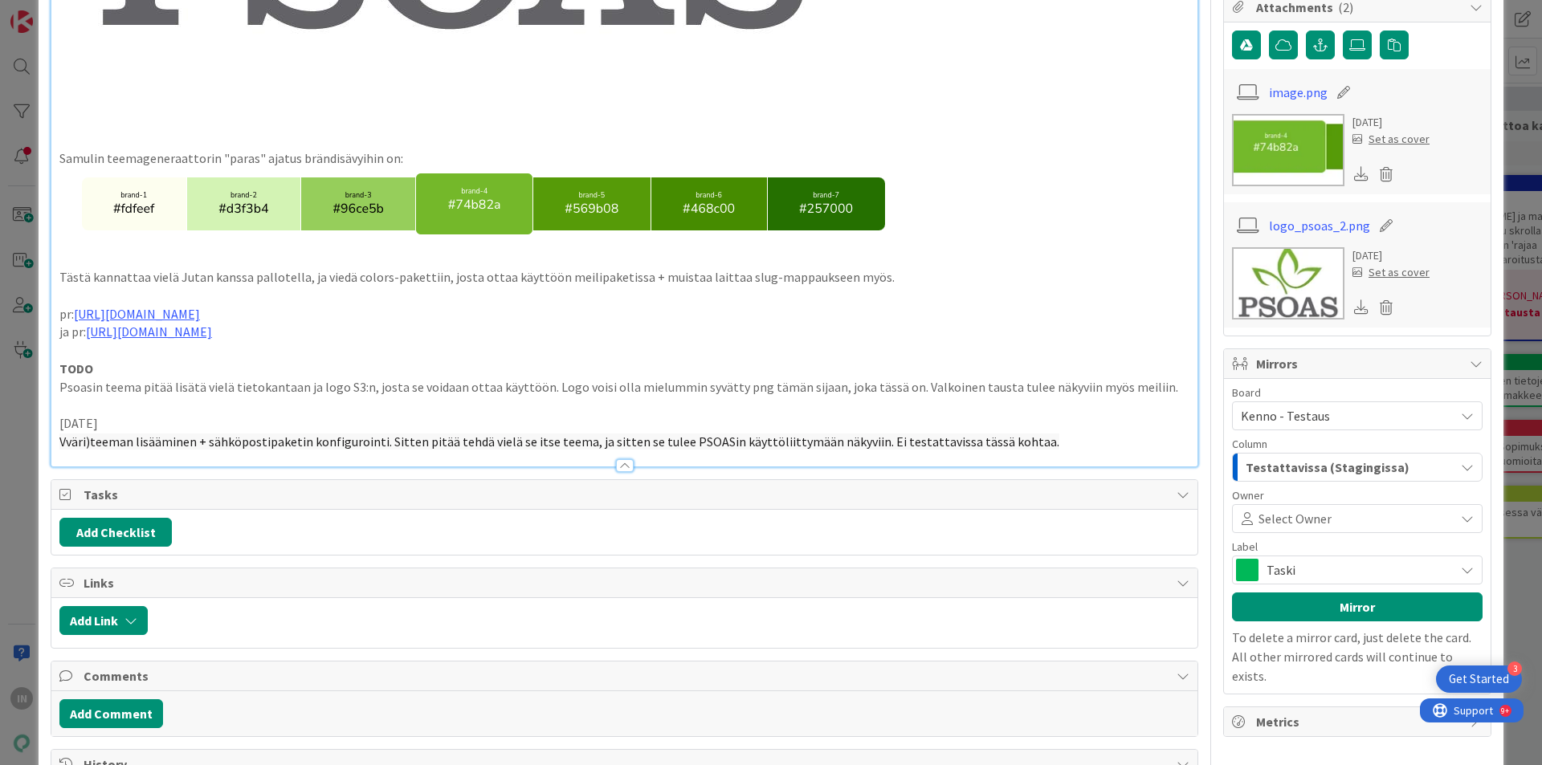
scroll to position [803, 0]
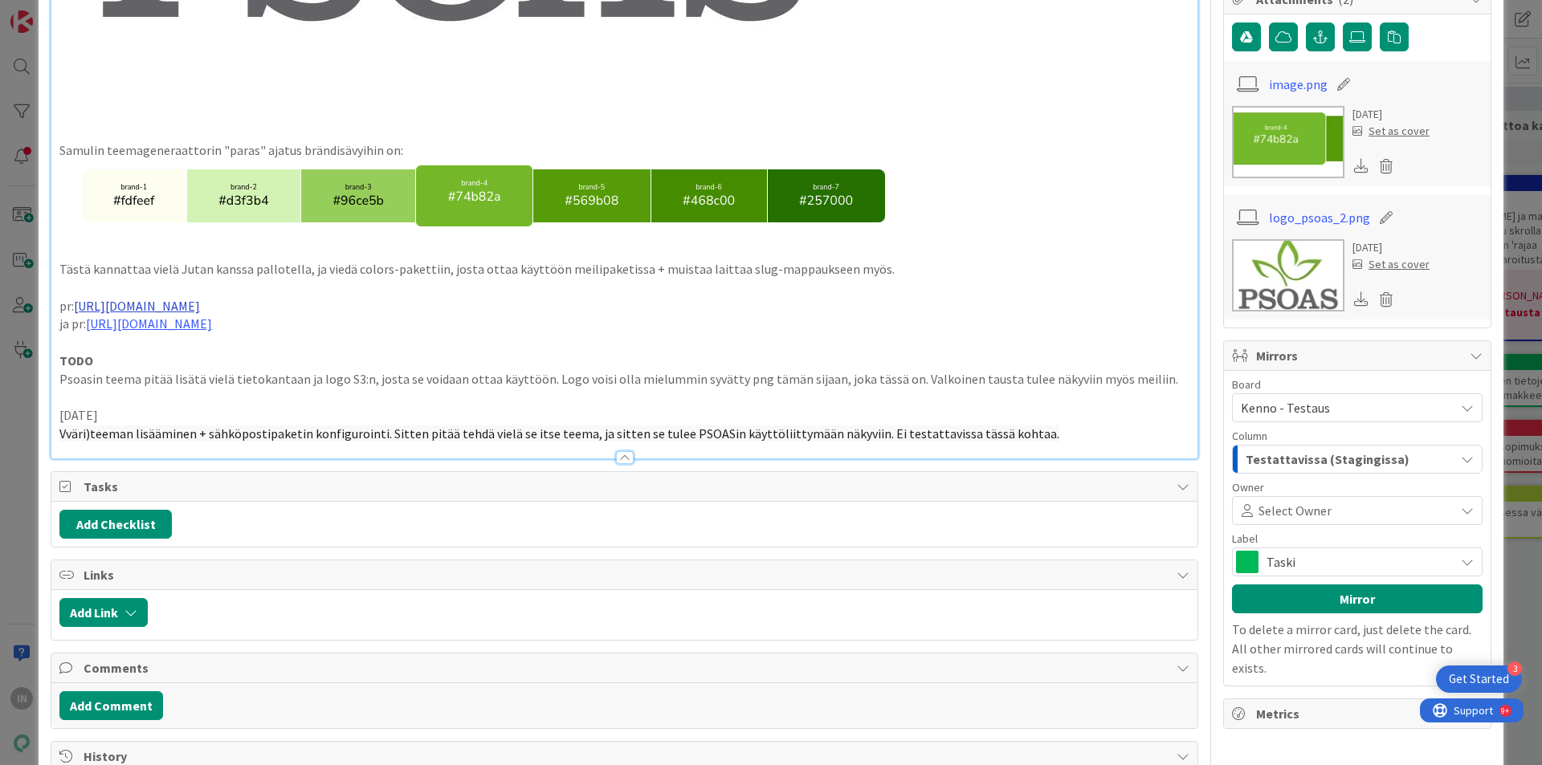
click at [200, 303] on link "https://github.com/pandiafi/colors/pull/37" at bounding box center [137, 306] width 126 height 16
click at [158, 334] on link "https://github.com/pandiafi/colors/pull/37" at bounding box center [151, 337] width 110 height 21
click at [652, 385] on p "Psoasin teema pitää lisätä vielä tietokantaan ja logo S3:n, josta se voidaan ot…" at bounding box center [624, 379] width 1130 height 18
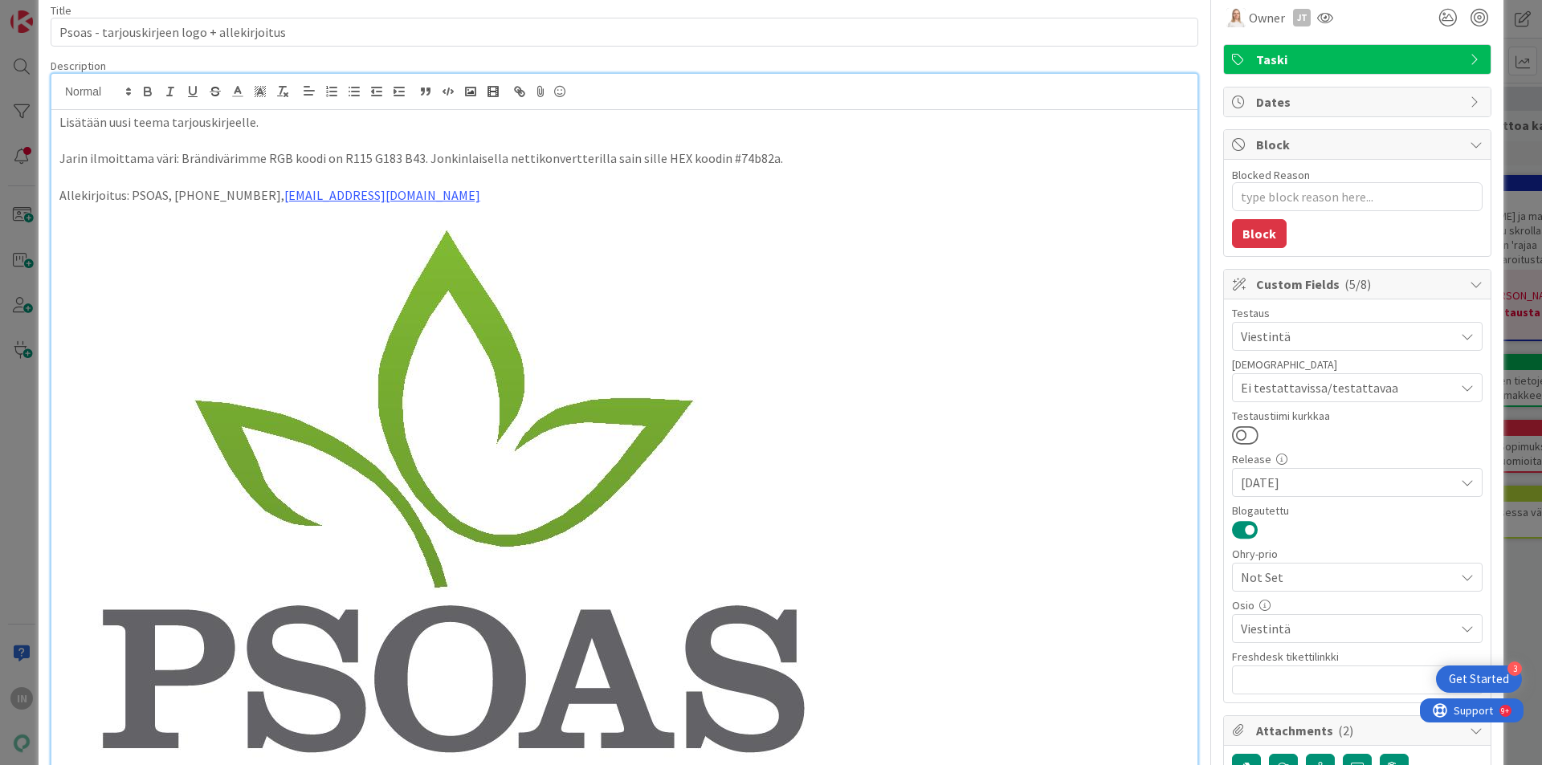
scroll to position [0, 0]
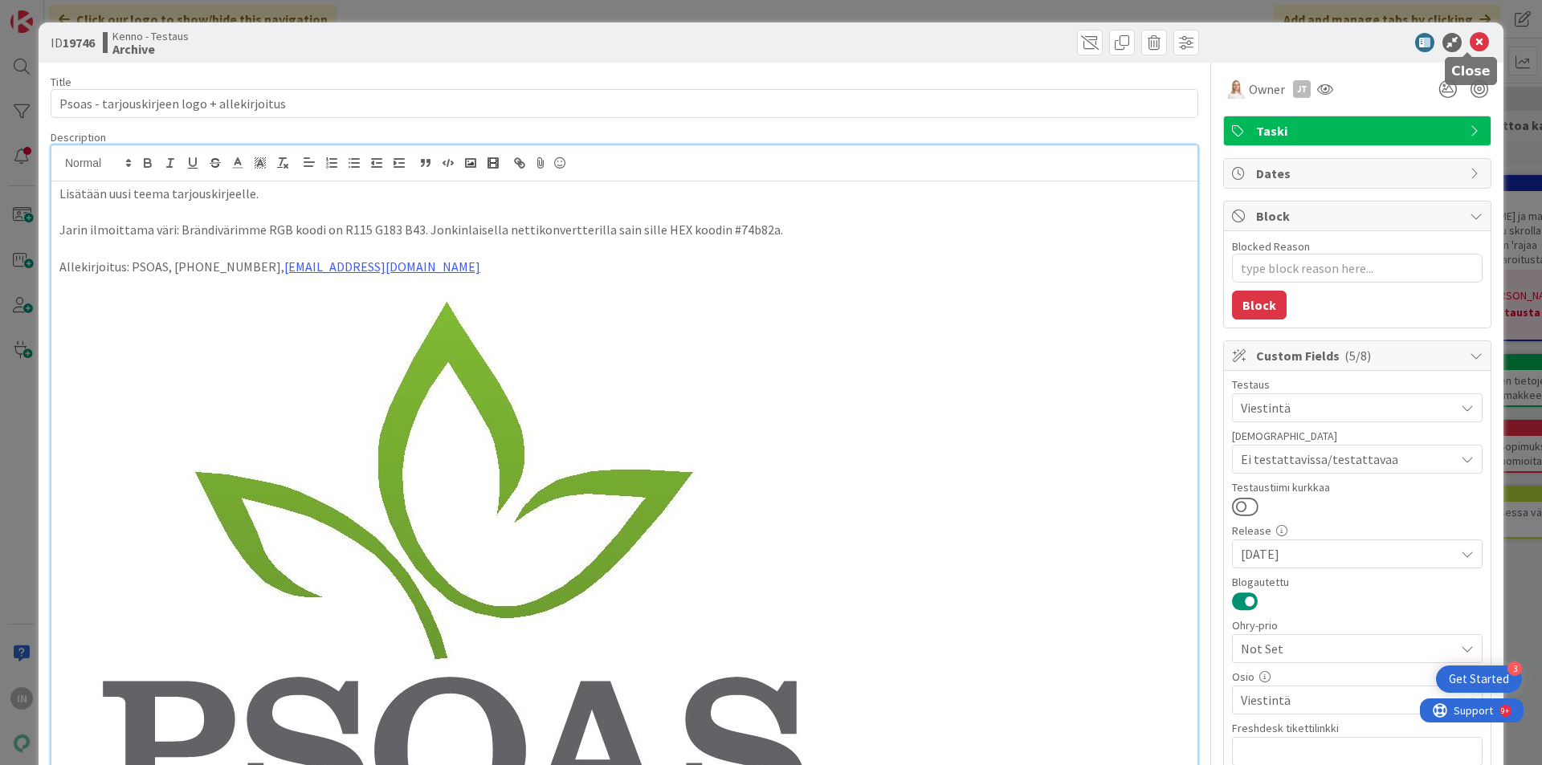
click at [1470, 40] on icon at bounding box center [1479, 42] width 19 height 19
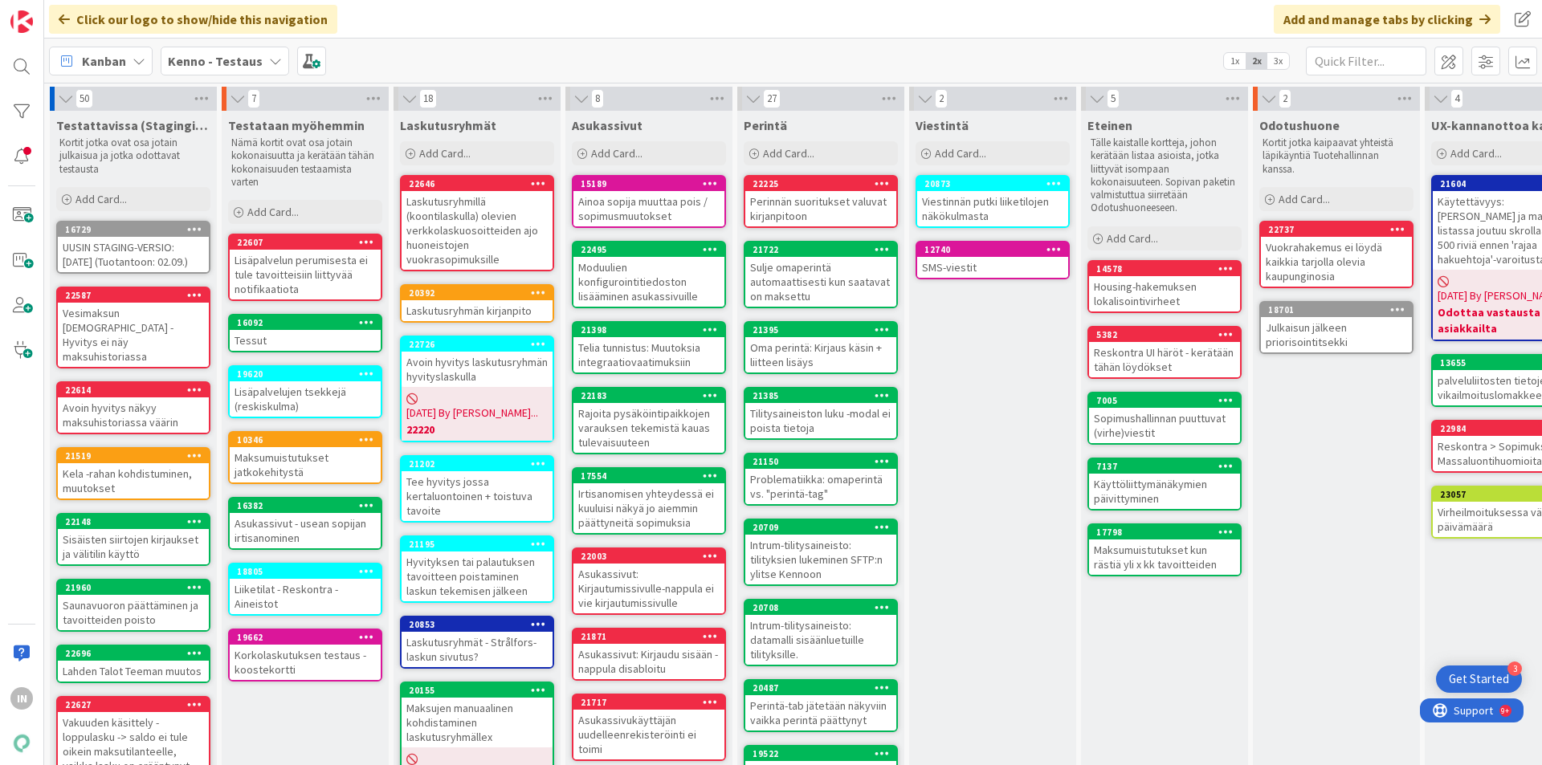
click at [632, 214] on div "Ainoa sopija muuttaa pois / sopimusmuutokset" at bounding box center [648, 208] width 151 height 35
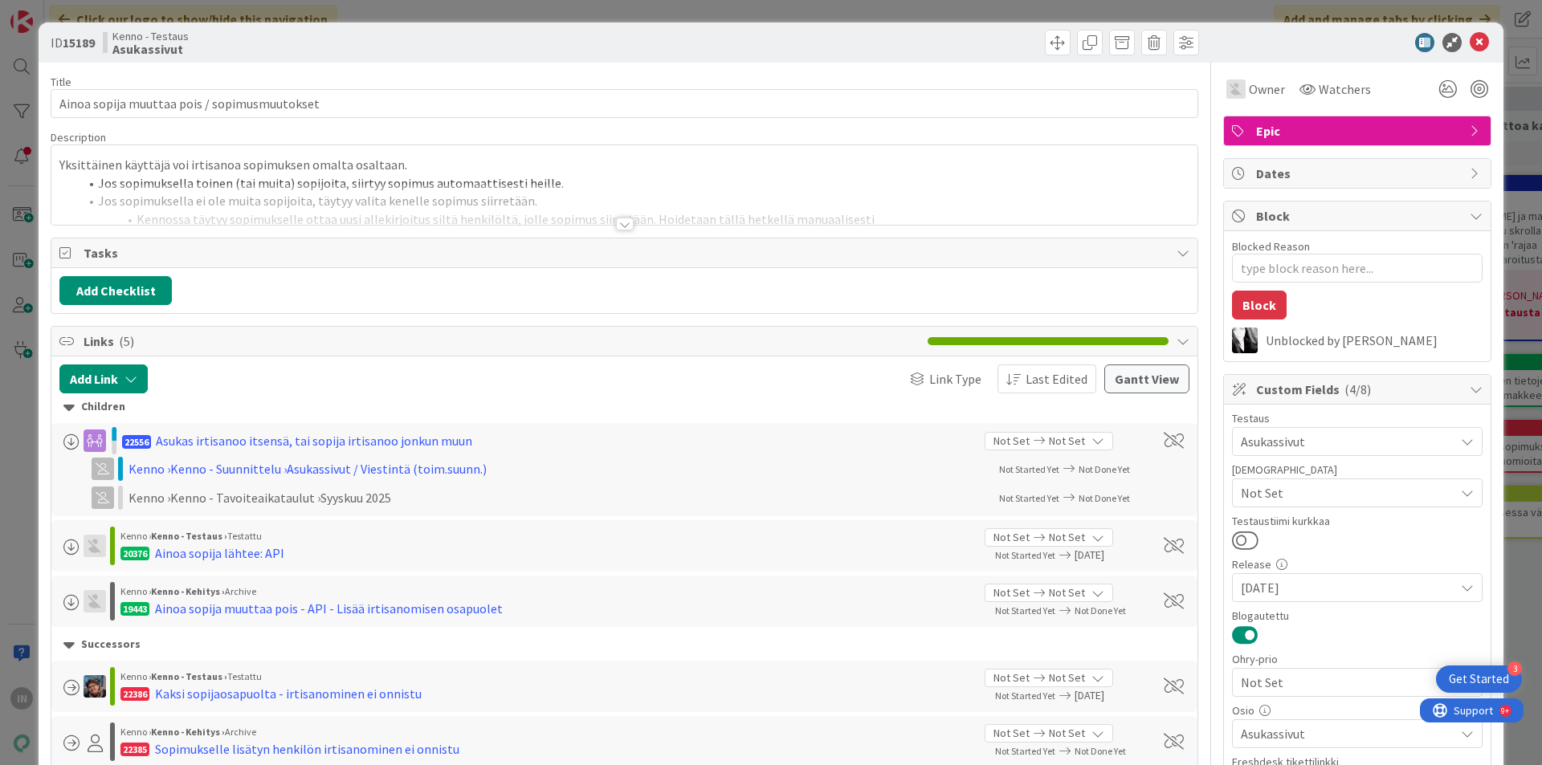
type textarea "x"
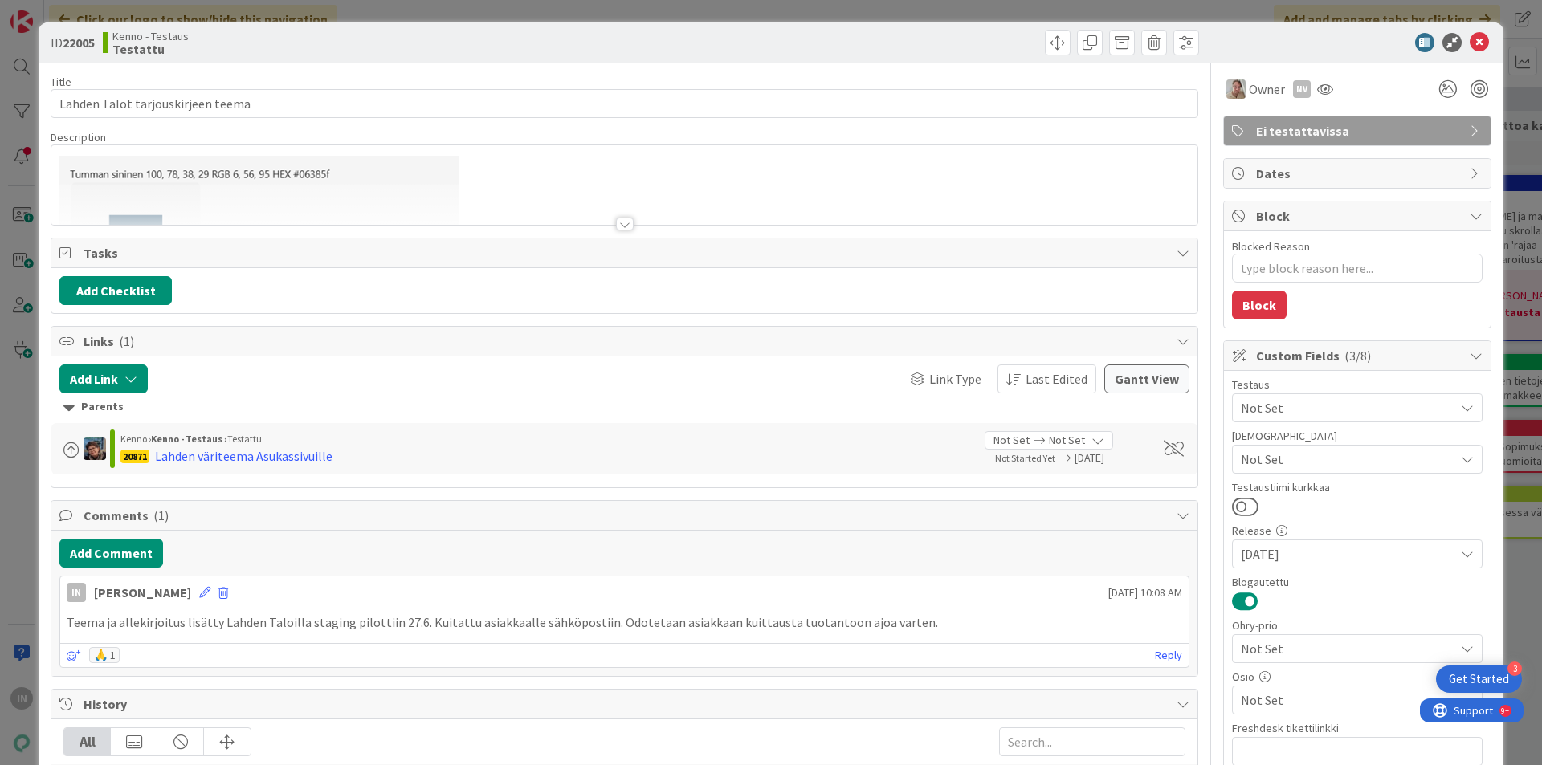
type textarea "x"
click at [621, 220] on div at bounding box center [625, 224] width 18 height 13
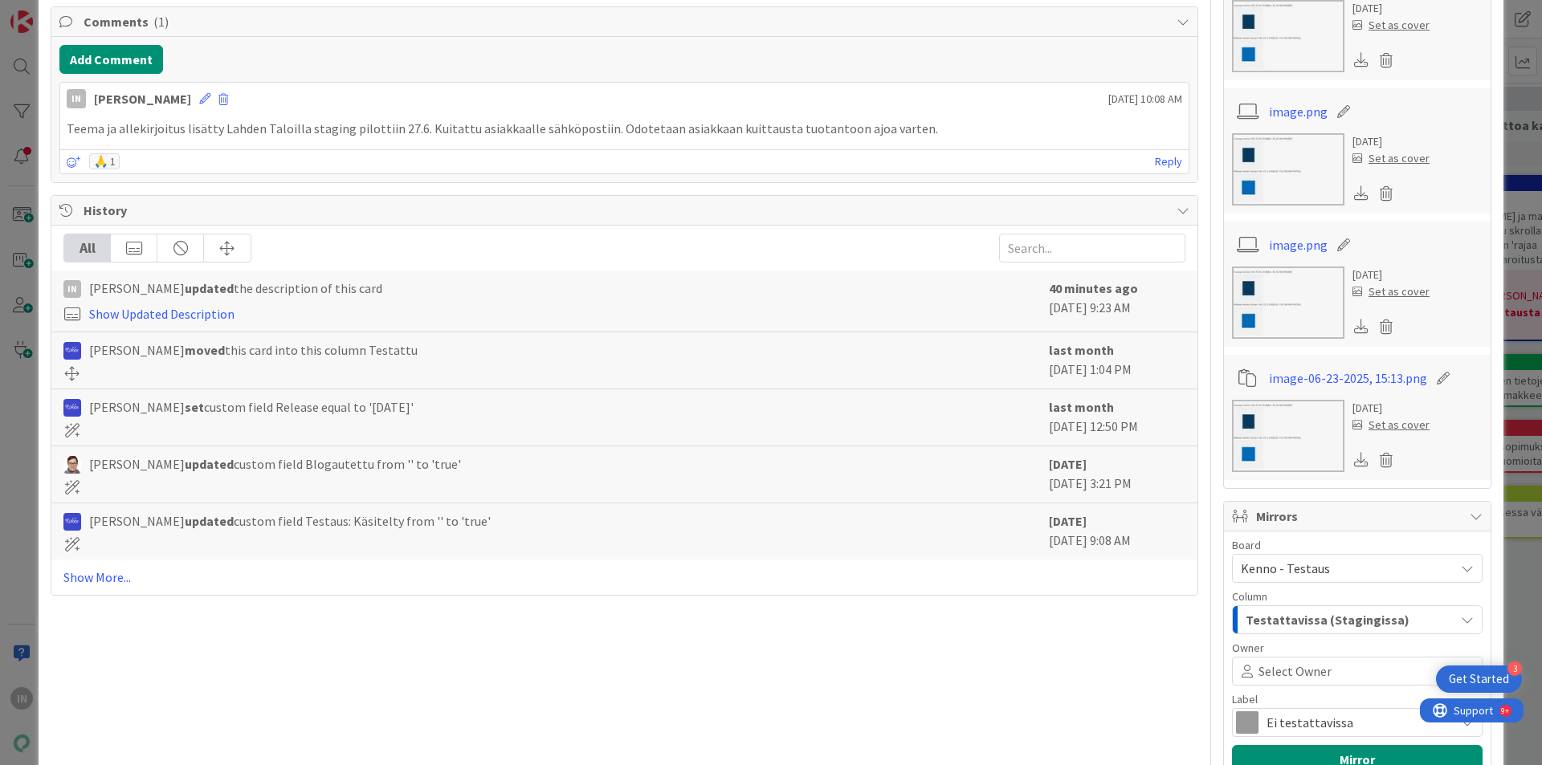
scroll to position [1044, 0]
click at [102, 573] on link "Show More..." at bounding box center [624, 575] width 1122 height 19
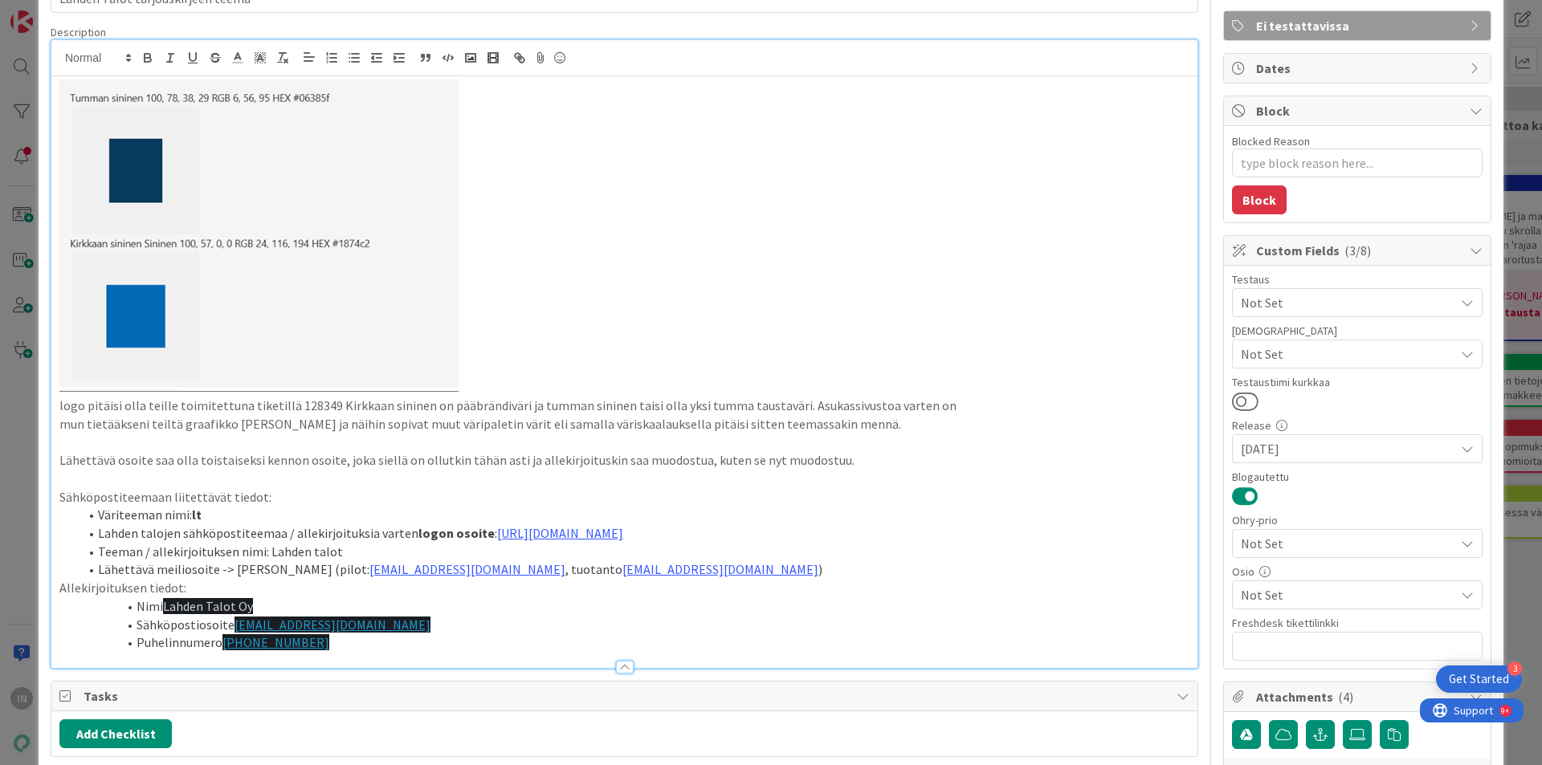
scroll to position [321, 0]
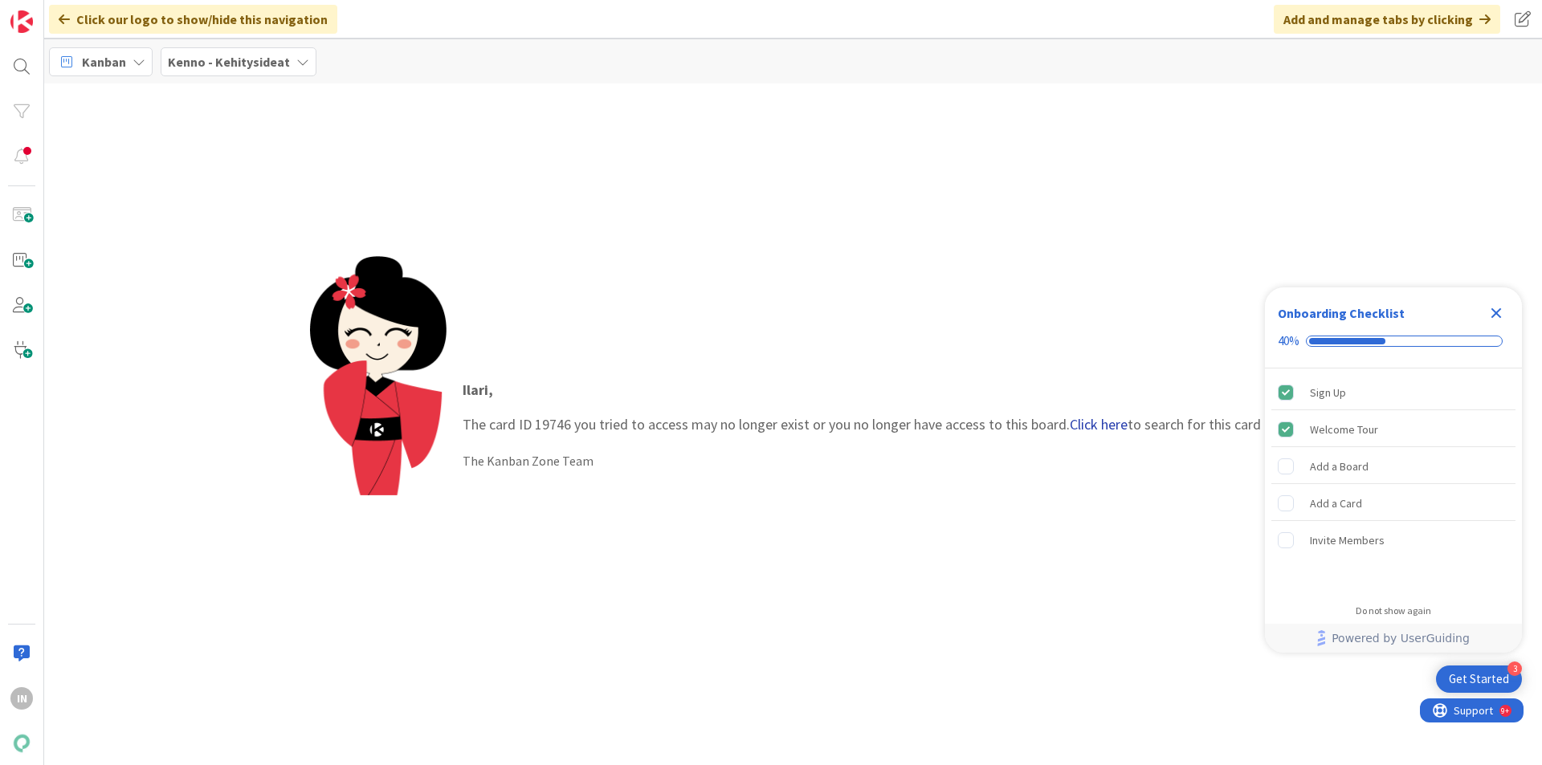
click at [1099, 420] on link "Click here" at bounding box center [1099, 424] width 58 height 18
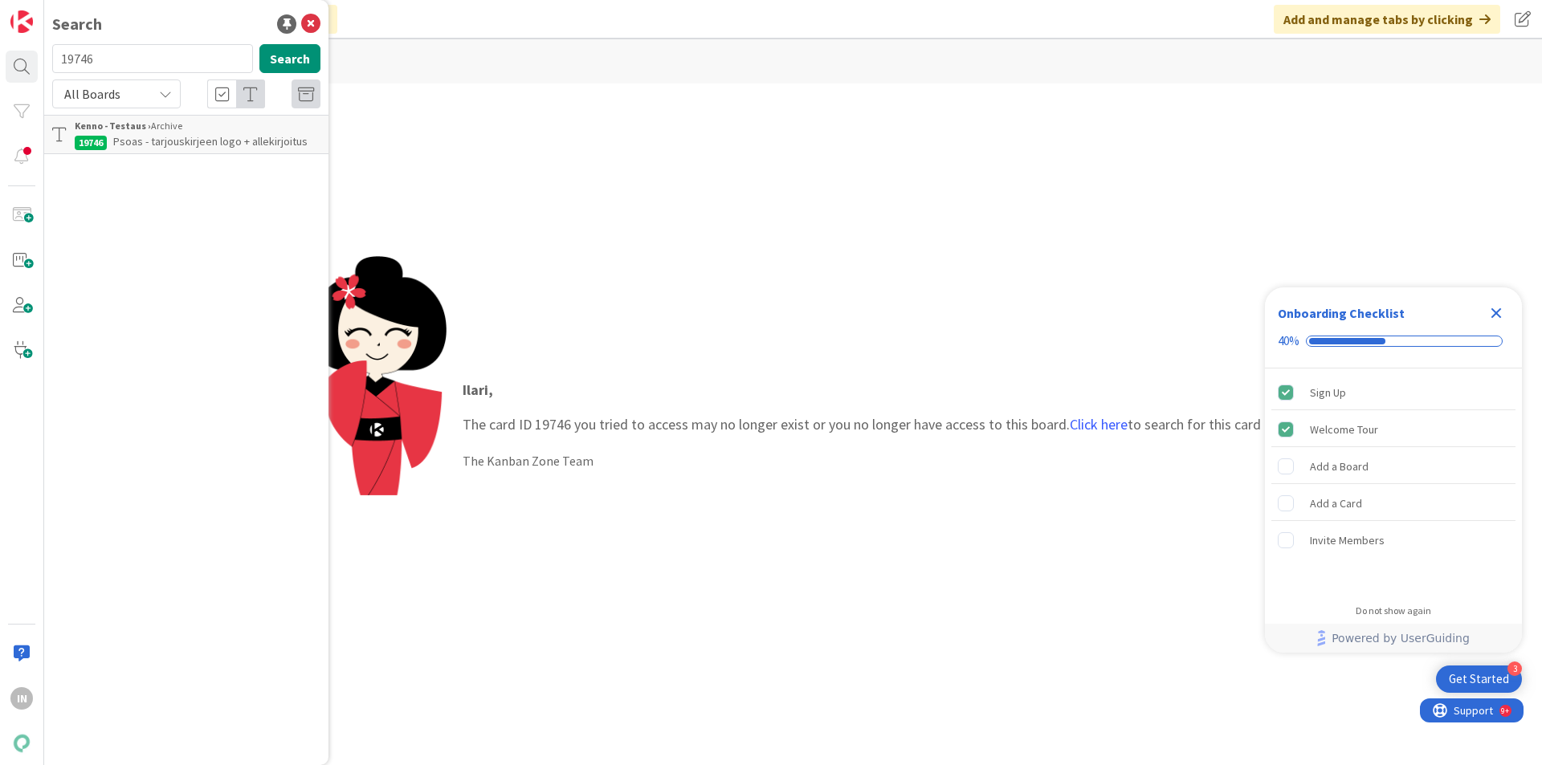
click at [210, 135] on span "Psoas - tarjouskirjeen logo + allekirjoitus" at bounding box center [210, 141] width 194 height 14
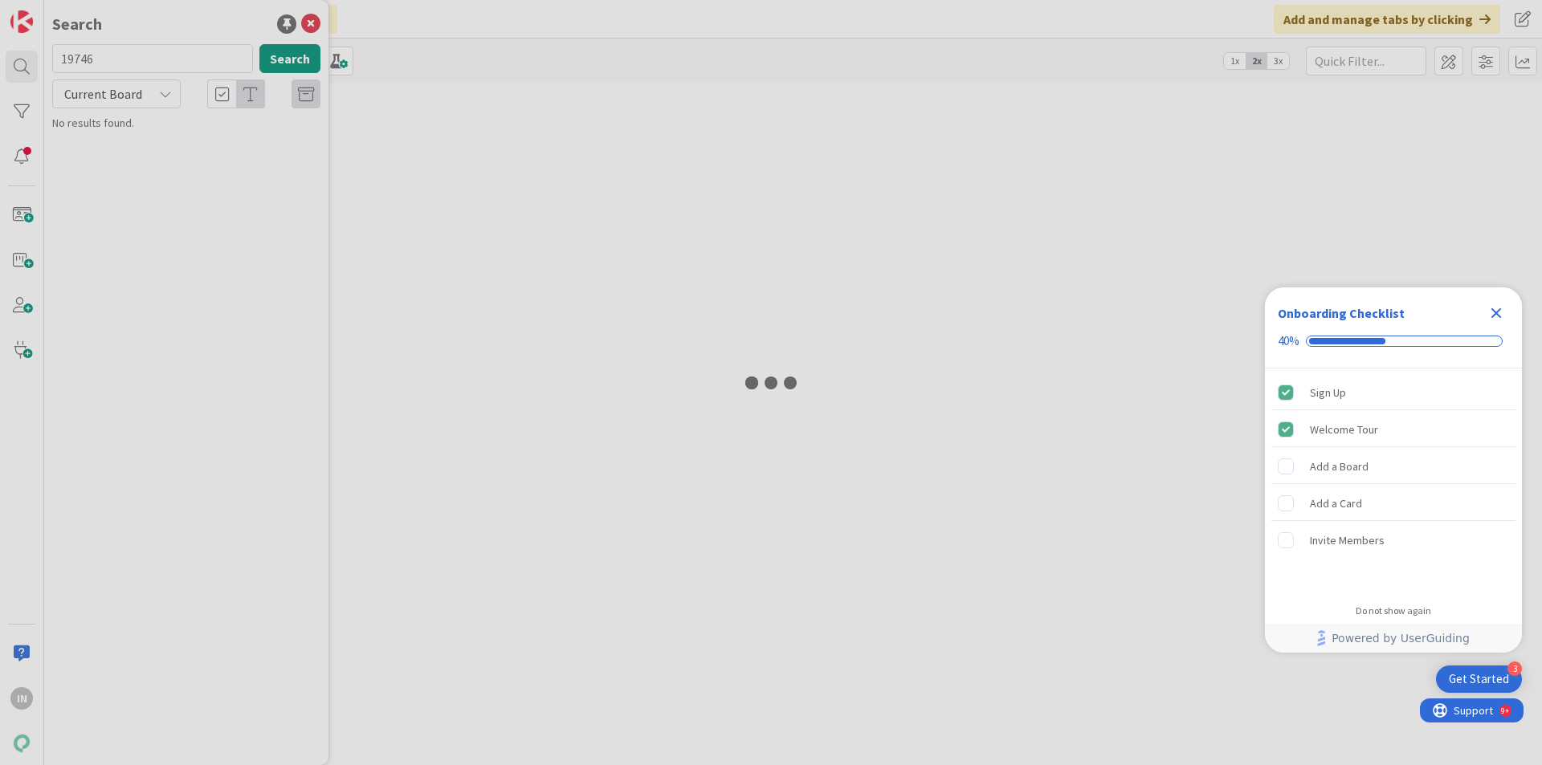
click at [1500, 315] on icon "Close Checklist" at bounding box center [1495, 313] width 19 height 19
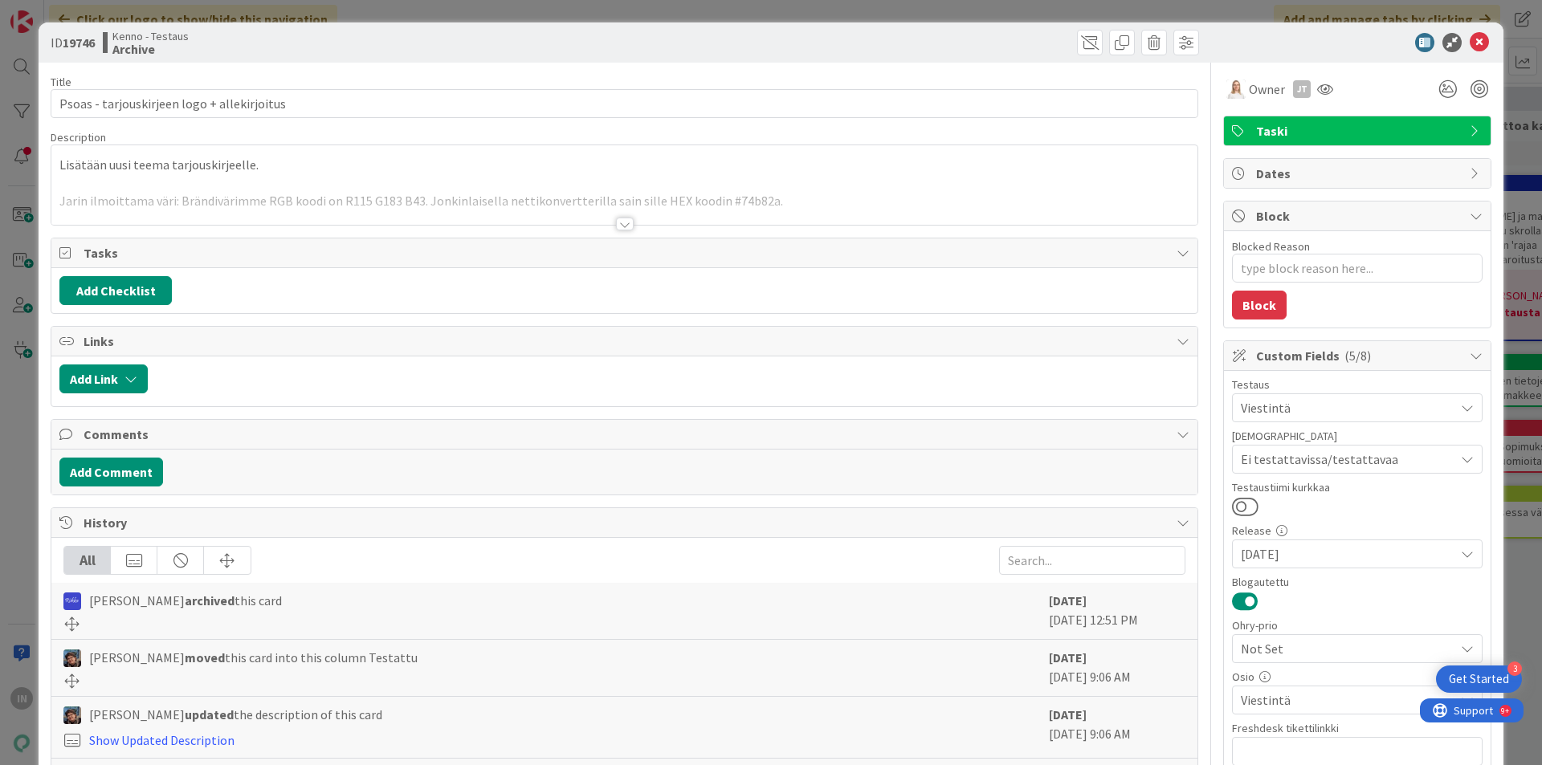
click at [777, 187] on div at bounding box center [624, 204] width 1146 height 41
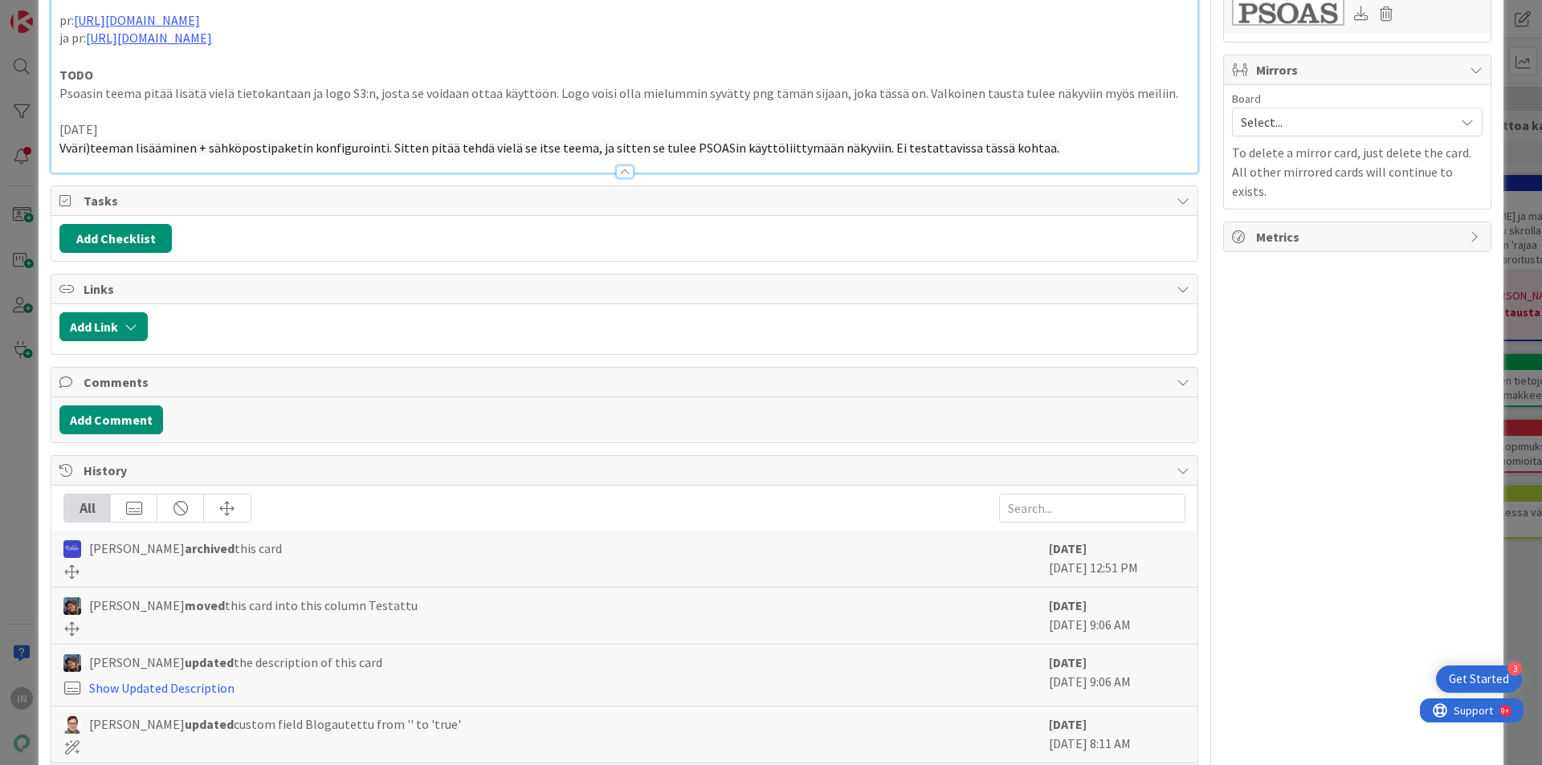
scroll to position [1214, 0]
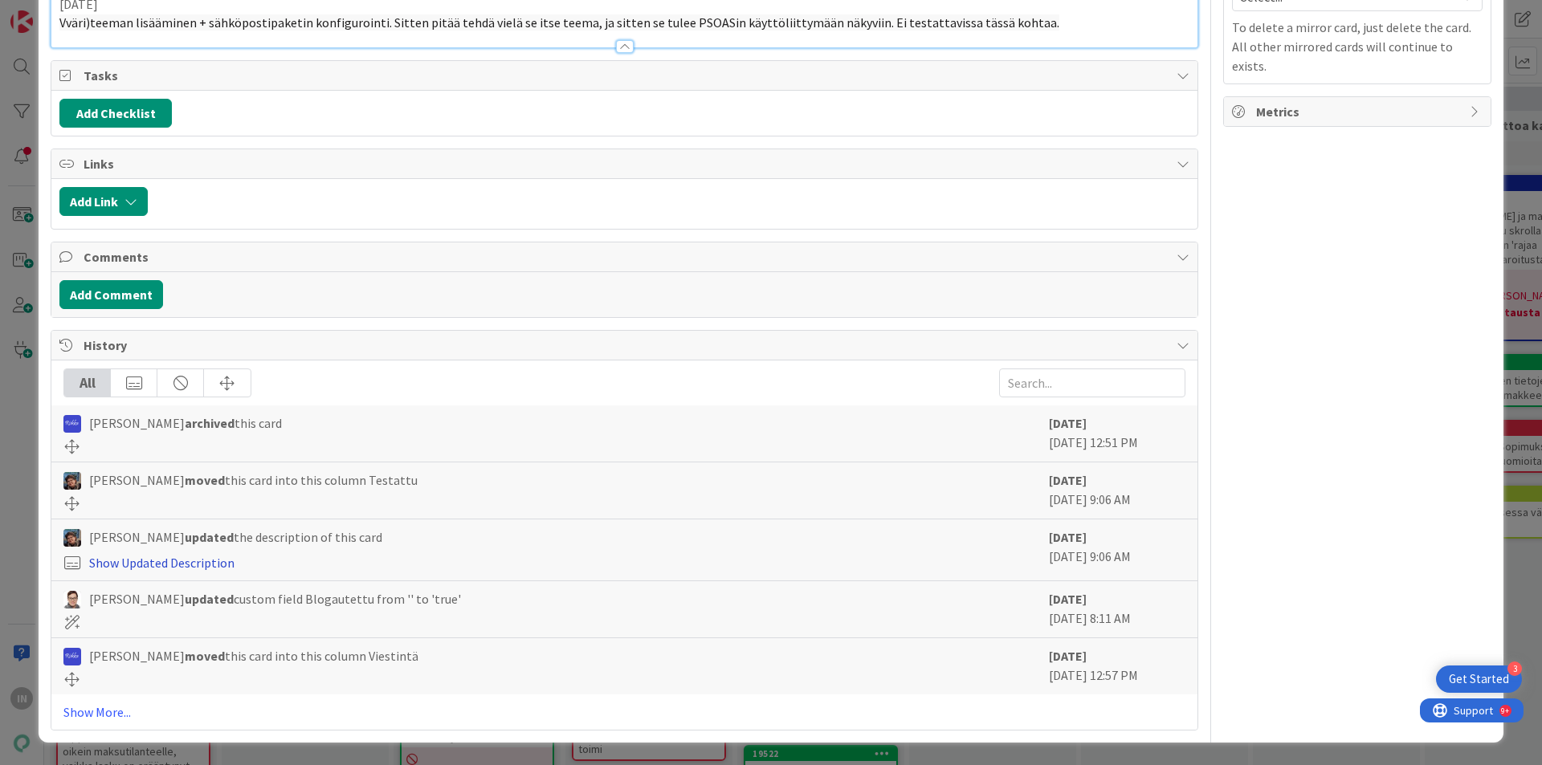
click at [196, 563] on link "Show Updated Description" at bounding box center [161, 563] width 145 height 16
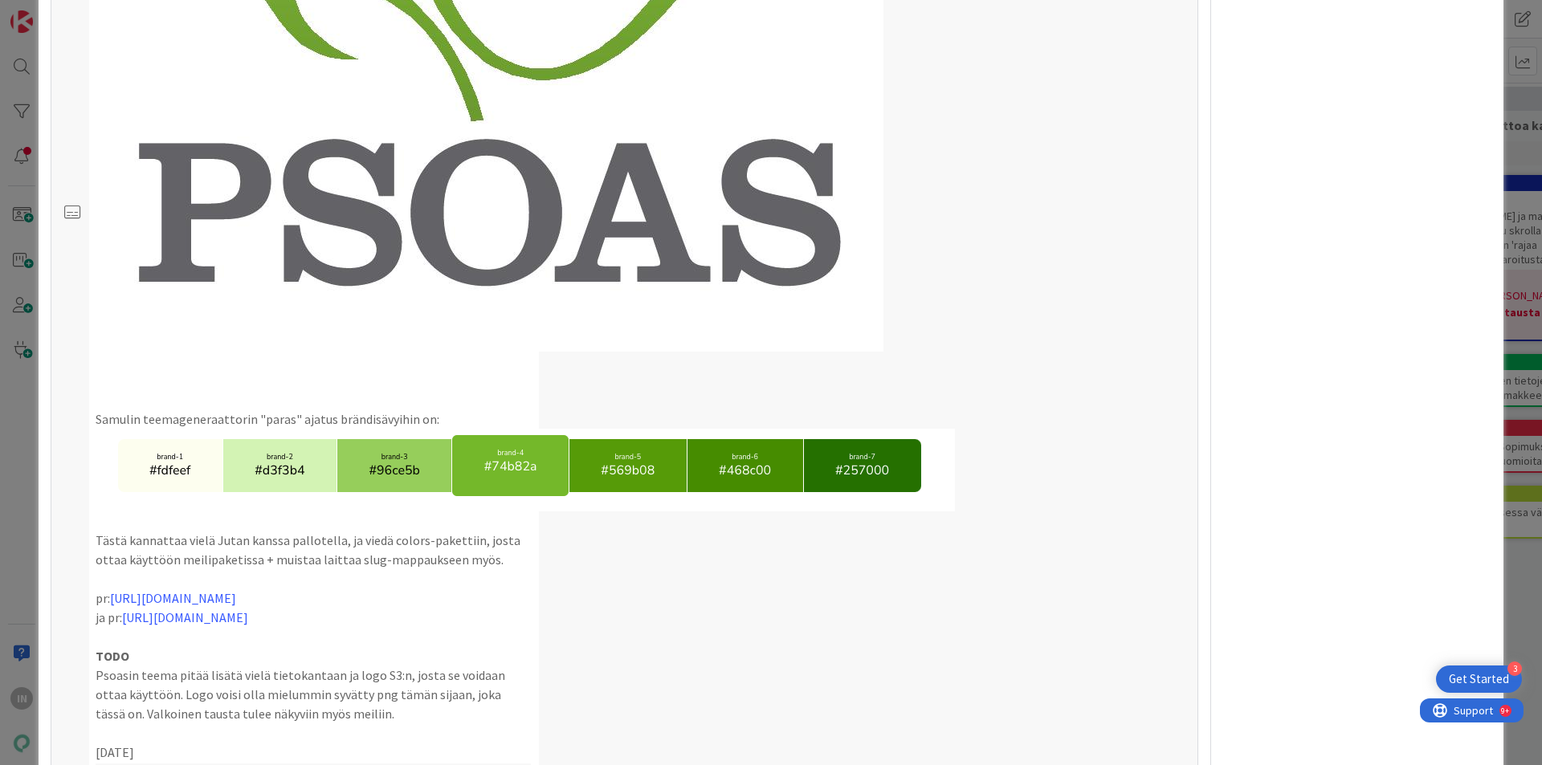
scroll to position [2258, 0]
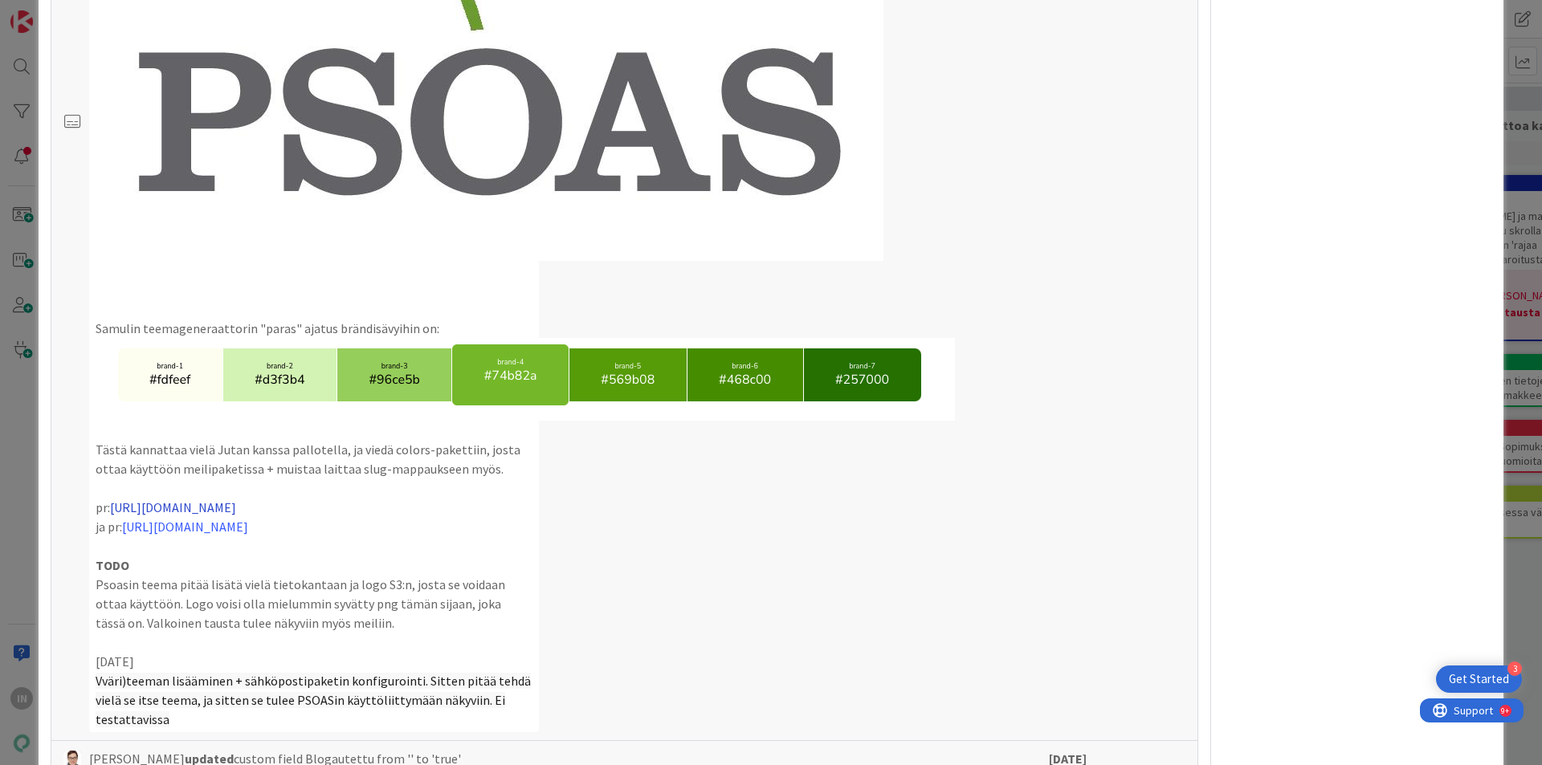
click at [236, 508] on link "https://github.com/pandiafi/colors/pull/37" at bounding box center [173, 507] width 126 height 16
click at [248, 528] on link "https://github.com/pandiafi/kenno/pull/7117/files" at bounding box center [185, 527] width 126 height 16
click at [236, 508] on link "https://github.com/pandiafi/colors/pull/37" at bounding box center [173, 507] width 126 height 16
click at [236, 506] on link "https://github.com/pandiafi/colors/pull/37" at bounding box center [173, 507] width 126 height 16
type textarea "x"
